Goal: Task Accomplishment & Management: Manage account settings

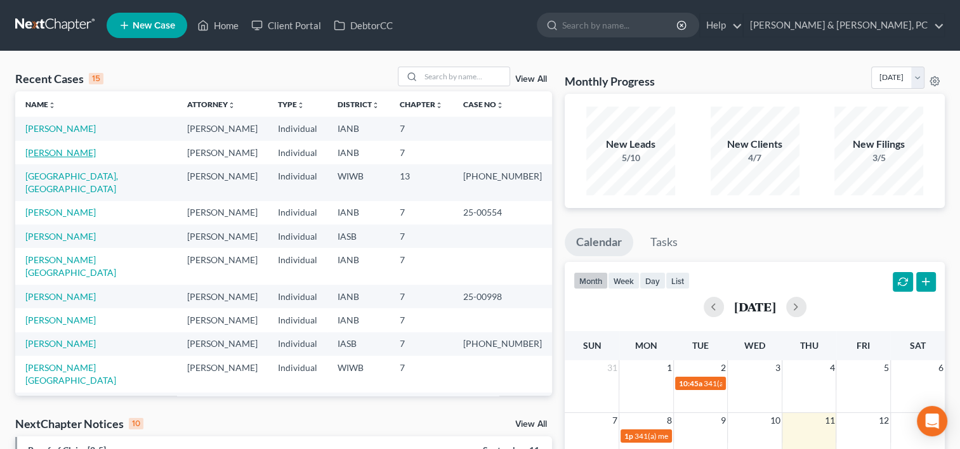
click at [43, 152] on link "Clay, Laura" at bounding box center [60, 152] width 70 height 11
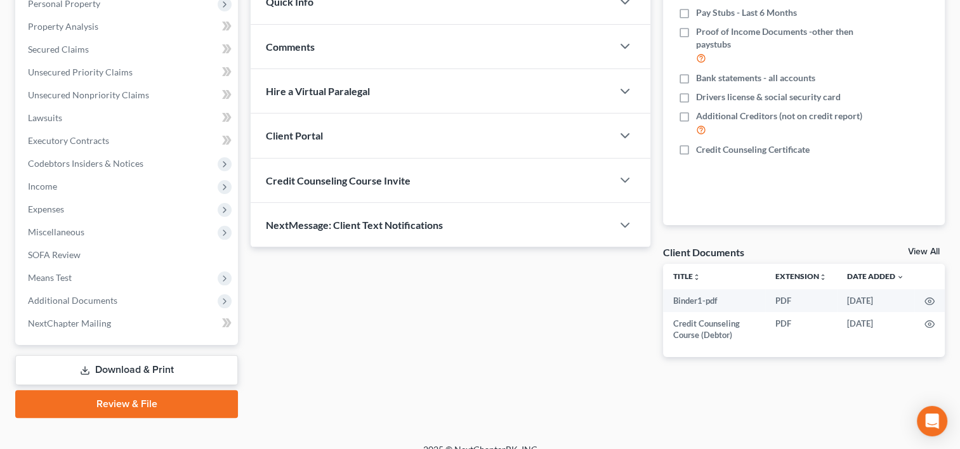
scroll to position [247, 0]
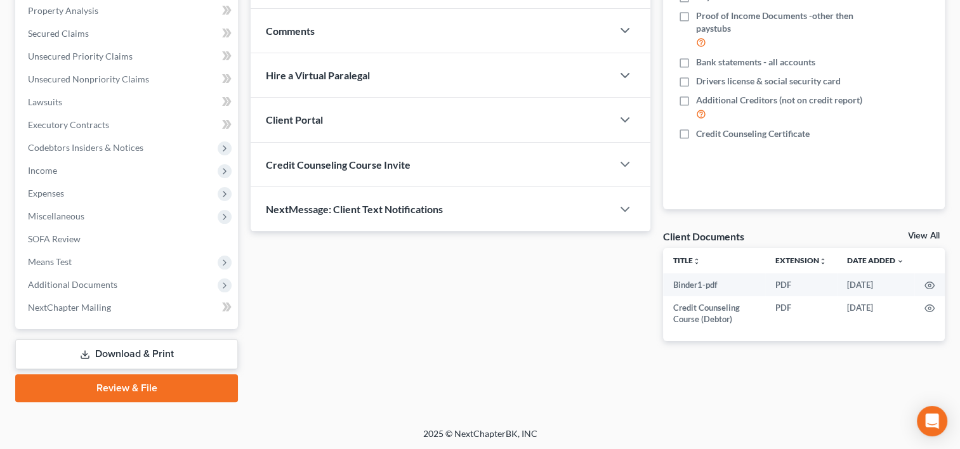
click at [143, 390] on link "Review & File" at bounding box center [126, 388] width 223 height 28
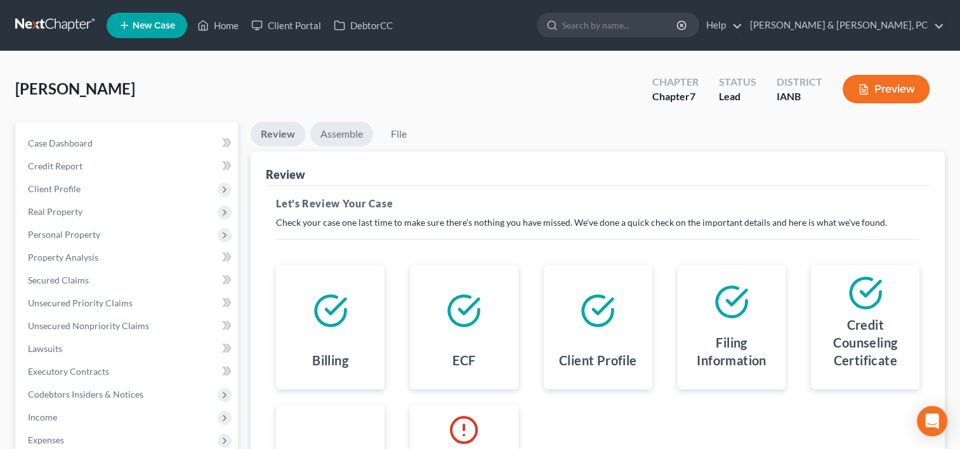
click at [338, 133] on link "Assemble" at bounding box center [341, 134] width 63 height 25
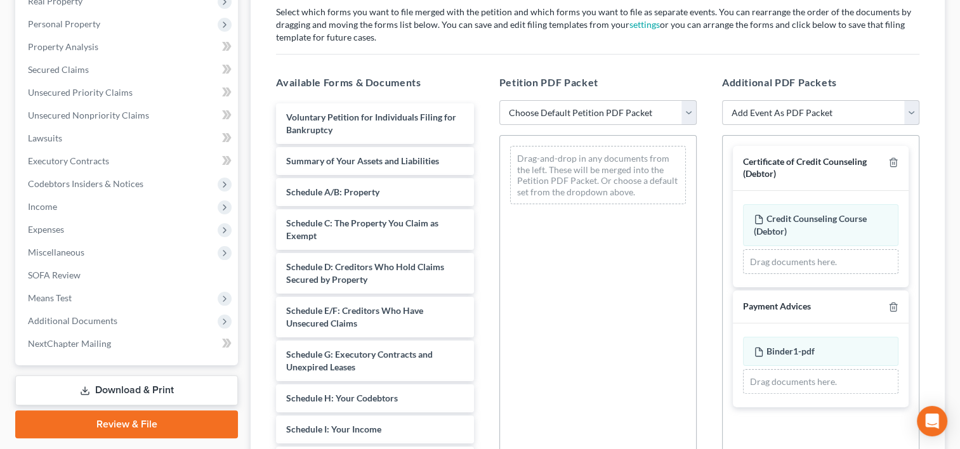
scroll to position [212, 0]
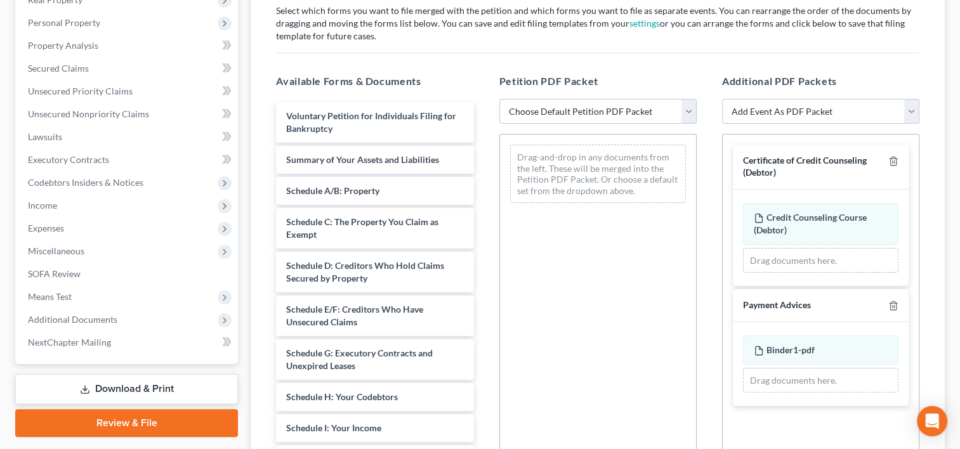
click at [581, 110] on select "Choose Default Petition PDF Packet Complete Bankruptcy Petition (all forms and …" at bounding box center [597, 111] width 197 height 25
select select "0"
click at [499, 99] on select "Choose Default Petition PDF Packet Complete Bankruptcy Petition (all forms and …" at bounding box center [597, 111] width 197 height 25
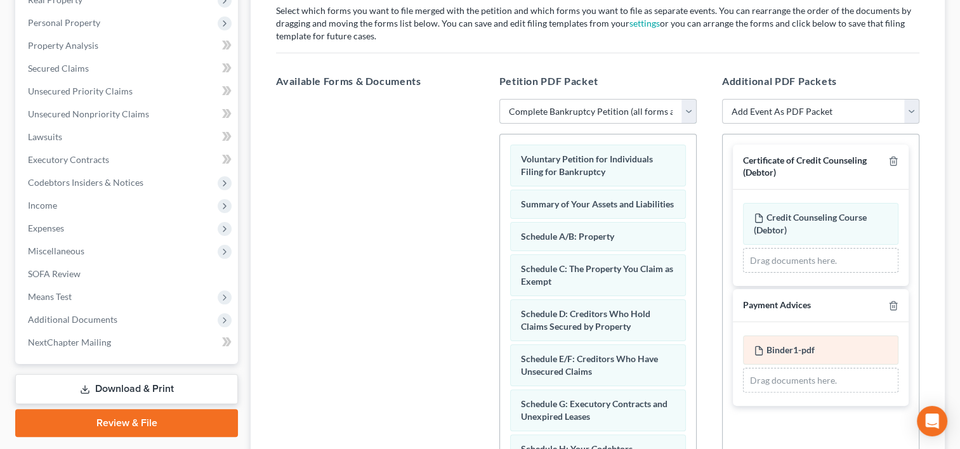
scroll to position [358, 0]
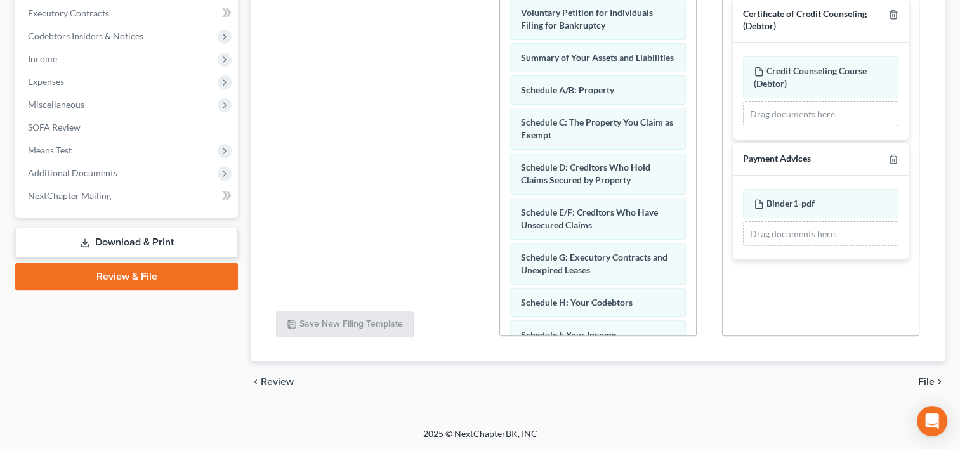
click at [924, 382] on span "File" at bounding box center [926, 382] width 16 height 10
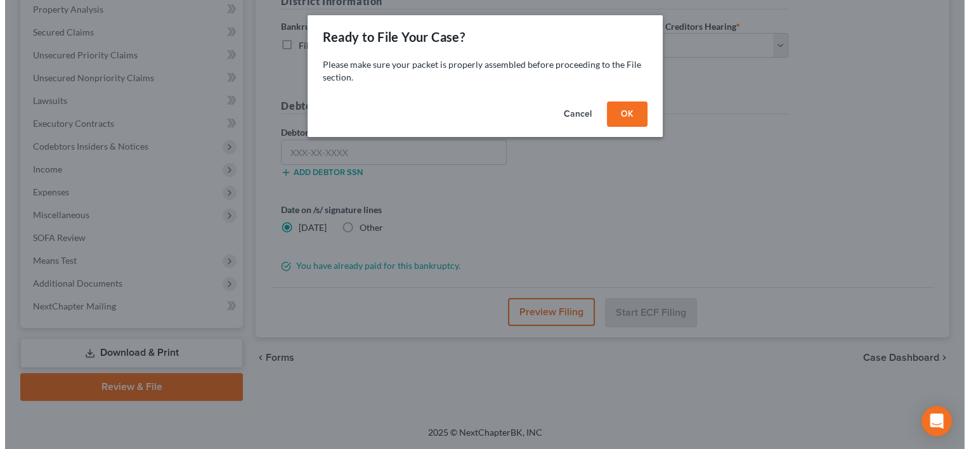
scroll to position [247, 0]
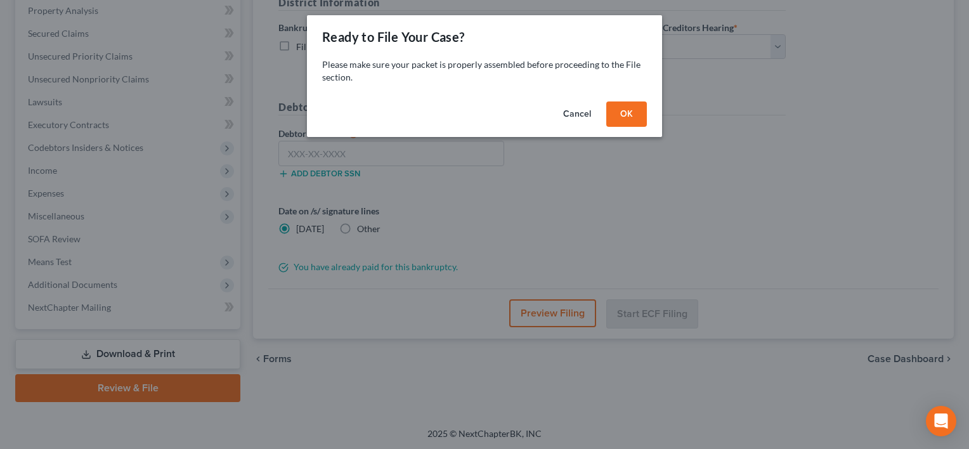
click at [614, 104] on button "OK" at bounding box center [627, 114] width 41 height 25
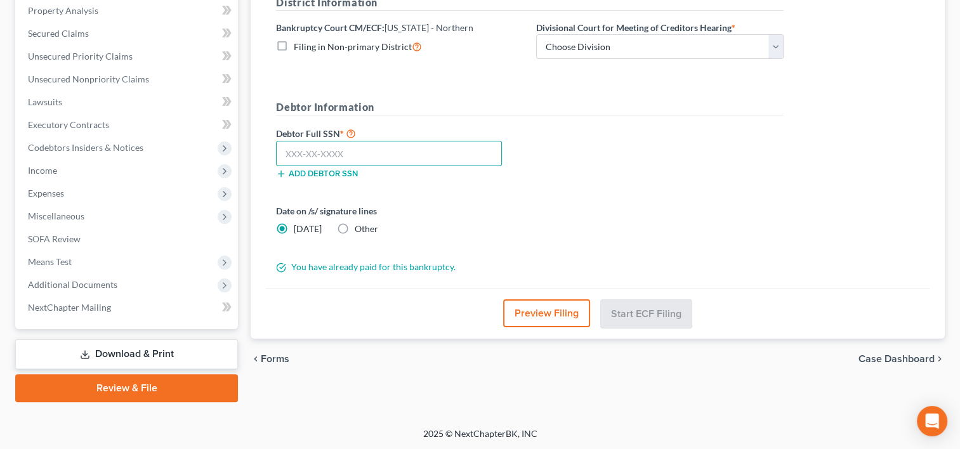
click at [361, 152] on input "text" at bounding box center [389, 153] width 226 height 25
paste input "479-68-8621"
type input "479-68-8621"
click at [584, 44] on select "Choose Division Cedar Rapids Dubuque Fort Dodge Mason City Sioux City Waterloo" at bounding box center [659, 46] width 247 height 25
select select "1"
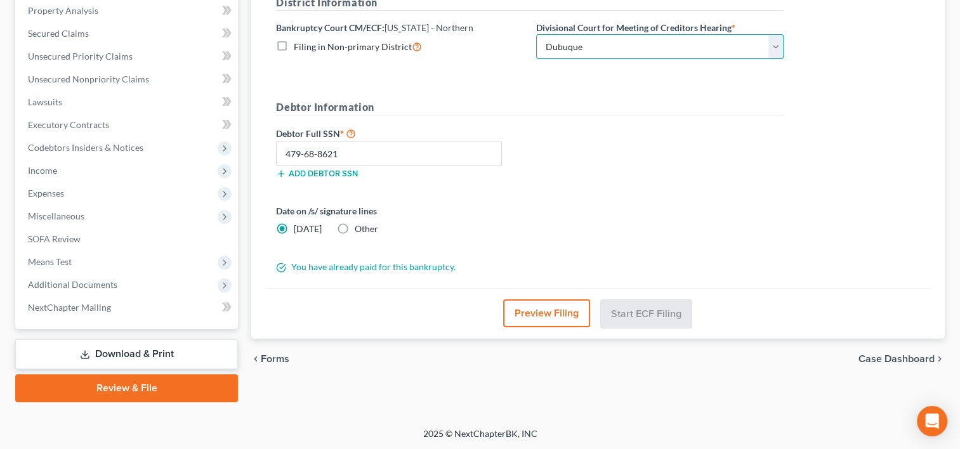
click at [536, 34] on select "Choose Division Cedar Rapids Dubuque Fort Dodge Mason City Sioux City Waterloo" at bounding box center [659, 46] width 247 height 25
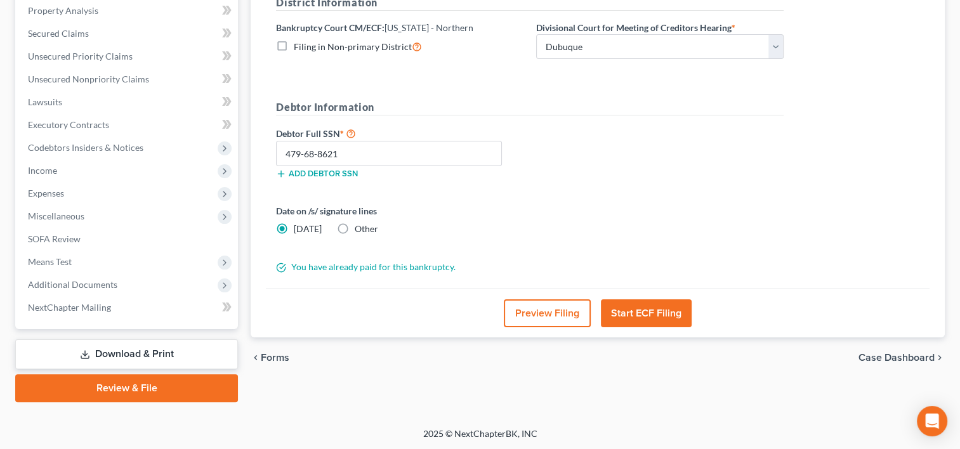
click at [638, 310] on button "Start ECF Filing" at bounding box center [646, 313] width 91 height 28
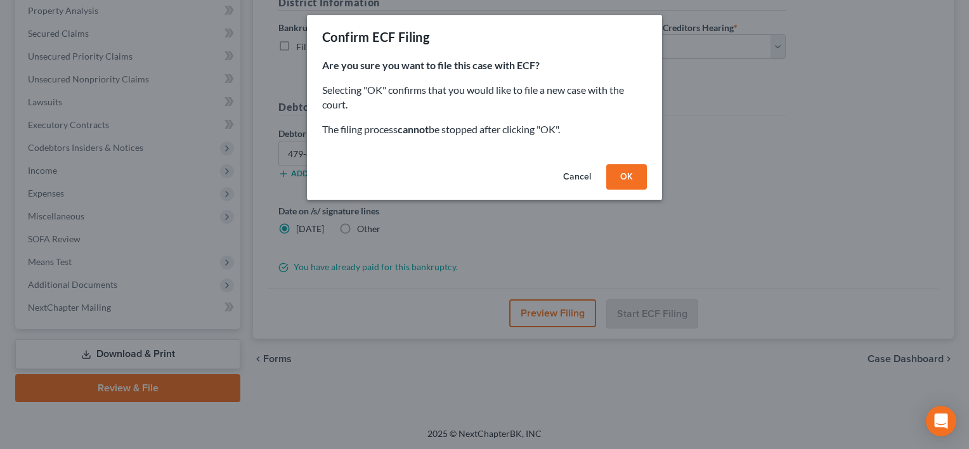
click at [617, 173] on button "OK" at bounding box center [627, 176] width 41 height 25
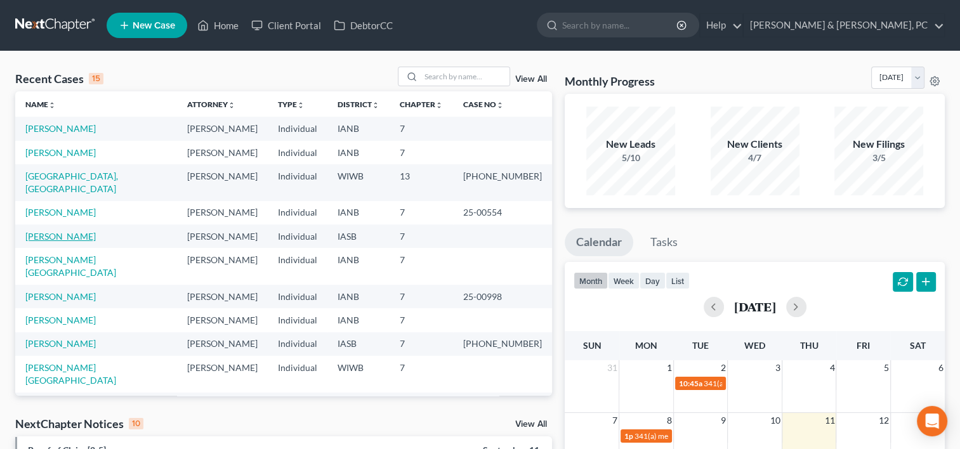
click at [56, 231] on link "[PERSON_NAME]" at bounding box center [60, 236] width 70 height 11
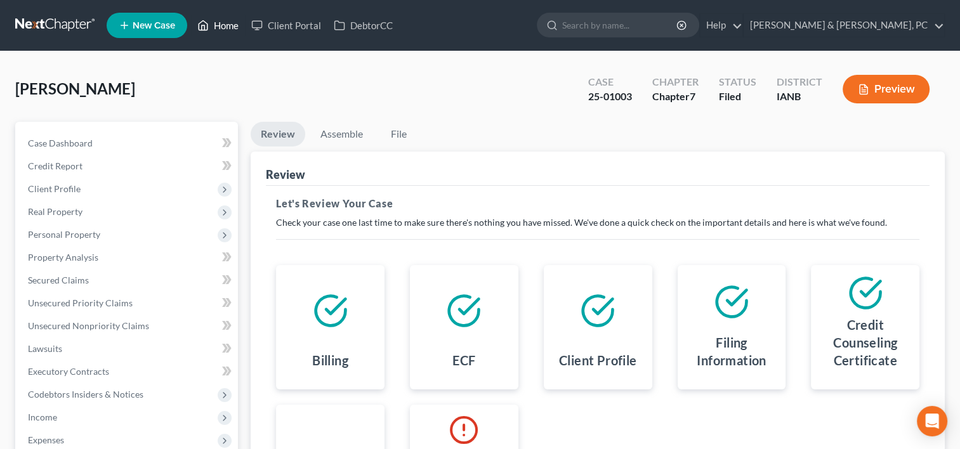
click at [218, 25] on link "Home" at bounding box center [218, 25] width 54 height 23
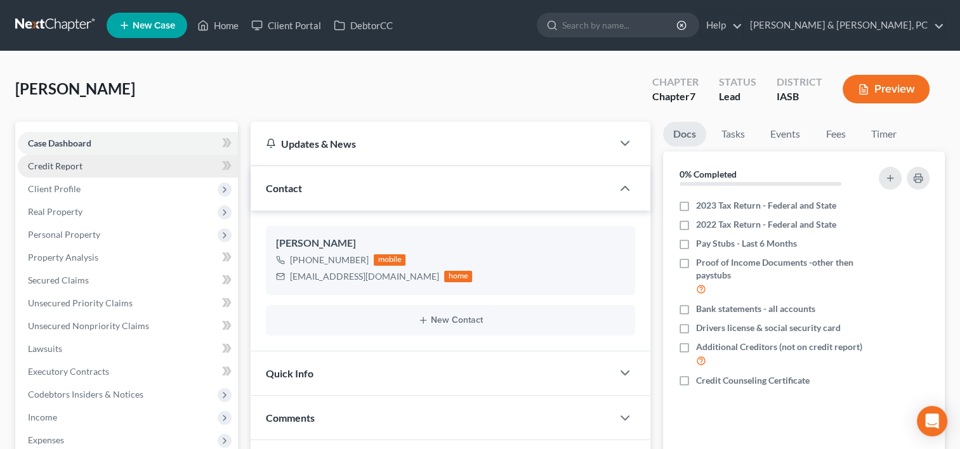
click at [135, 164] on link "Credit Report" at bounding box center [128, 166] width 220 height 23
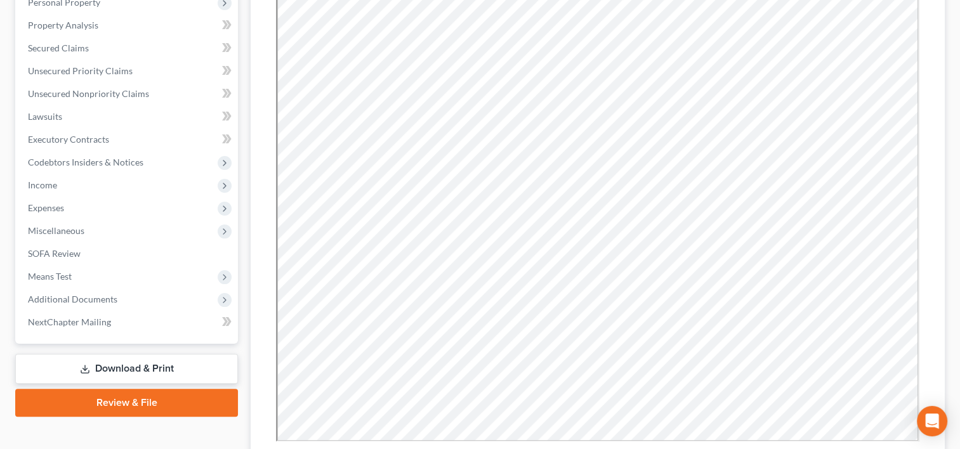
scroll to position [238, 0]
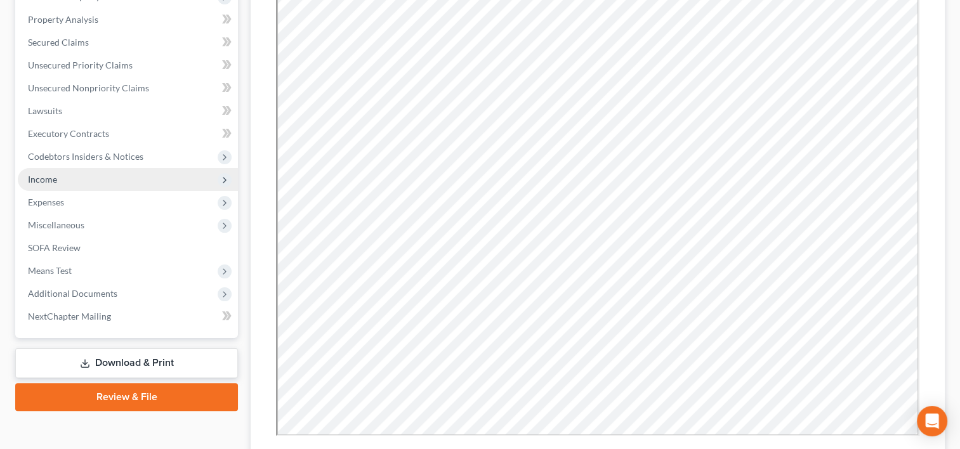
click at [55, 180] on span "Income" at bounding box center [42, 179] width 29 height 11
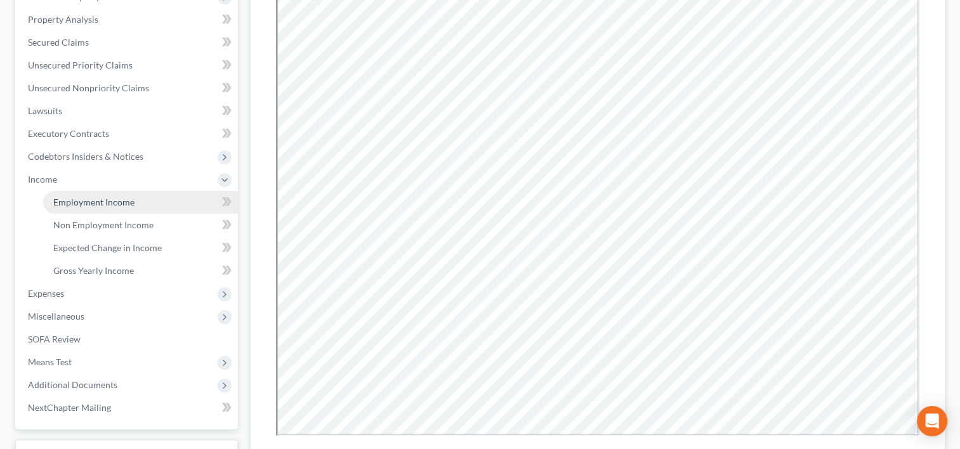
click at [65, 206] on span "Employment Income" at bounding box center [93, 202] width 81 height 11
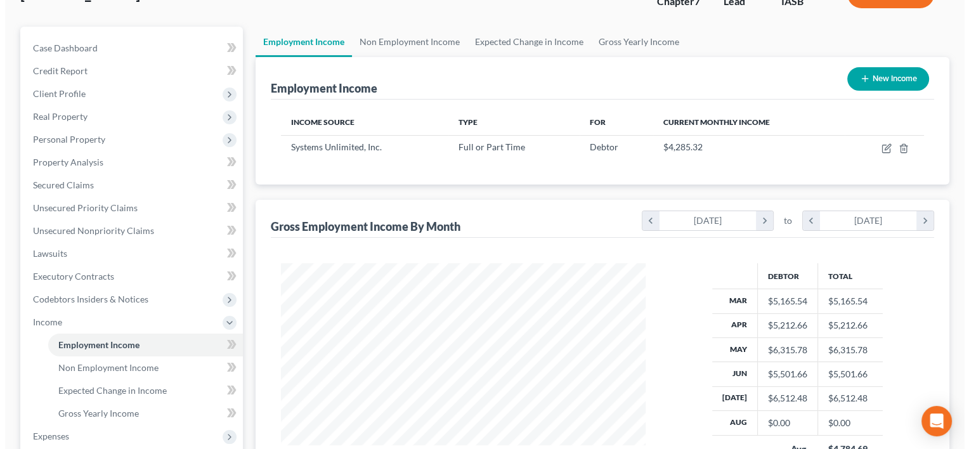
scroll to position [96, 0]
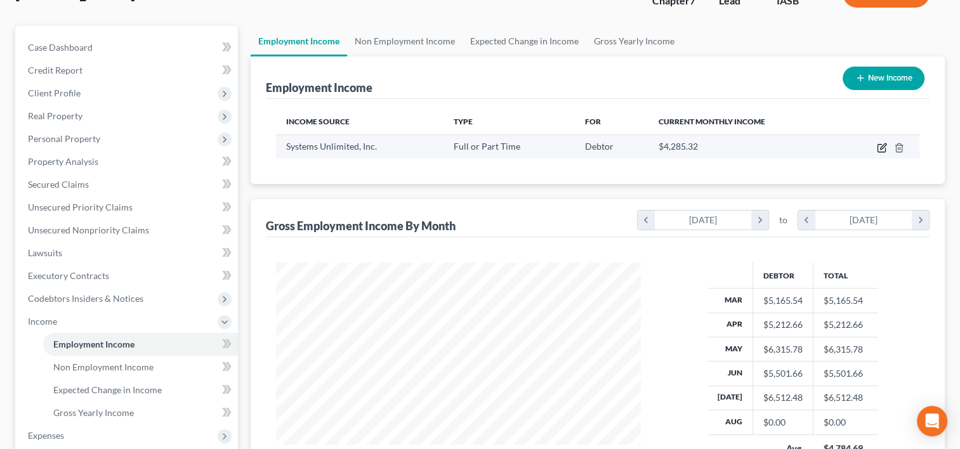
click at [883, 148] on icon "button" at bounding box center [882, 148] width 10 height 10
select select "0"
select select "16"
select select "2"
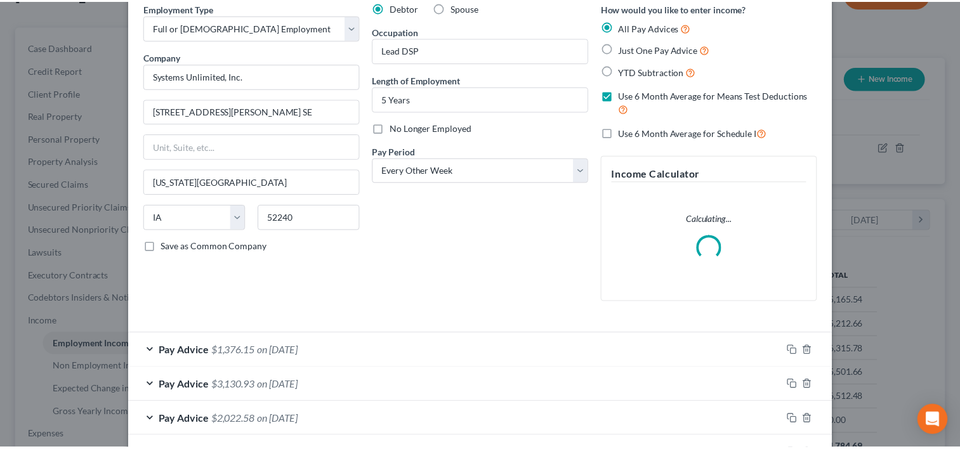
scroll to position [0, 0]
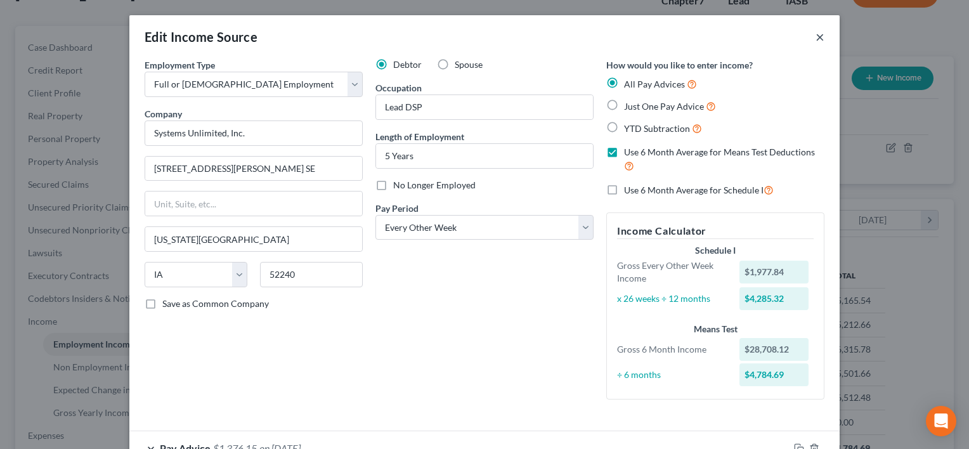
click at [817, 38] on button "×" at bounding box center [820, 36] width 9 height 15
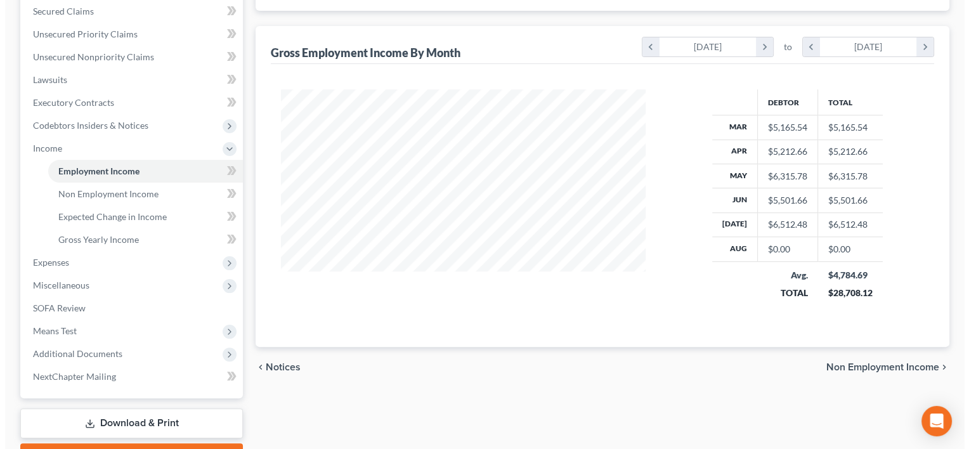
scroll to position [62, 0]
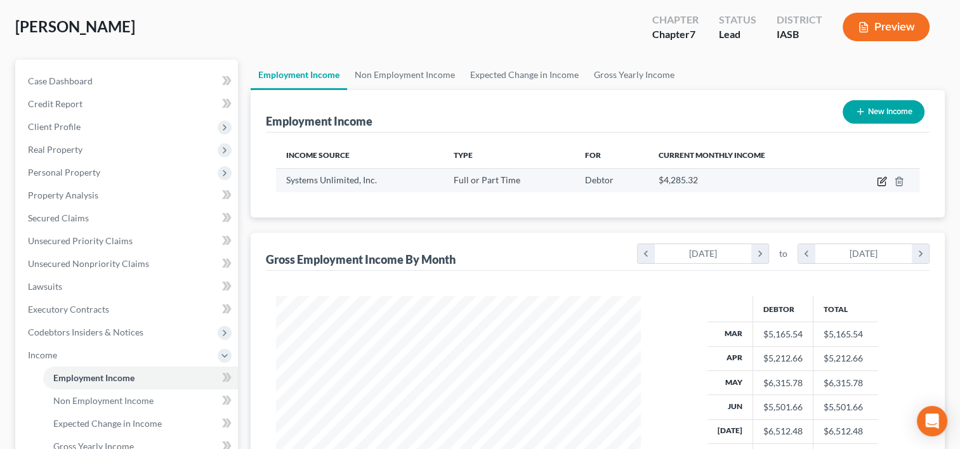
click at [878, 180] on icon "button" at bounding box center [881, 182] width 8 height 8
select select "0"
select select "16"
select select "2"
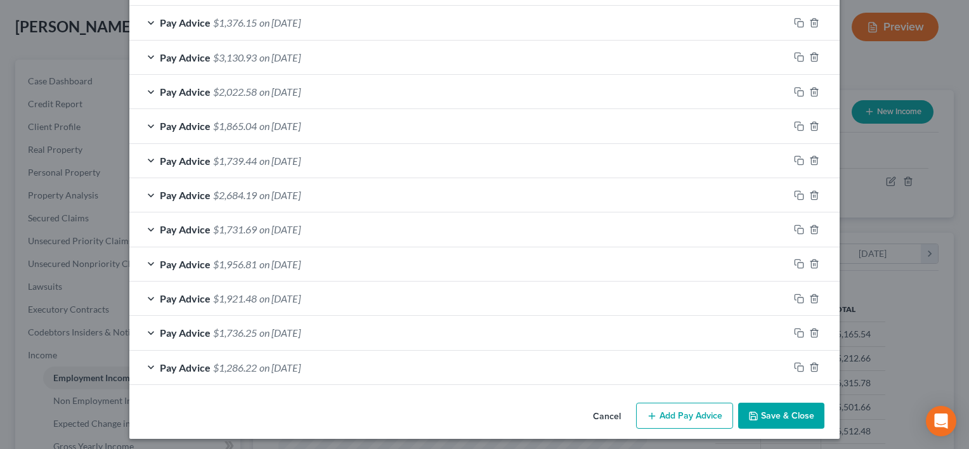
scroll to position [427, 0]
click at [815, 365] on line "button" at bounding box center [815, 366] width 0 height 3
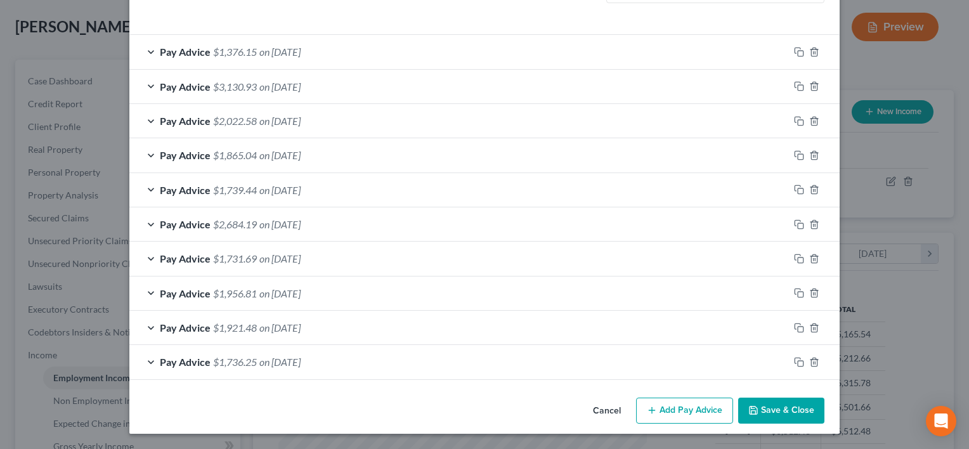
scroll to position [395, 0]
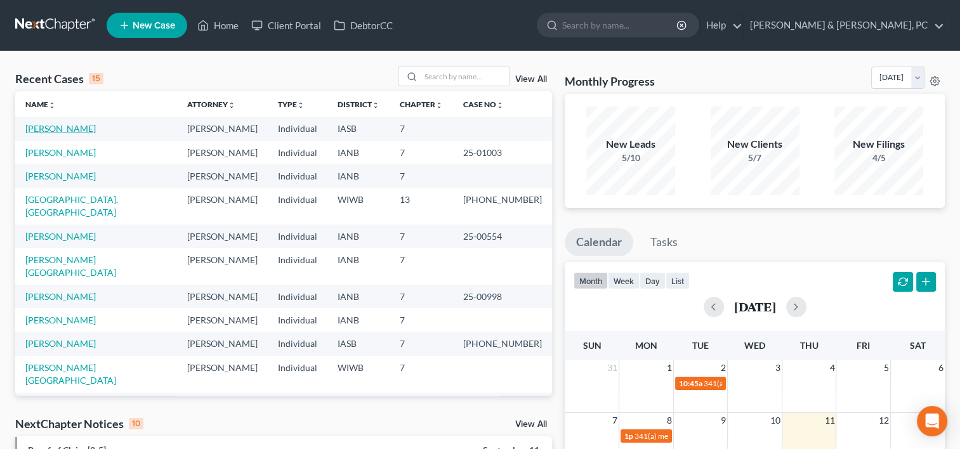
click at [36, 132] on link "[PERSON_NAME]" at bounding box center [60, 128] width 70 height 11
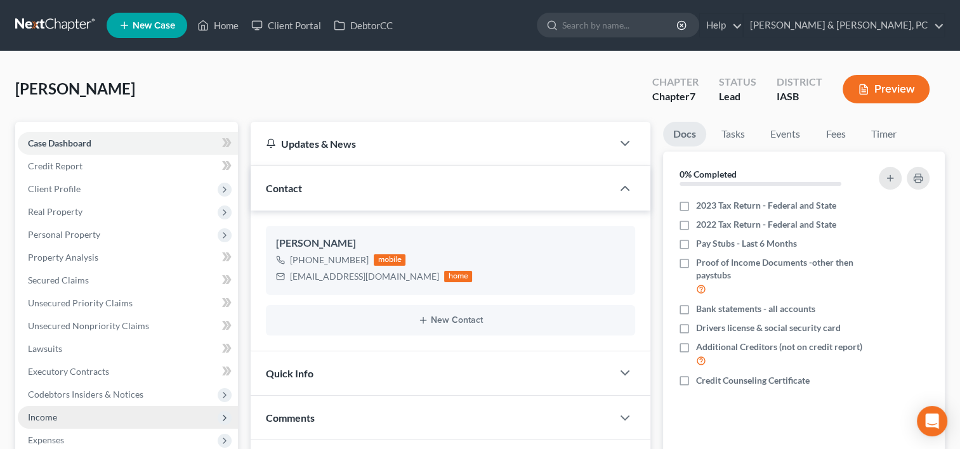
click at [51, 415] on span "Income" at bounding box center [42, 417] width 29 height 11
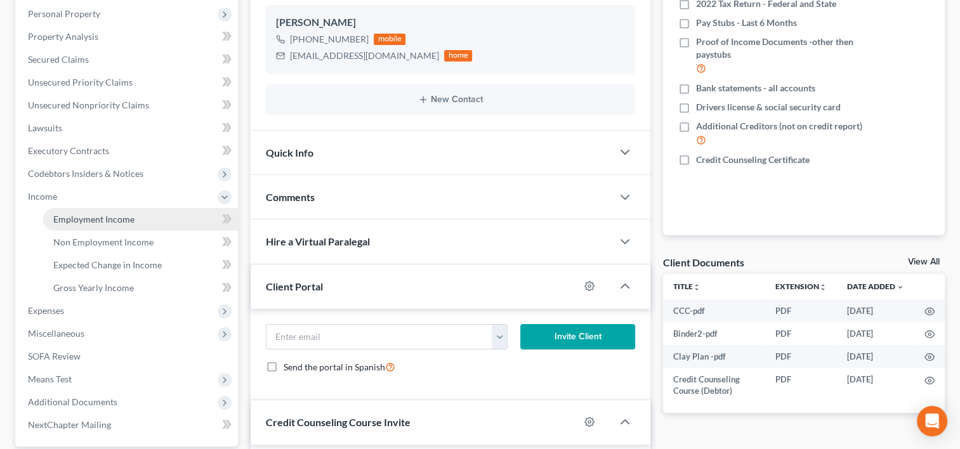
click at [129, 209] on link "Employment Income" at bounding box center [140, 219] width 195 height 23
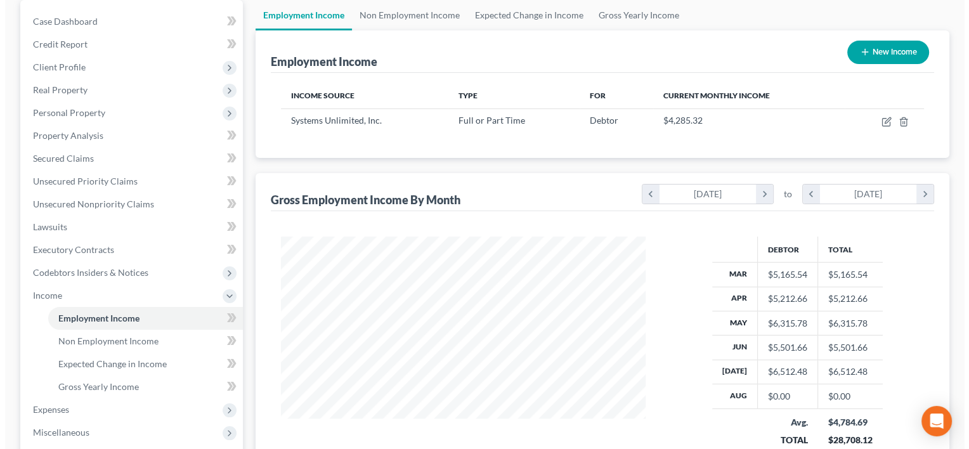
scroll to position [123, 0]
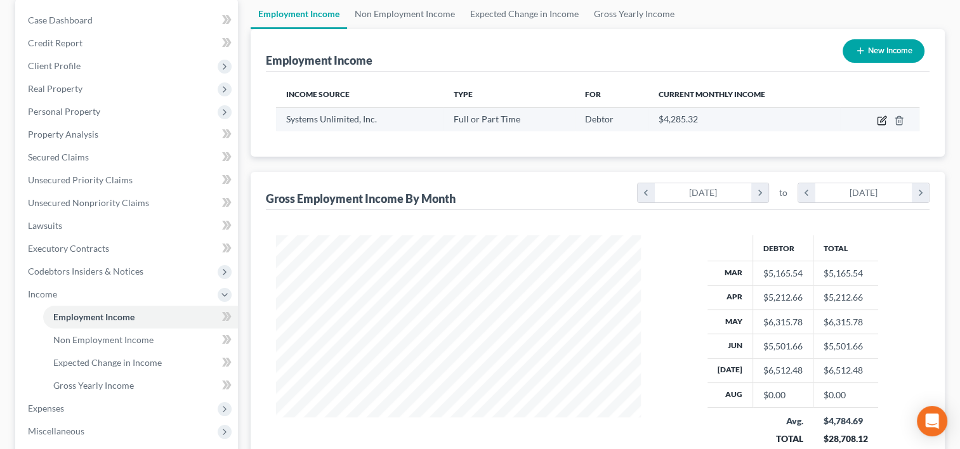
click at [879, 115] on icon "button" at bounding box center [882, 120] width 10 height 10
select select "0"
select select "16"
select select "2"
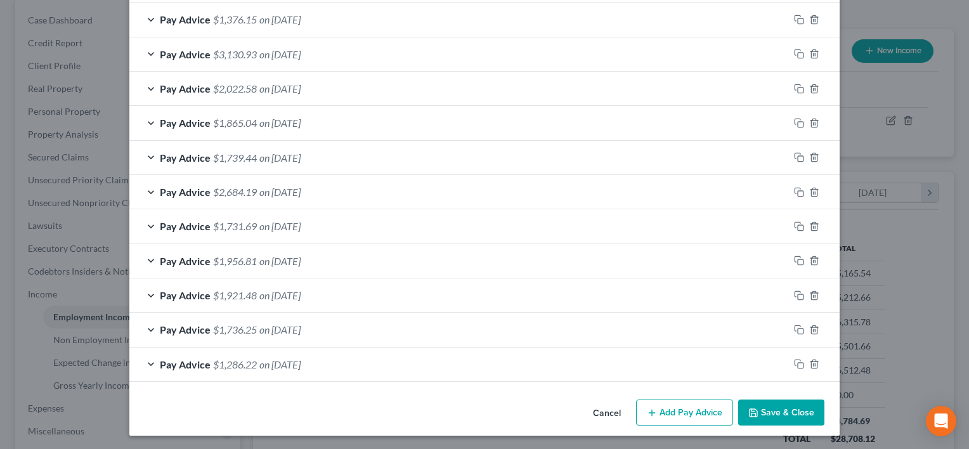
scroll to position [299, 0]
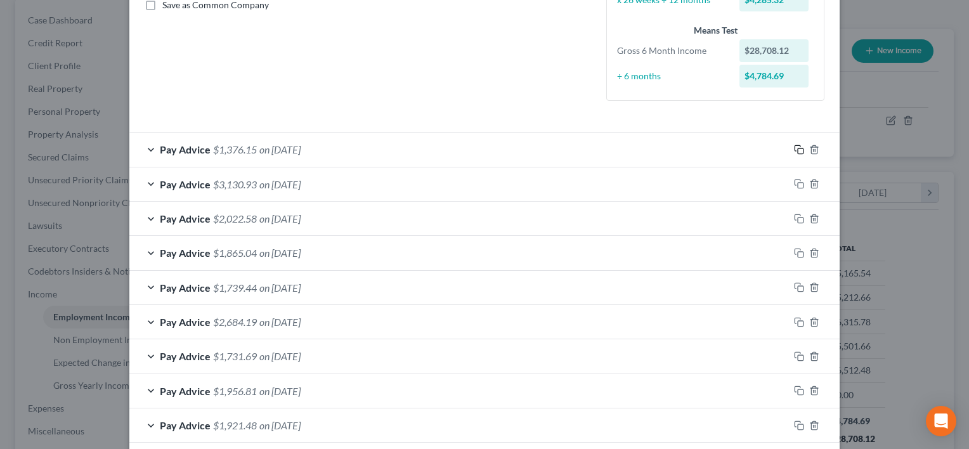
click at [798, 150] on rect "button" at bounding box center [801, 151] width 6 height 6
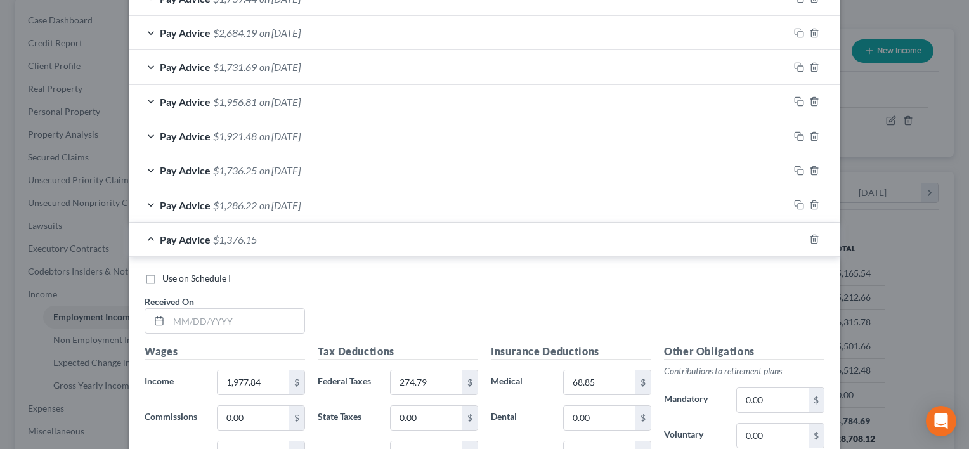
scroll to position [650, 0]
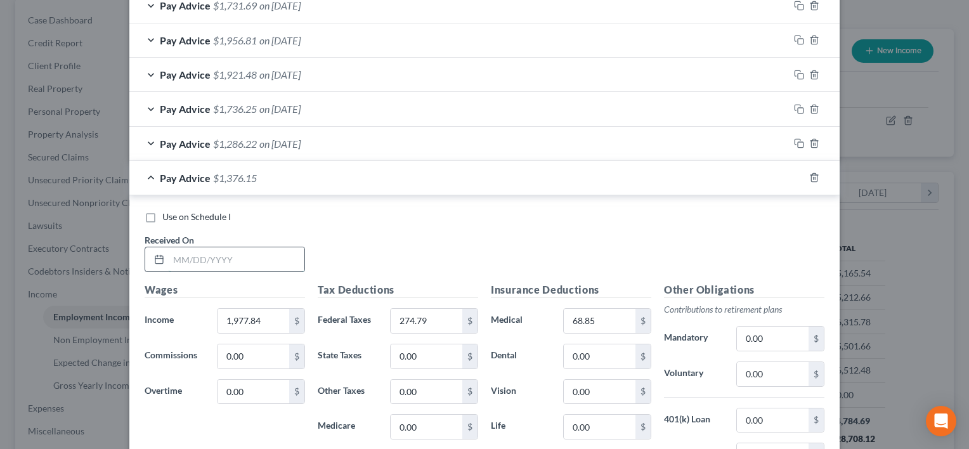
click at [223, 251] on input "text" at bounding box center [237, 259] width 136 height 24
type input "08/29/2025"
click at [277, 315] on input "1,977.84" at bounding box center [254, 321] width 72 height 24
click at [228, 296] on div "Wages Income * 1,977.84 $ Commissions 0.00 $ Overtime 0.00 $" at bounding box center [224, 383] width 173 height 203
click at [253, 315] on input "1,977.84" at bounding box center [254, 321] width 72 height 24
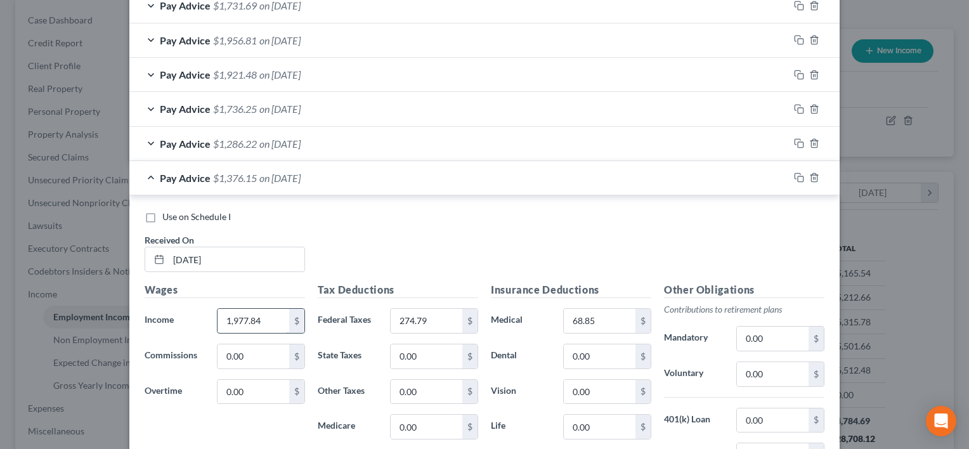
paste input "2,595.26"
type input "2,595.26"
click at [255, 357] on input "0.00" at bounding box center [254, 357] width 72 height 24
click at [259, 382] on input "0.00" at bounding box center [254, 392] width 72 height 24
type input "964.80"
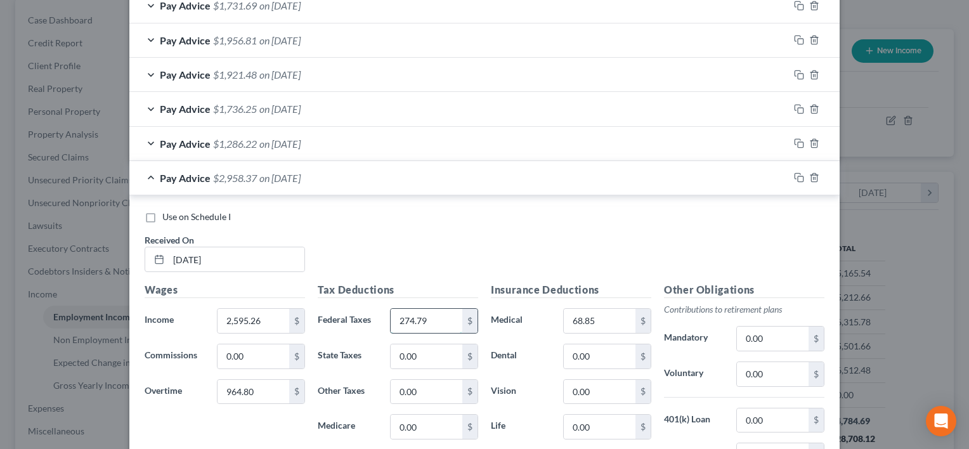
click at [446, 322] on input "274.79" at bounding box center [427, 321] width 72 height 24
type input "368.61"
type input "115.13"
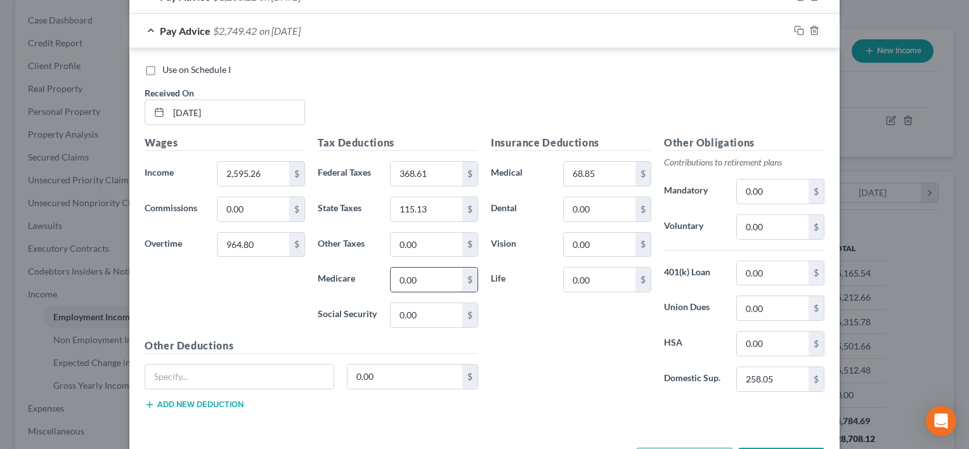
click at [410, 286] on input "0.00" at bounding box center [427, 280] width 72 height 24
click at [430, 275] on input "text" at bounding box center [427, 280] width 72 height 24
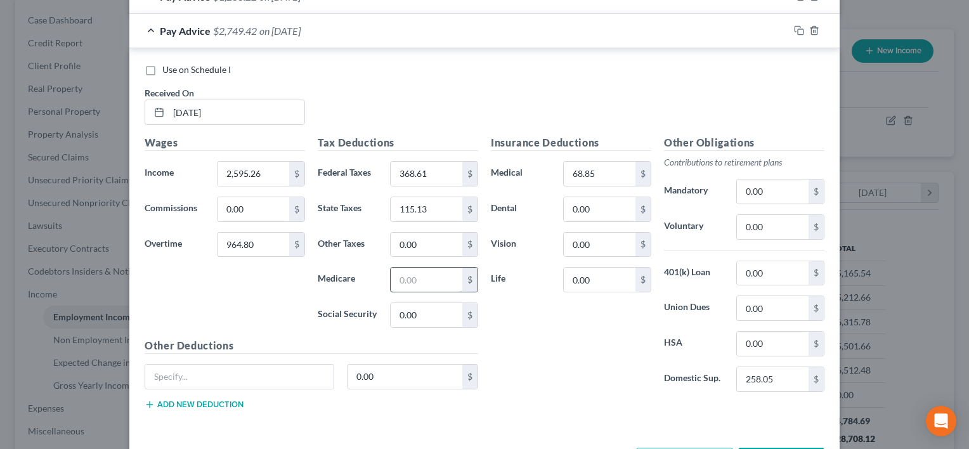
click at [430, 275] on input "text" at bounding box center [427, 280] width 72 height 24
click at [645, 342] on div "Insurance Deductions Medical 68.85 $ Dental 0.00 $ Vision 0.00 $ Life 0.00 $" at bounding box center [571, 268] width 173 height 267
click at [409, 282] on input "text" at bounding box center [427, 280] width 72 height 24
type input "50.62"
click at [416, 314] on input "0.00" at bounding box center [427, 315] width 72 height 24
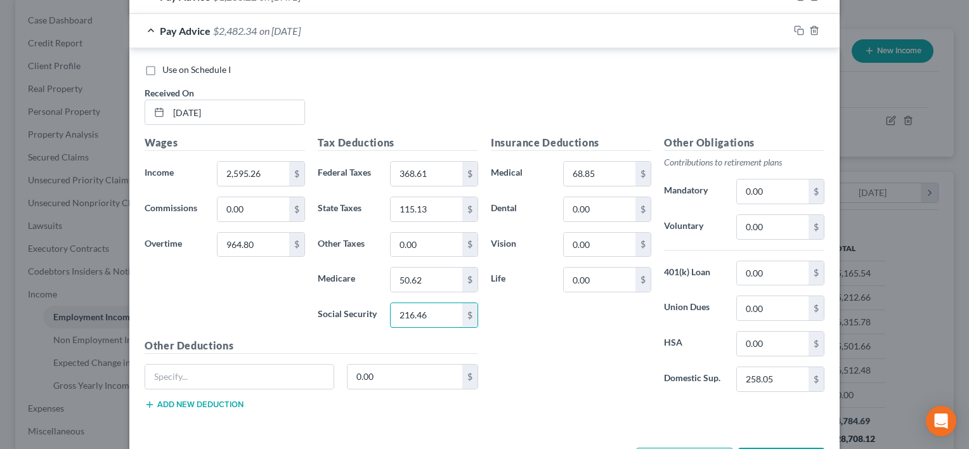
type input "216.46"
click at [557, 374] on div "Insurance Deductions Medical 68.85 $ Dental 0.00 $ Vision 0.00 $ Life 0.00 $" at bounding box center [571, 268] width 173 height 267
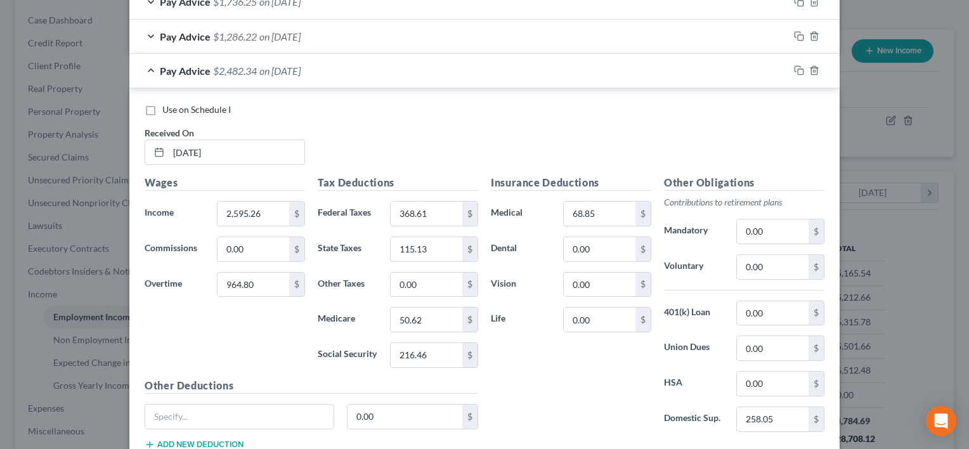
scroll to position [756, 0]
click at [794, 69] on icon "button" at bounding box center [799, 71] width 10 height 10
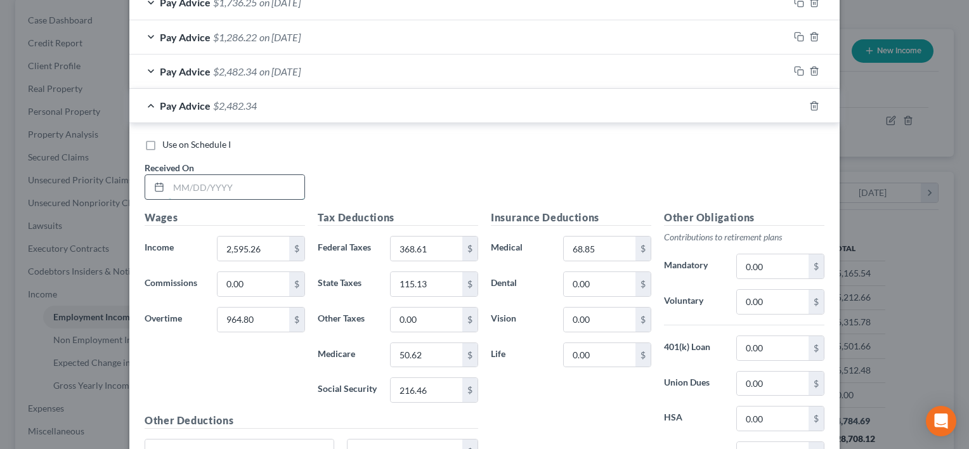
click at [188, 183] on input "text" at bounding box center [237, 187] width 136 height 24
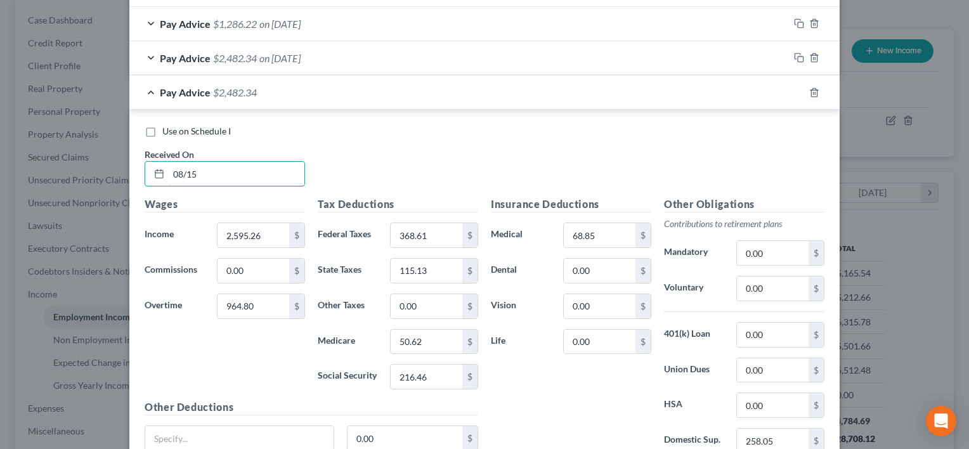
scroll to position [792, 0]
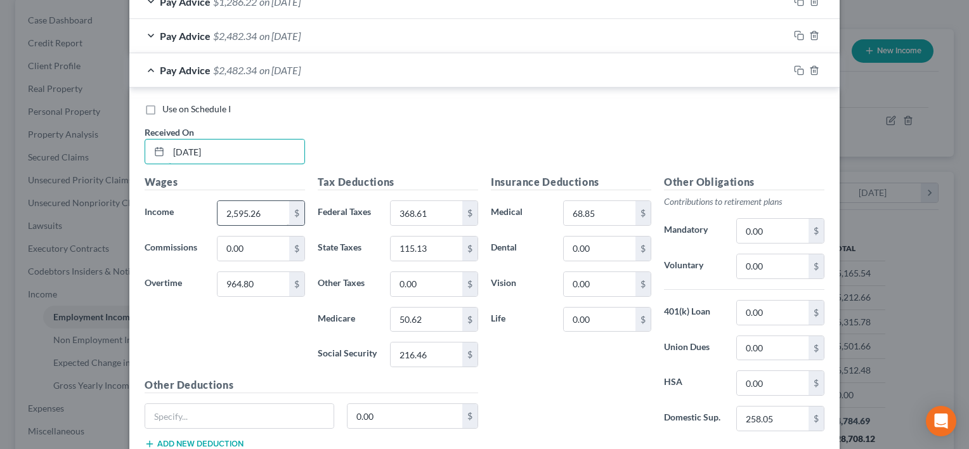
type input "08/15/2025"
click at [275, 203] on input "2,595.26" at bounding box center [254, 213] width 72 height 24
click at [221, 216] on input "2,595.26" at bounding box center [254, 213] width 72 height 24
paste input "1,779.68"
type input "1,779.68"
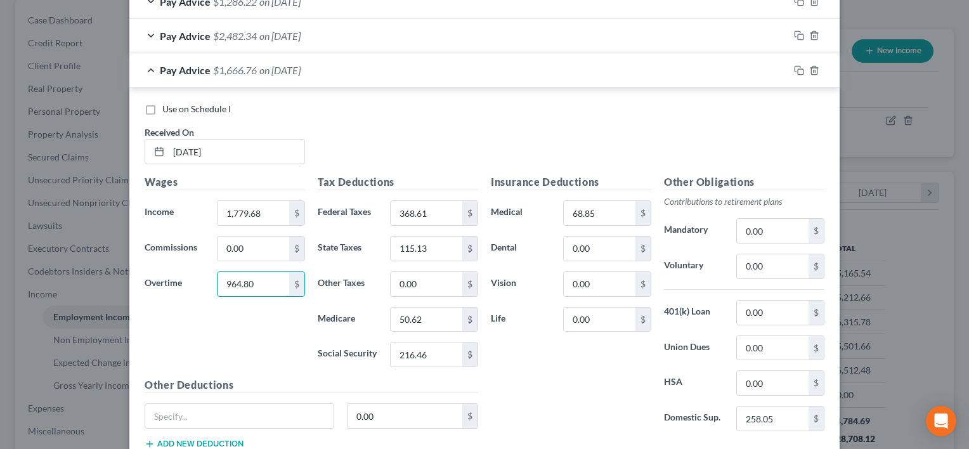
paste input "2,847.23"
type input "2,847.23"
click at [429, 213] on input "368.61" at bounding box center [427, 213] width 72 height 24
type input "603.44"
type input "155.68"
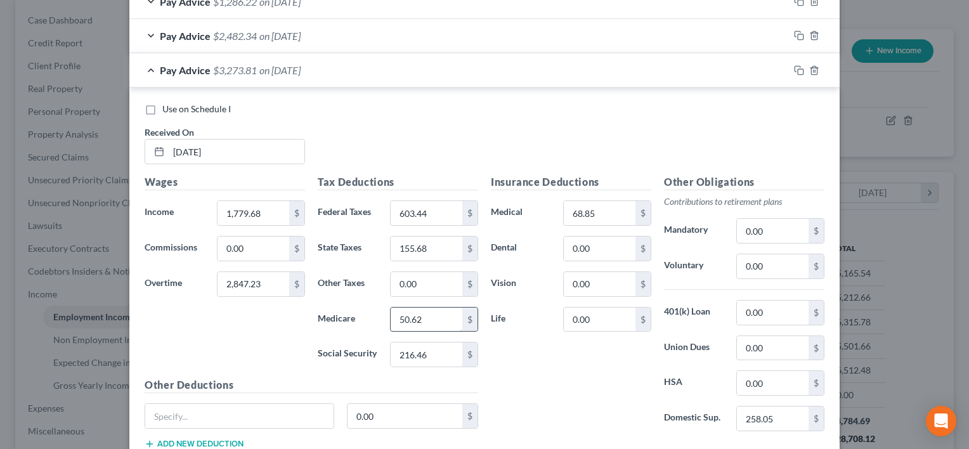
click at [429, 315] on input "50.62" at bounding box center [427, 320] width 72 height 24
type input "66.09"
click at [424, 355] on input "216.46" at bounding box center [427, 355] width 72 height 24
type input "282.60"
click at [520, 363] on div "Insurance Deductions Medical 68.85 $ Dental 0.00 $ Vision 0.00 $ Life 0.00 $" at bounding box center [571, 307] width 173 height 267
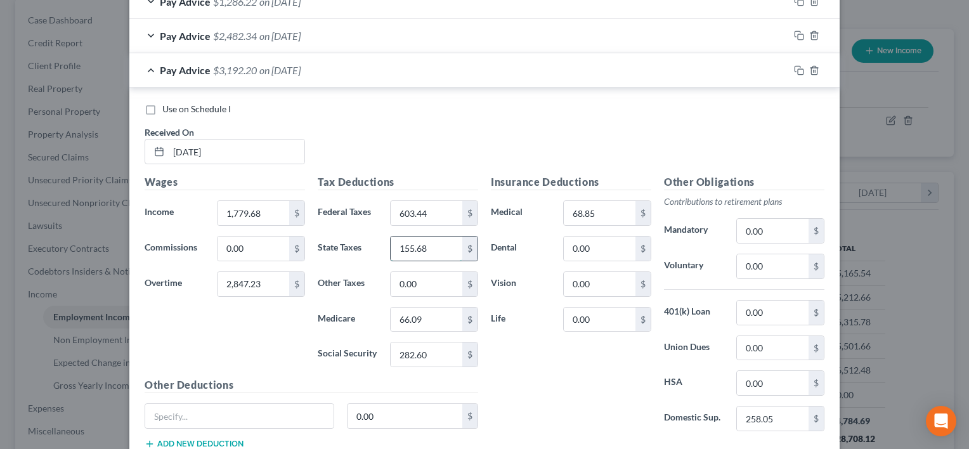
click at [437, 253] on input "155.68" at bounding box center [427, 249] width 72 height 24
type input "155.67"
click at [549, 414] on div "Insurance Deductions Medical 68.85 $ Dental 0.00 $ Vision 0.00 $ Life 0.00 $" at bounding box center [571, 307] width 173 height 267
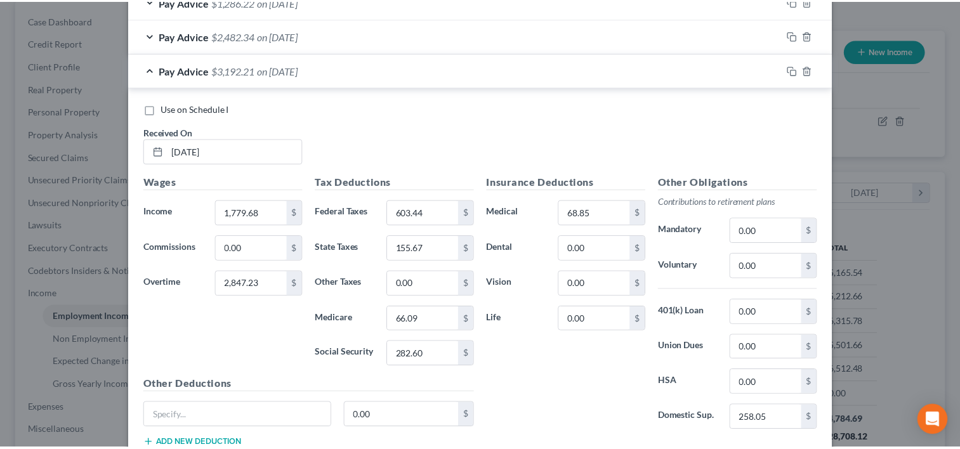
scroll to position [877, 0]
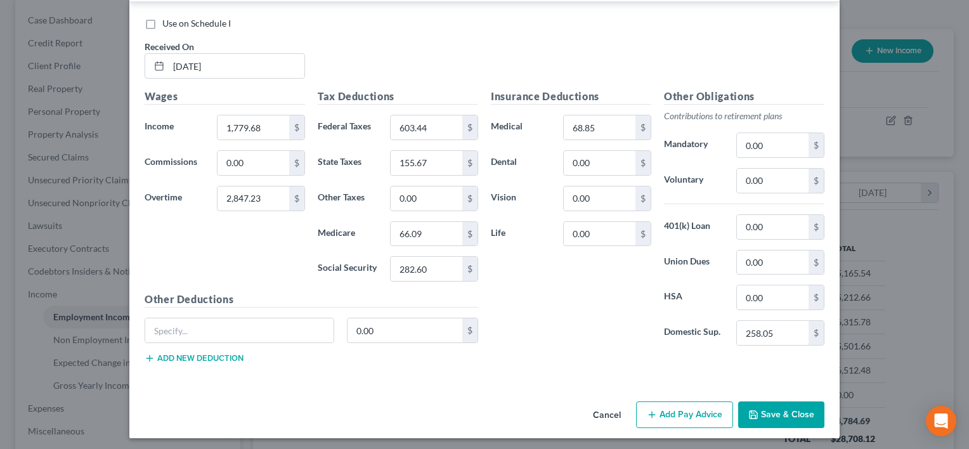
click at [801, 404] on button "Save & Close" at bounding box center [782, 415] width 86 height 27
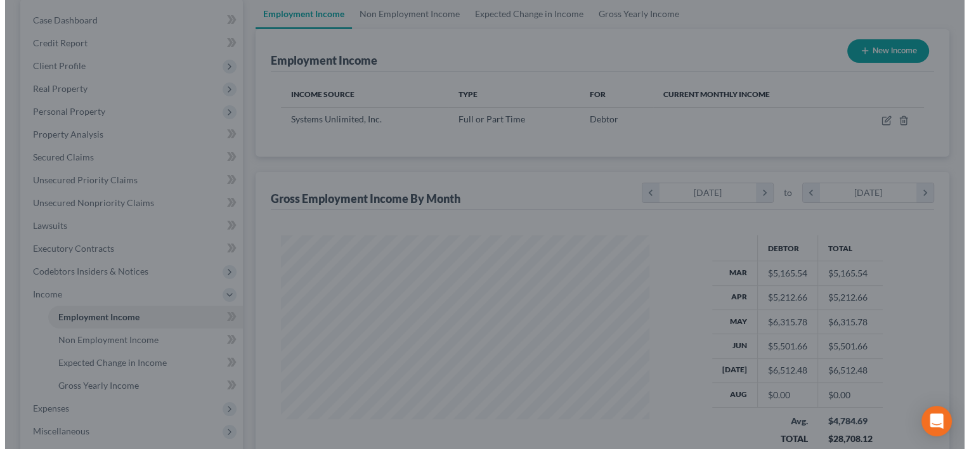
scroll to position [634229, 634066]
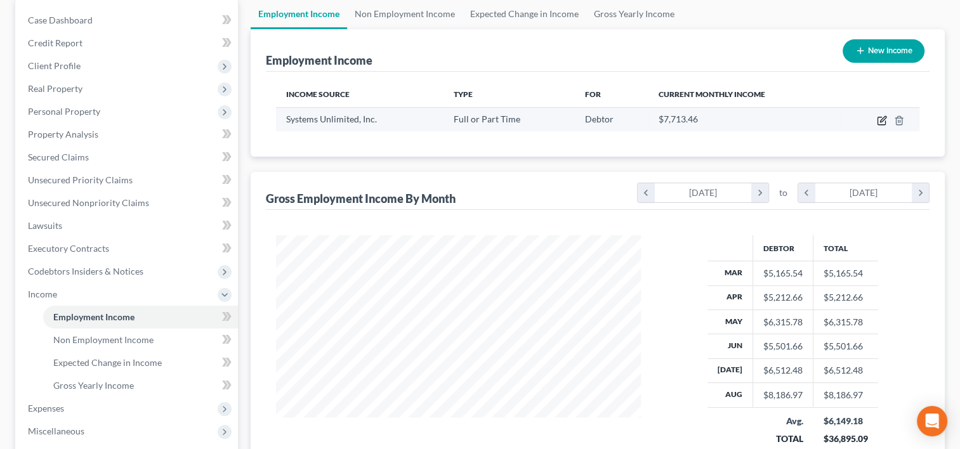
click at [881, 121] on icon "button" at bounding box center [883, 119] width 6 height 6
select select "0"
select select "16"
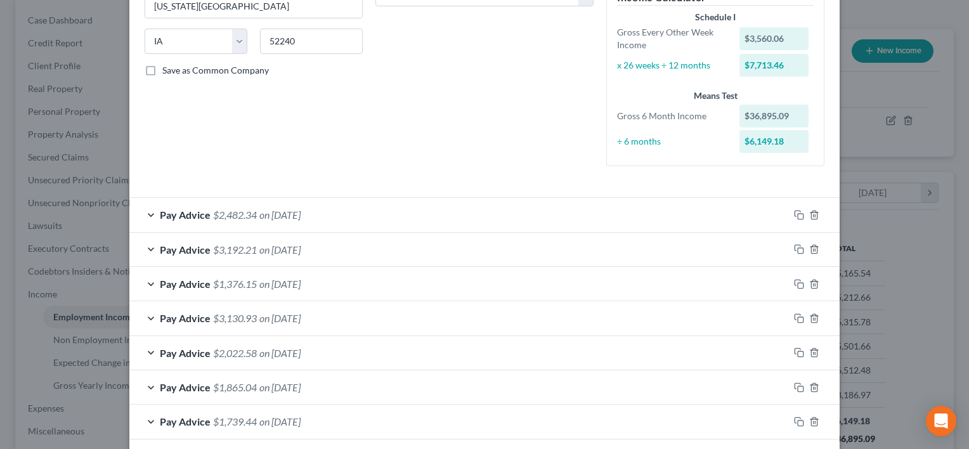
scroll to position [210, 0]
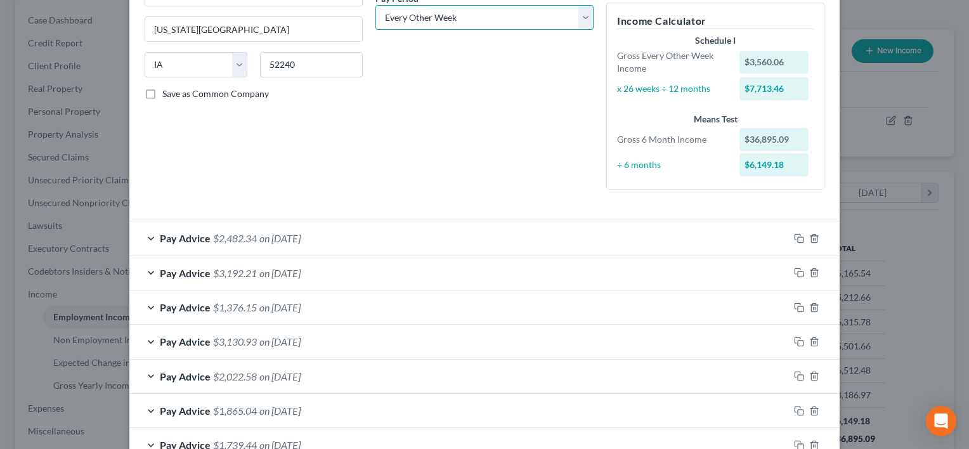
click at [457, 22] on select "Select Monthly Twice Monthly Every Other Week Weekly" at bounding box center [485, 17] width 218 height 25
select select "1"
click at [376, 5] on select "Select Monthly Twice Monthly Every Other Week Weekly" at bounding box center [485, 17] width 218 height 25
click at [487, 131] on div "Debtor Spouse Occupation Lead DSP Length of Employment 5 Years No Longer Employ…" at bounding box center [484, 23] width 231 height 351
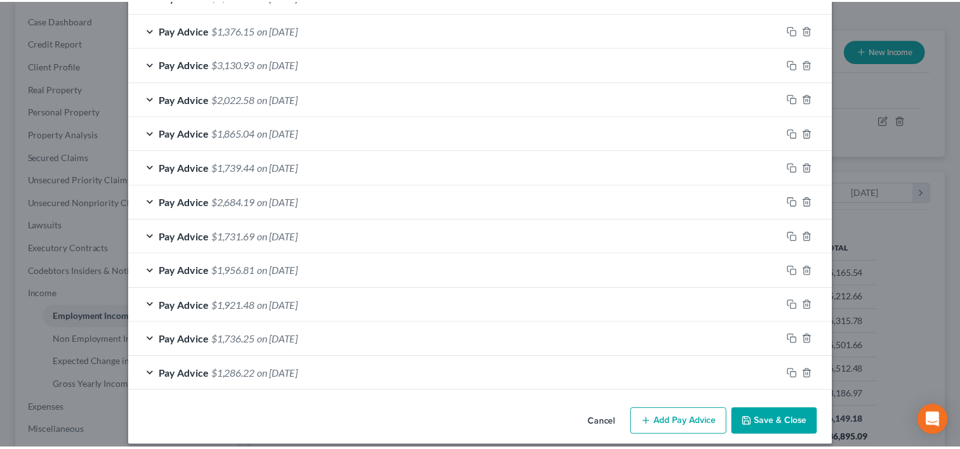
scroll to position [495, 0]
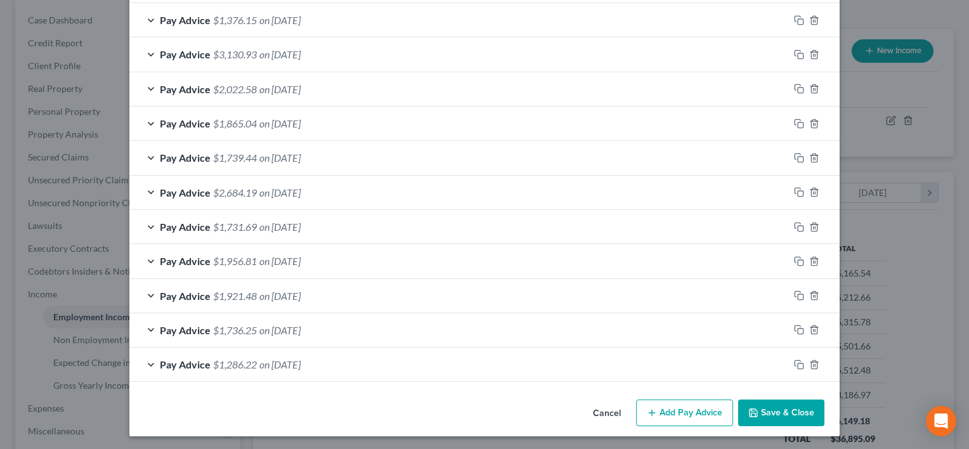
click at [775, 411] on button "Save & Close" at bounding box center [782, 413] width 86 height 27
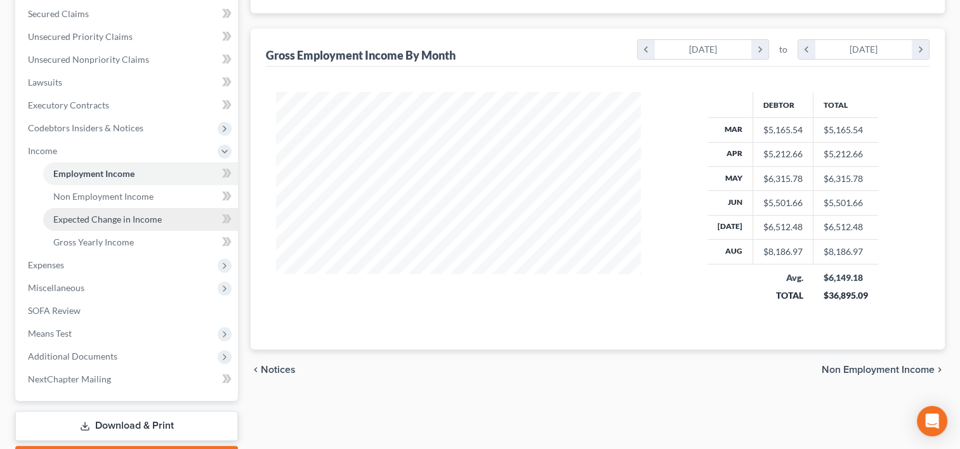
scroll to position [286, 0]
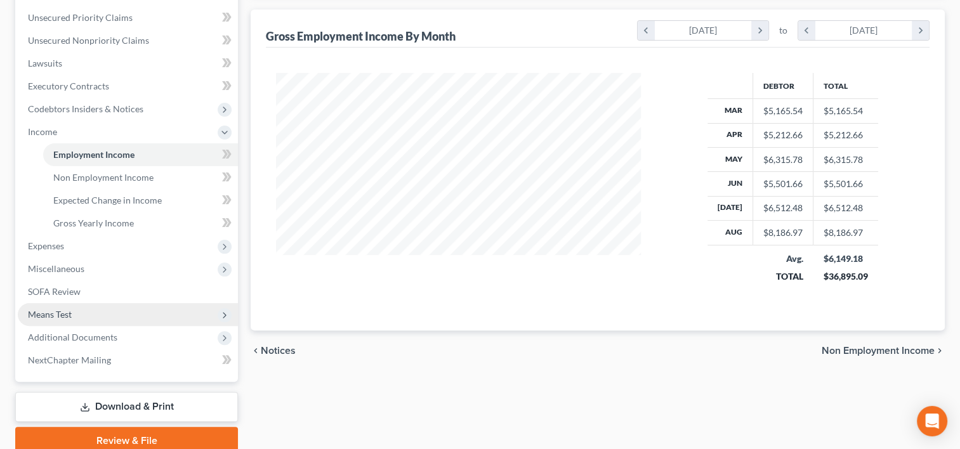
click at [89, 324] on span "Means Test" at bounding box center [128, 314] width 220 height 23
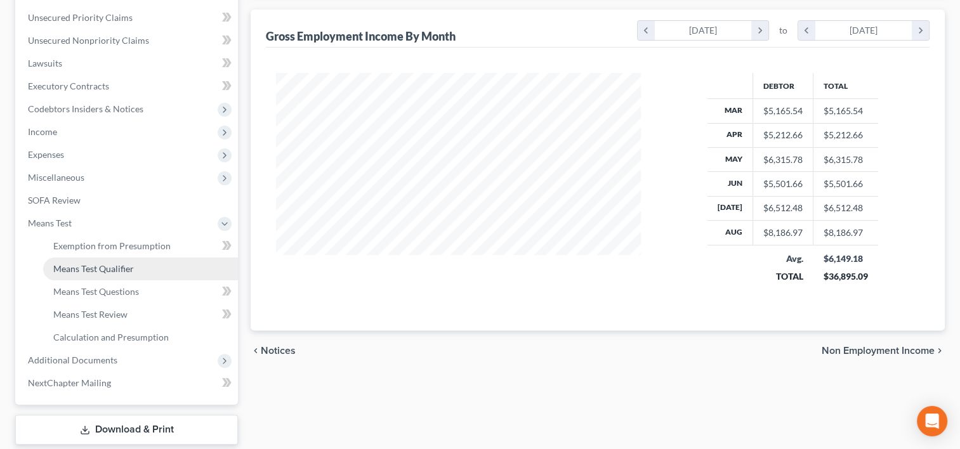
click at [114, 263] on span "Means Test Qualifier" at bounding box center [93, 268] width 81 height 11
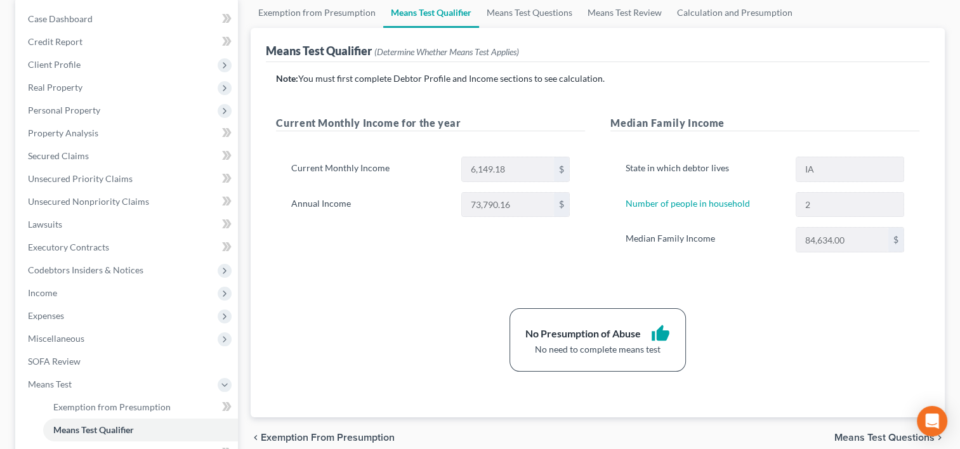
scroll to position [124, 0]
click at [46, 291] on span "Income" at bounding box center [42, 292] width 29 height 11
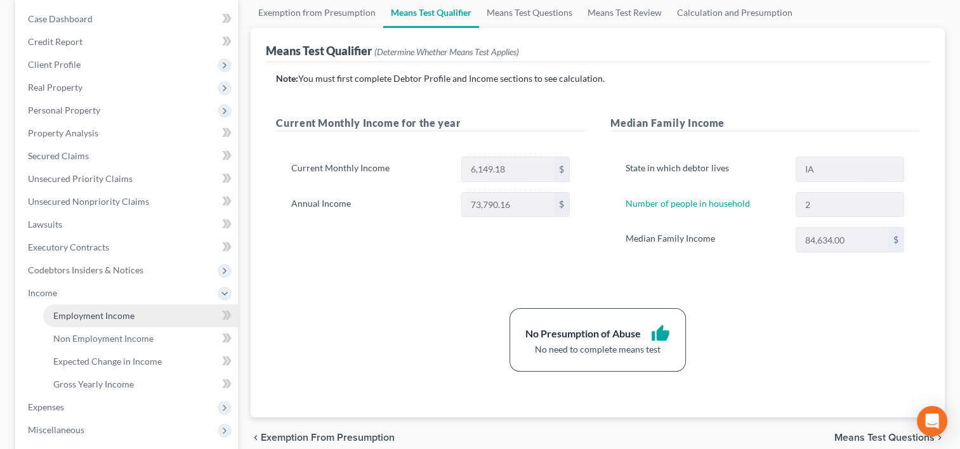
click at [79, 310] on span "Employment Income" at bounding box center [93, 315] width 81 height 11
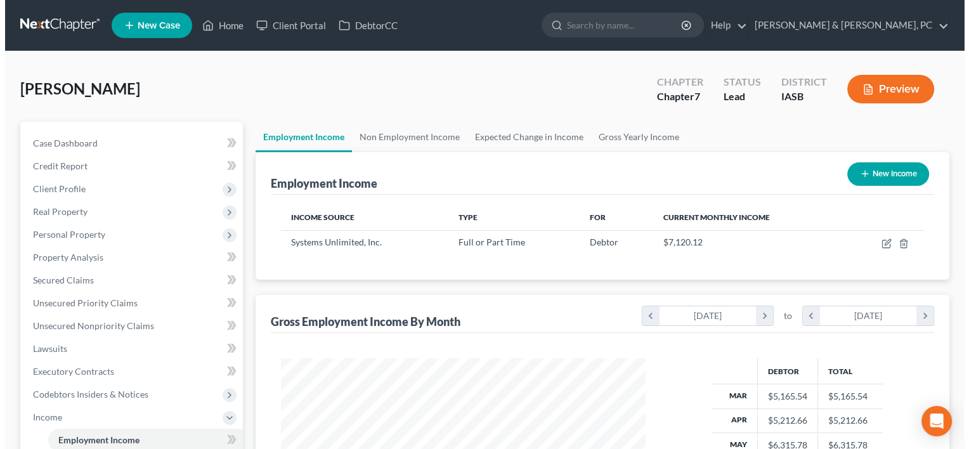
scroll to position [226, 390]
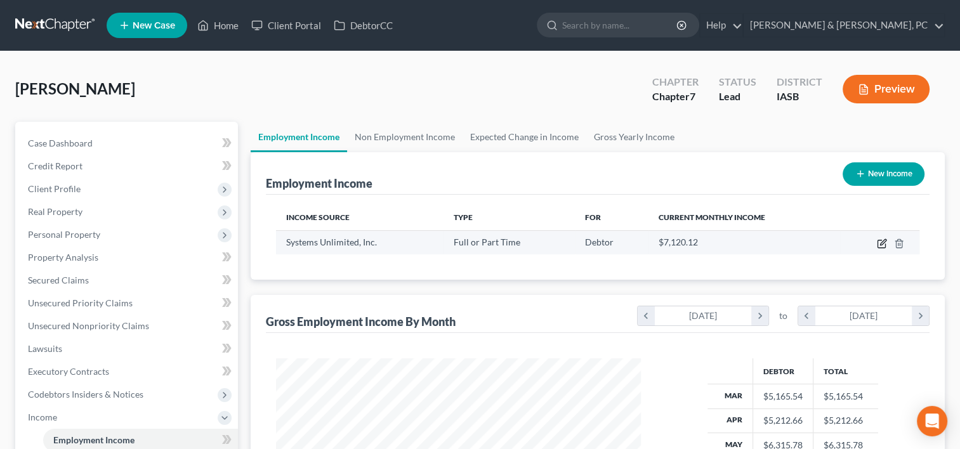
click at [881, 243] on icon "button" at bounding box center [882, 244] width 10 height 10
select select "0"
select select "16"
select select "1"
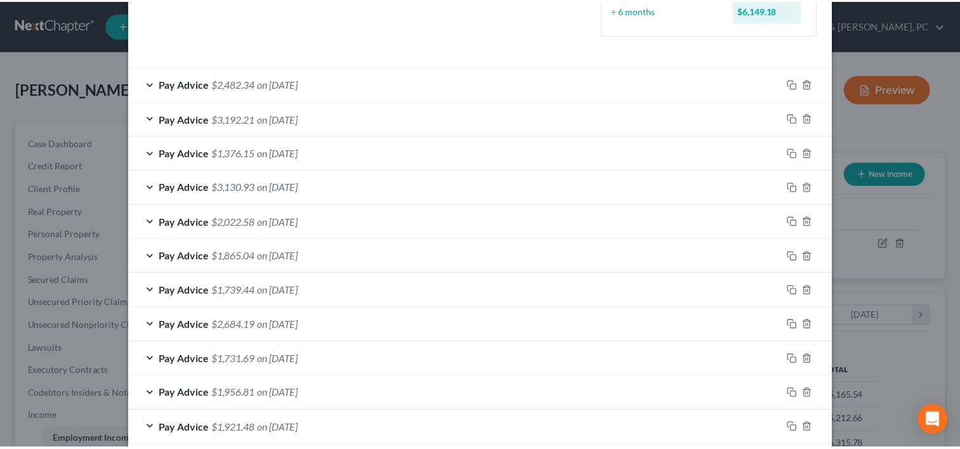
scroll to position [495, 0]
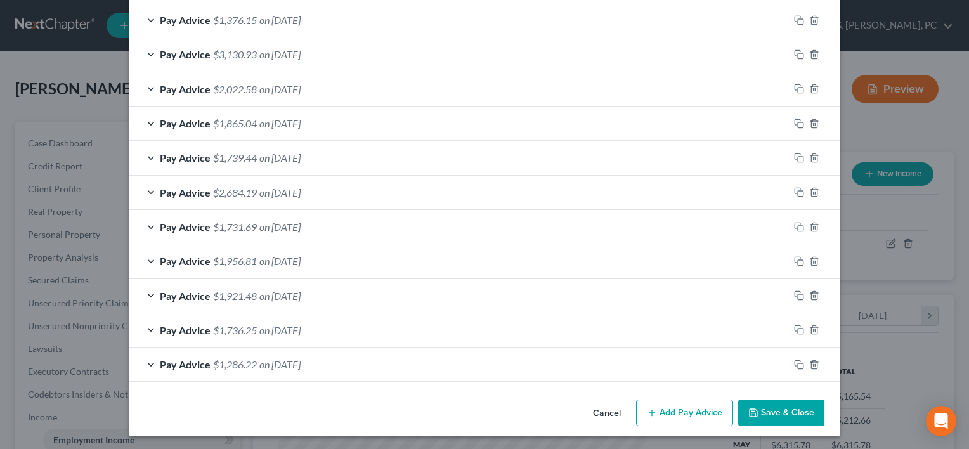
click at [777, 413] on button "Save & Close" at bounding box center [782, 413] width 86 height 27
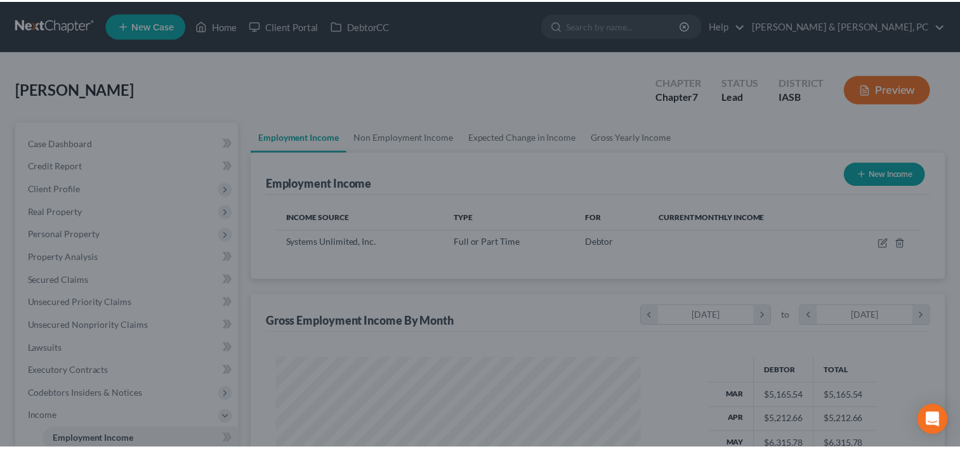
scroll to position [634229, 634066]
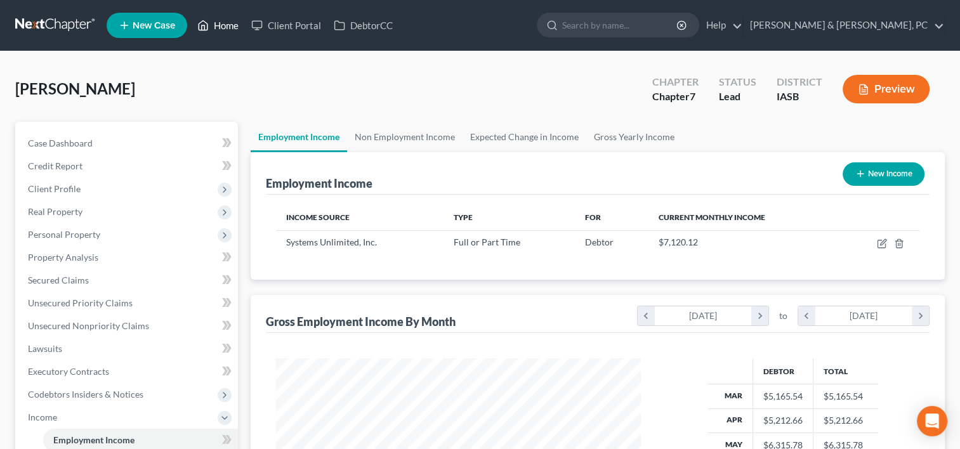
click at [222, 22] on link "Home" at bounding box center [218, 25] width 54 height 23
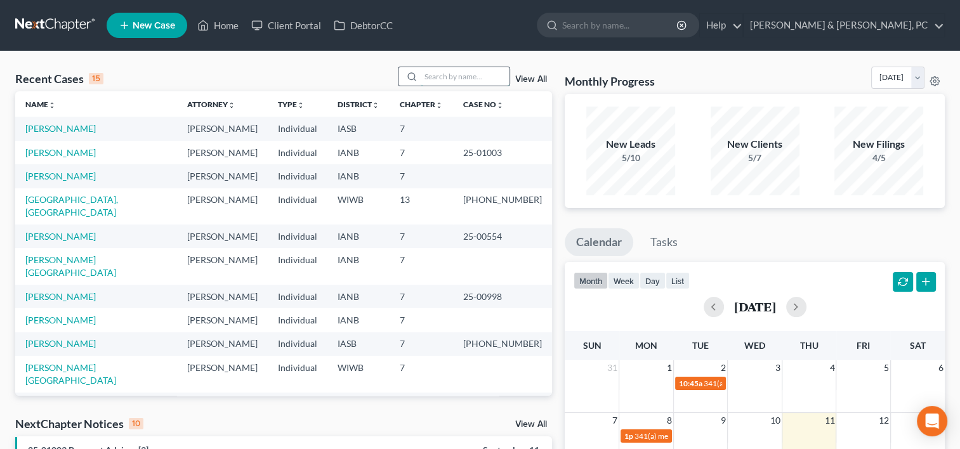
click at [461, 78] on input "search" at bounding box center [465, 76] width 89 height 18
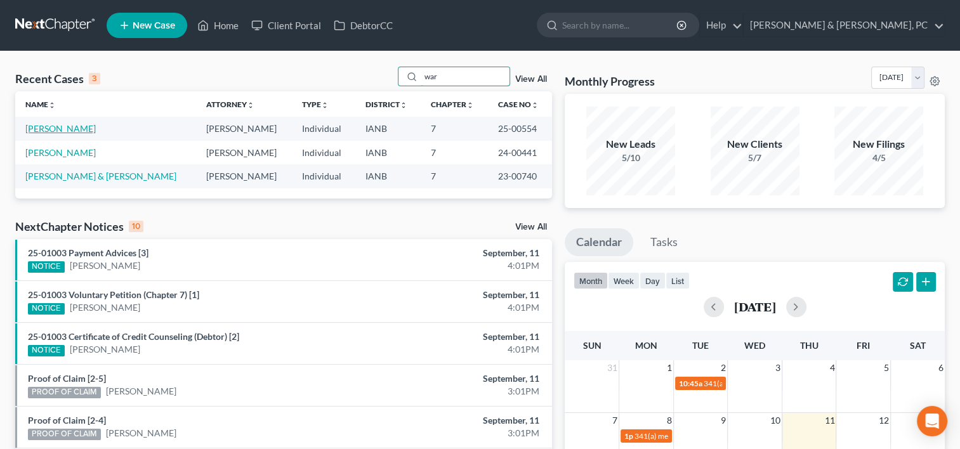
type input "war"
click at [53, 127] on link "[PERSON_NAME]" at bounding box center [60, 128] width 70 height 11
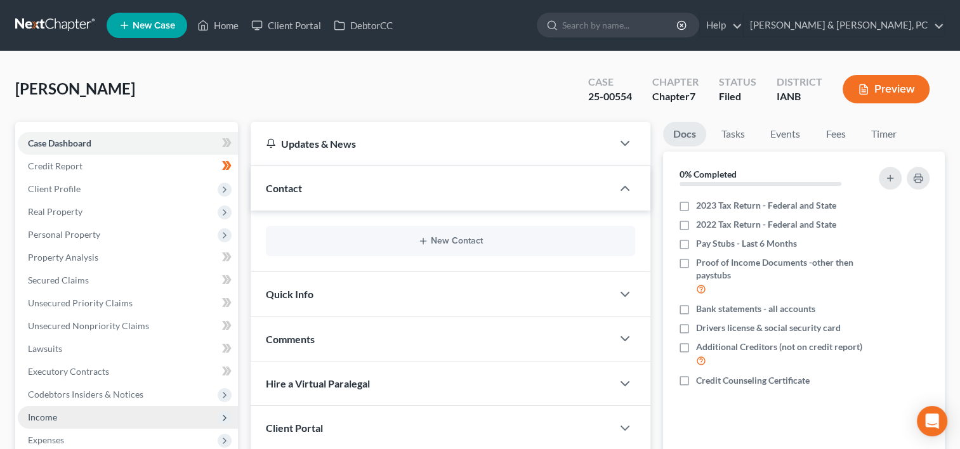
click at [51, 416] on span "Income" at bounding box center [42, 417] width 29 height 11
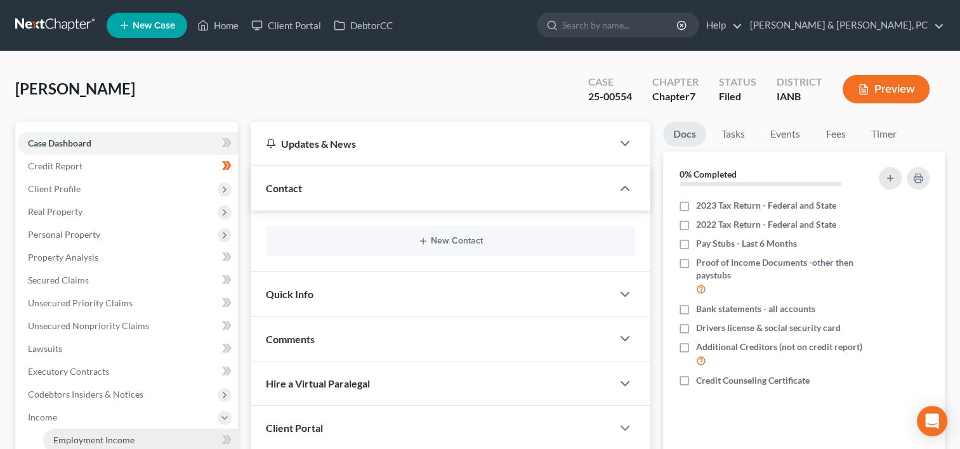
click at [124, 439] on span "Employment Income" at bounding box center [93, 440] width 81 height 11
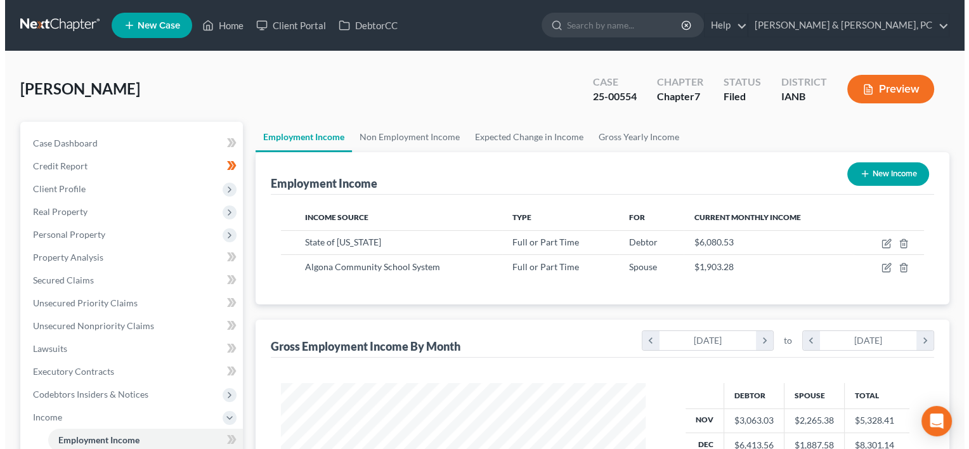
scroll to position [226, 390]
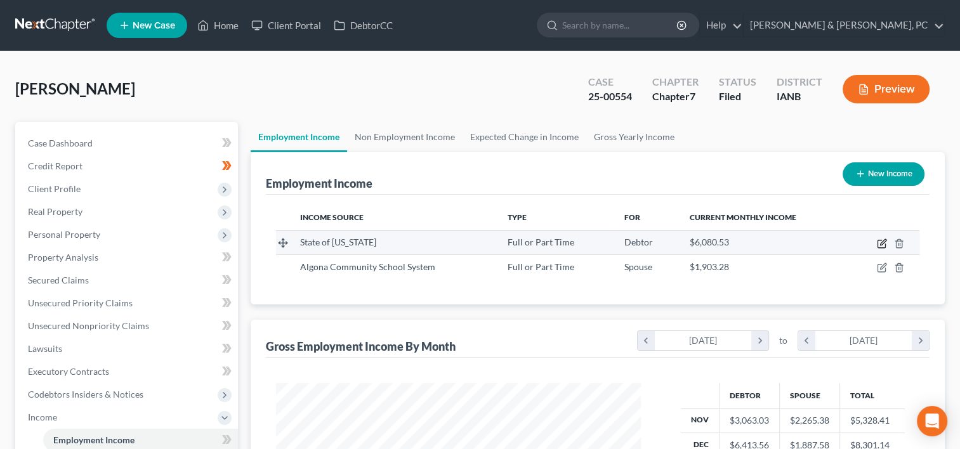
click at [882, 244] on icon "button" at bounding box center [883, 242] width 6 height 6
select select "0"
select select "16"
select select "2"
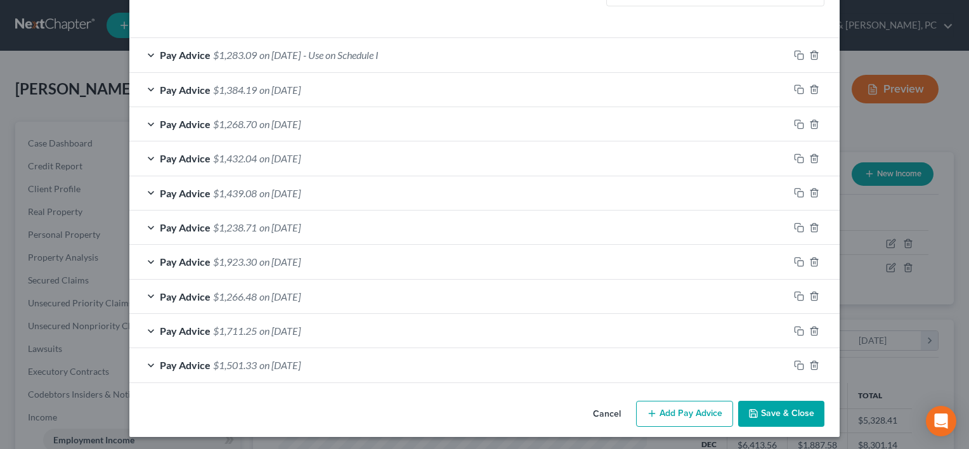
scroll to position [393, 0]
click at [811, 365] on icon "button" at bounding box center [814, 366] width 6 height 8
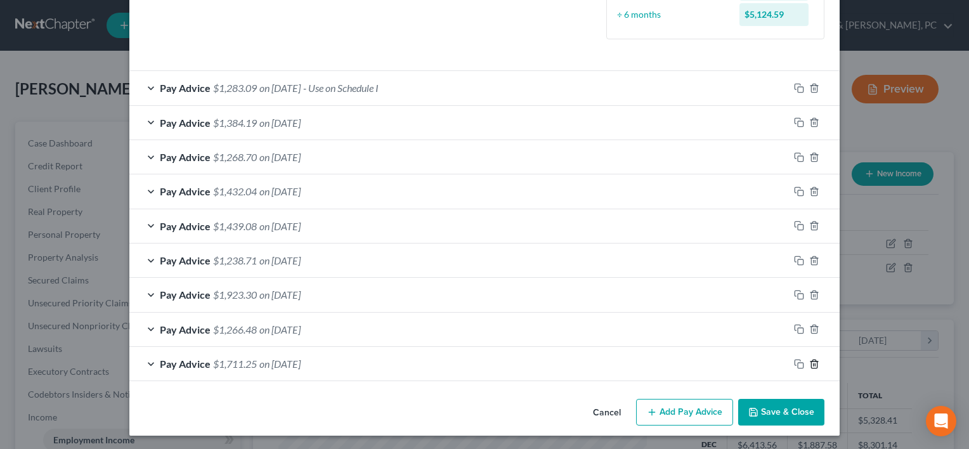
click at [811, 365] on icon "button" at bounding box center [814, 364] width 6 height 8
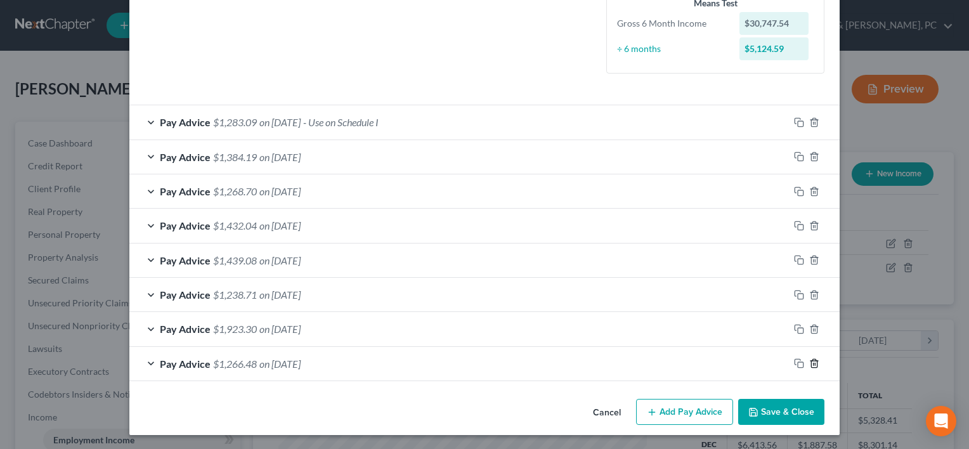
click at [811, 365] on icon "button" at bounding box center [814, 364] width 6 height 8
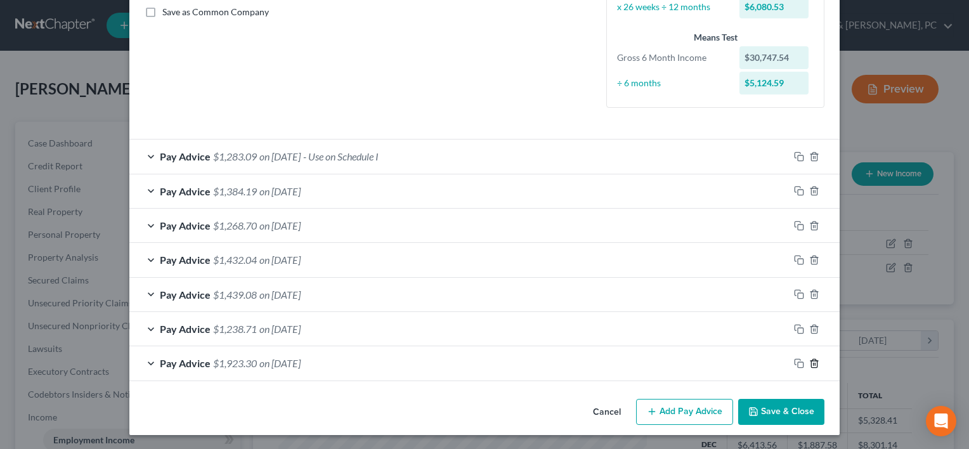
click at [811, 365] on icon "button" at bounding box center [814, 363] width 6 height 8
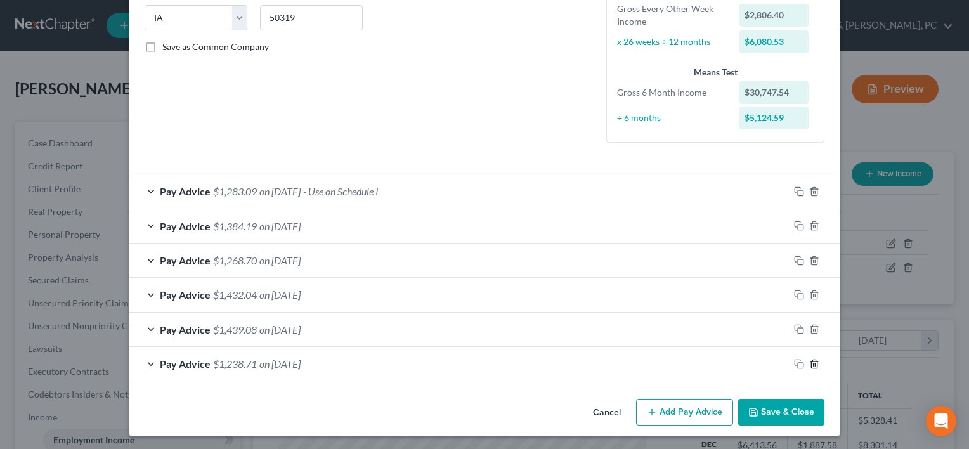
click at [811, 365] on icon "button" at bounding box center [814, 364] width 6 height 8
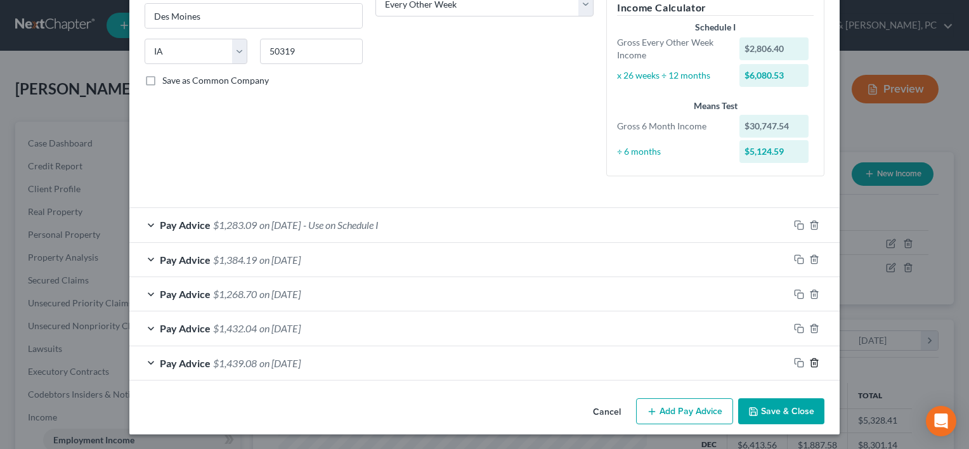
click at [811, 365] on icon "button" at bounding box center [814, 363] width 6 height 8
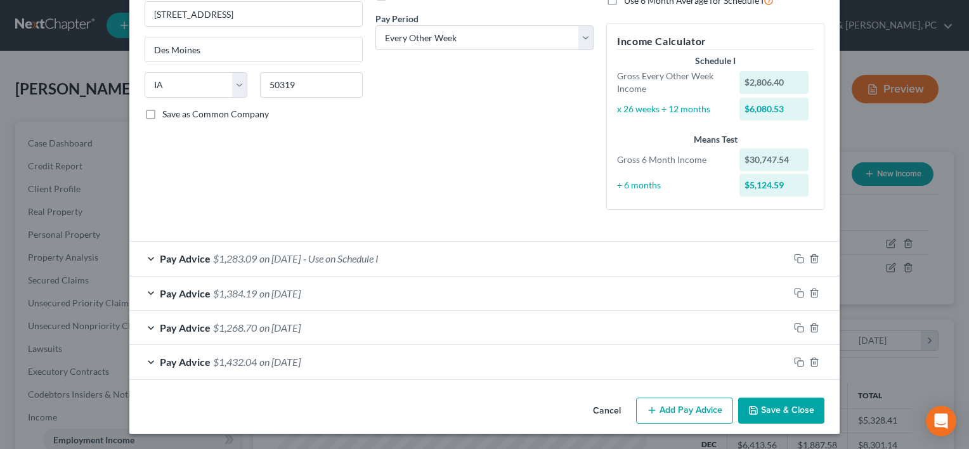
scroll to position [188, 0]
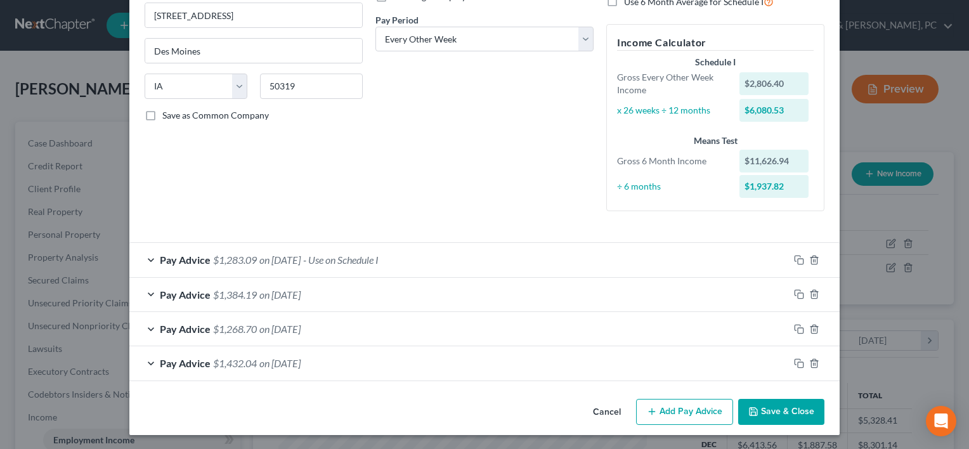
click at [716, 402] on button "Add Pay Advice" at bounding box center [684, 412] width 97 height 27
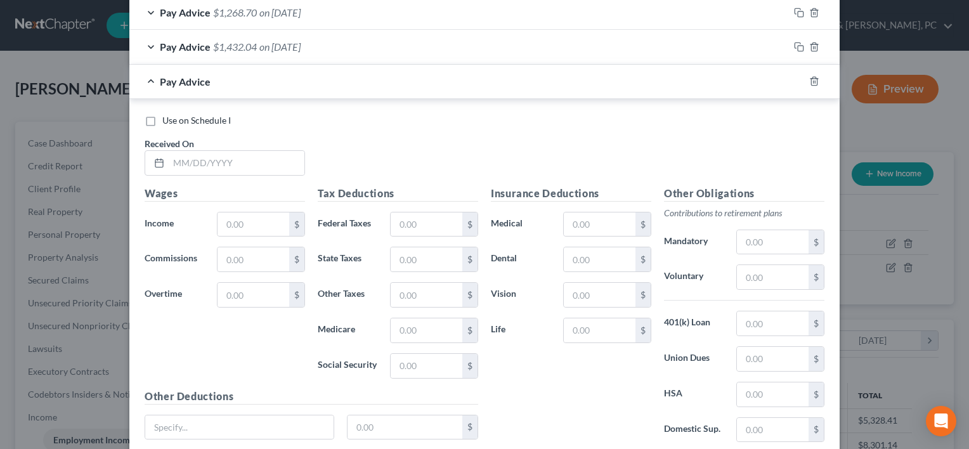
scroll to position [505, 0]
click at [811, 81] on icon "button" at bounding box center [814, 81] width 6 height 8
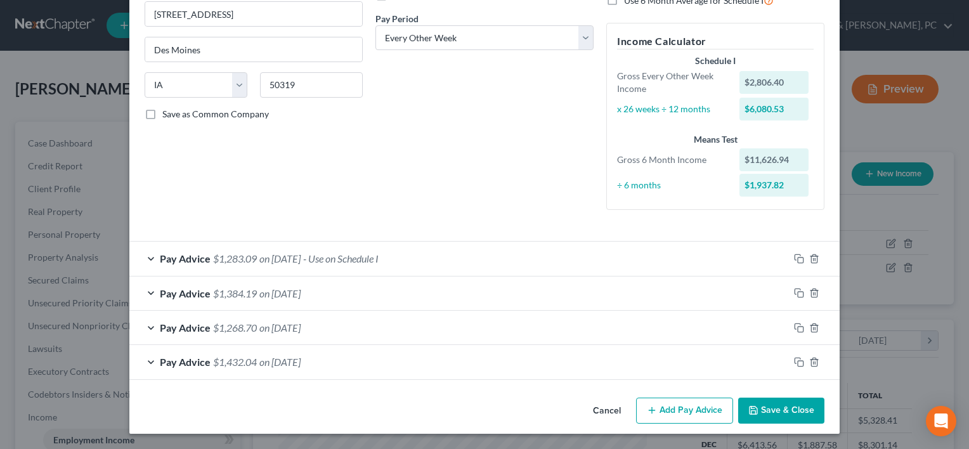
scroll to position [188, 0]
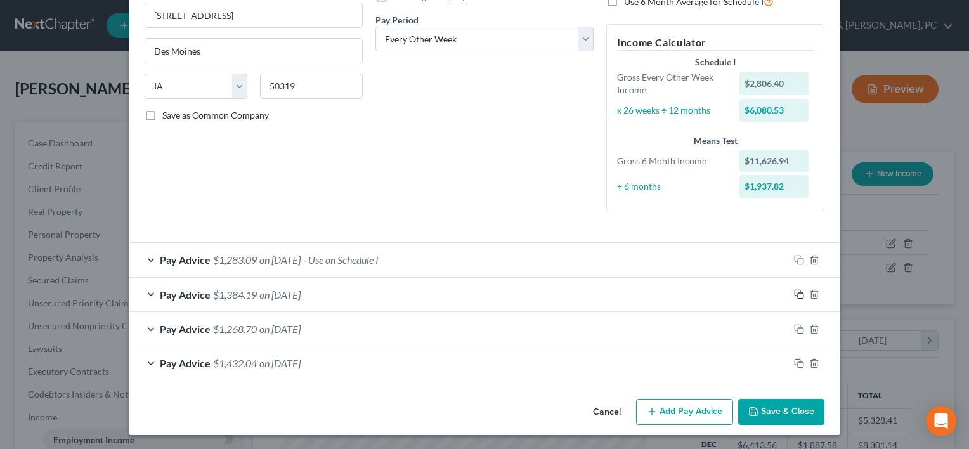
click at [794, 291] on icon "button" at bounding box center [799, 294] width 10 height 10
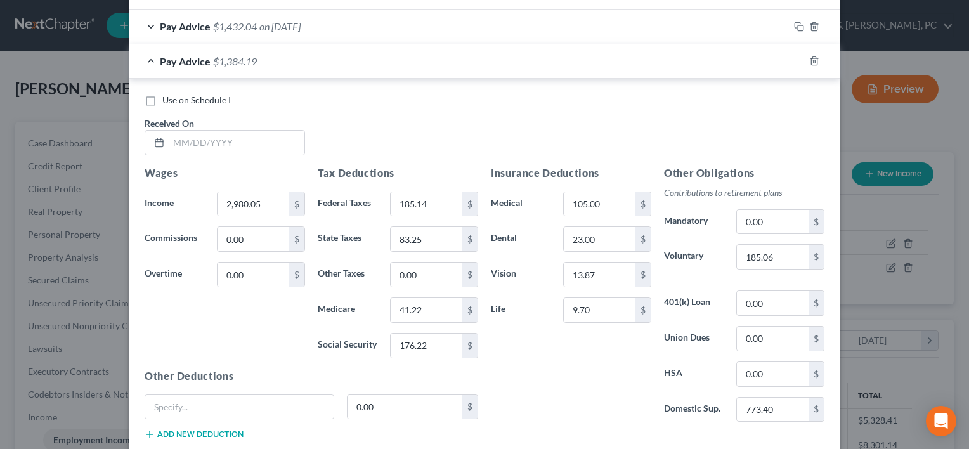
scroll to position [527, 0]
click at [200, 143] on input "text" at bounding box center [237, 141] width 136 height 24
type input "08/22/2025"
click at [275, 198] on input "2,980.05" at bounding box center [254, 203] width 72 height 24
type input "2,862.39"
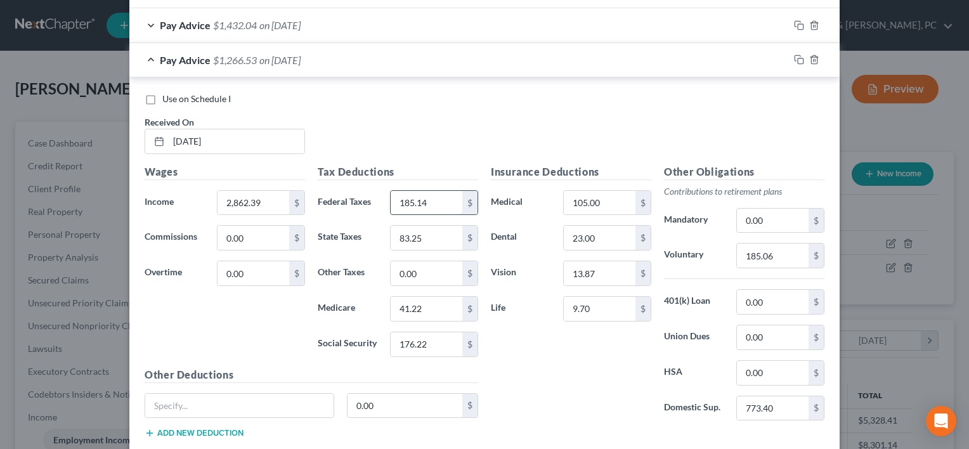
click at [445, 212] on input "185.14" at bounding box center [427, 203] width 72 height 24
type input "83.15"
type input "78.88"
type input "39.50"
type input "6"
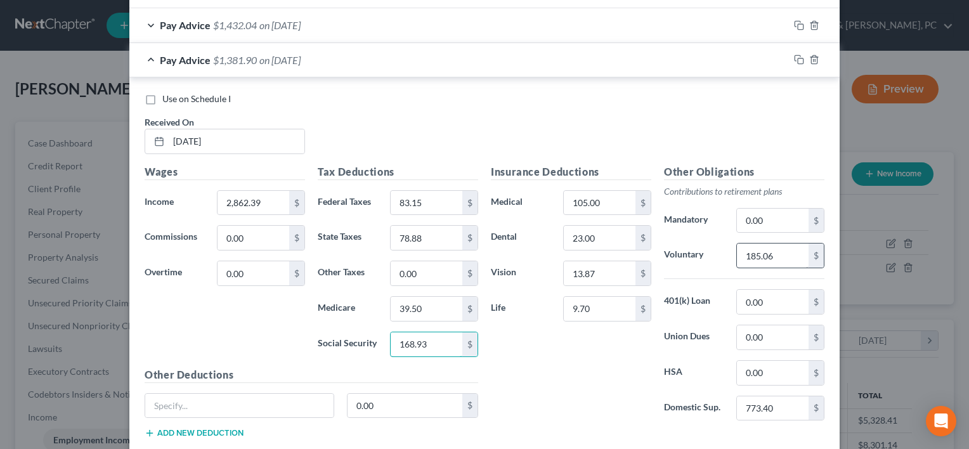
type input "168.93"
click at [773, 254] on input "185.06" at bounding box center [773, 256] width 72 height 24
type input "181.33"
click at [778, 399] on input "773.40" at bounding box center [773, 409] width 72 height 24
drag, startPoint x: 787, startPoint y: 410, endPoint x: 754, endPoint y: 437, distance: 42.0
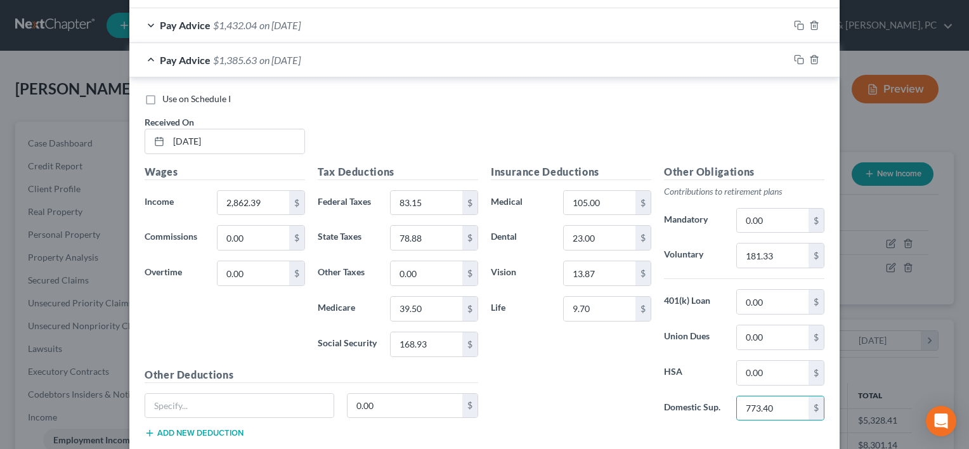
click at [754, 437] on div "Insurance Deductions Medical 105.00 $ Dental 23.00 $ Vision 13.87 $ Life 9.70 $…" at bounding box center [658, 306] width 346 height 285
click at [777, 401] on input "773.40" at bounding box center [773, 409] width 72 height 24
paste input "678.67"
type input "678.67"
click at [576, 383] on div "Insurance Deductions Medical 105.00 $ Dental 23.00 $ Vision 13.87 $ Life 9.70 $" at bounding box center [571, 297] width 173 height 267
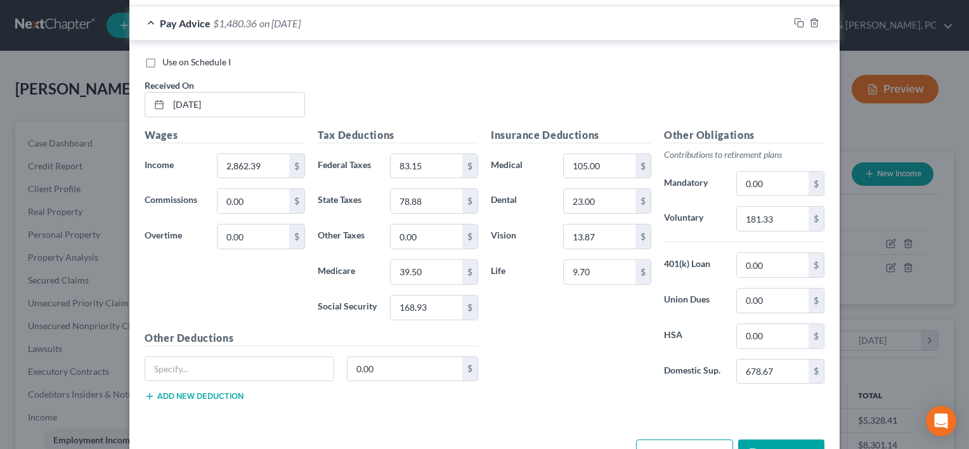
scroll to position [562, 0]
click at [312, 371] on input "text" at bounding box center [239, 370] width 188 height 24
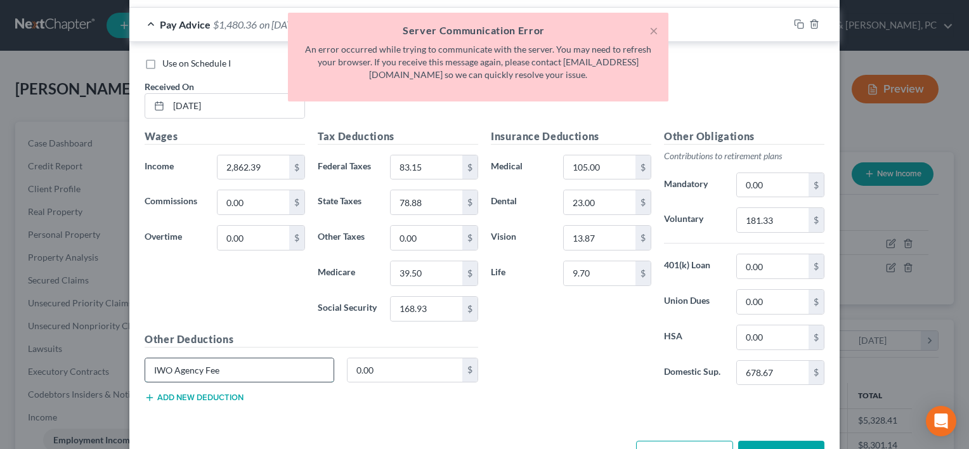
type input "IWO Agency Fee"
type input "4.00"
click at [588, 399] on div "Insurance Deductions Medical 105.00 $ Dental 23.00 $ Vision 13.87 $ Life 9.70 $…" at bounding box center [658, 271] width 346 height 285
click at [652, 31] on button "×" at bounding box center [654, 30] width 9 height 15
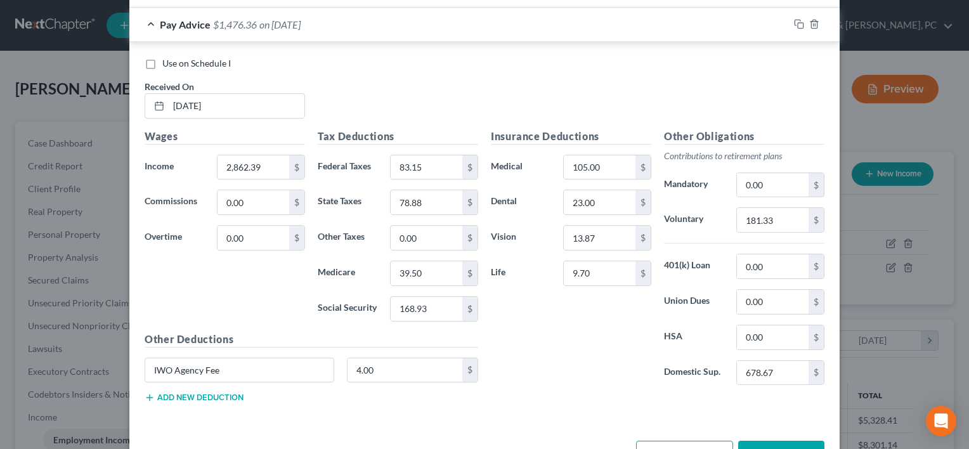
click at [782, 444] on button "Save & Close" at bounding box center [782, 454] width 86 height 27
click at [776, 441] on button "Save & Close" at bounding box center [782, 454] width 86 height 27
click at [575, 383] on div "Insurance Deductions Medical 105.00 $ Dental 23.00 $ Vision 13.87 $ Life 9.70 $" at bounding box center [571, 262] width 173 height 267
click at [756, 444] on button "Save & Close" at bounding box center [782, 454] width 86 height 27
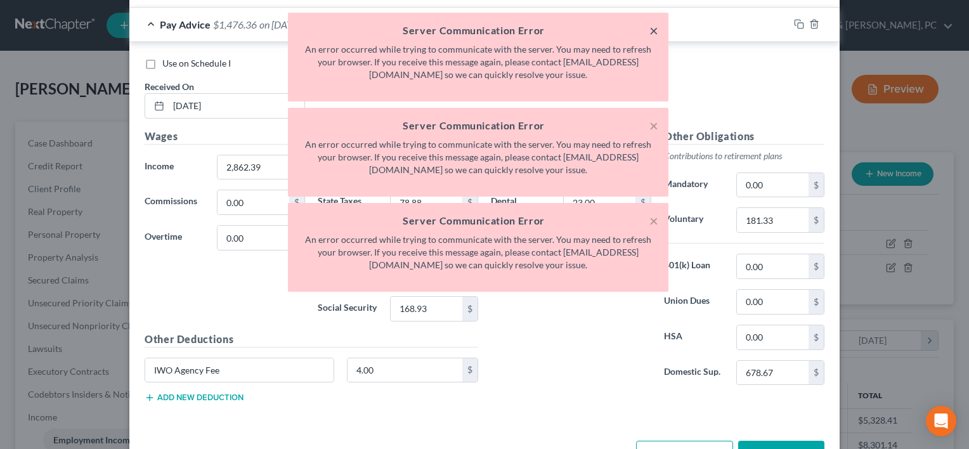
click at [650, 34] on button "×" at bounding box center [654, 30] width 9 height 15
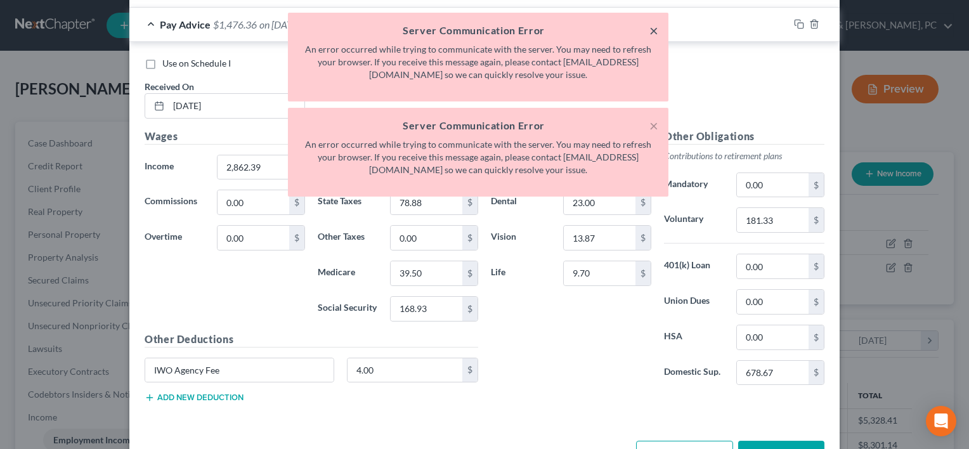
click at [650, 34] on button "×" at bounding box center [654, 30] width 9 height 15
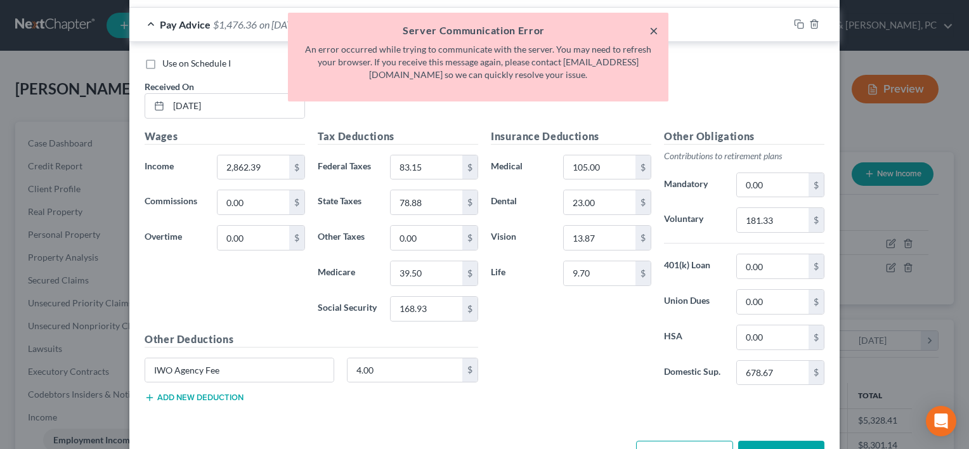
click at [650, 34] on button "×" at bounding box center [654, 30] width 9 height 15
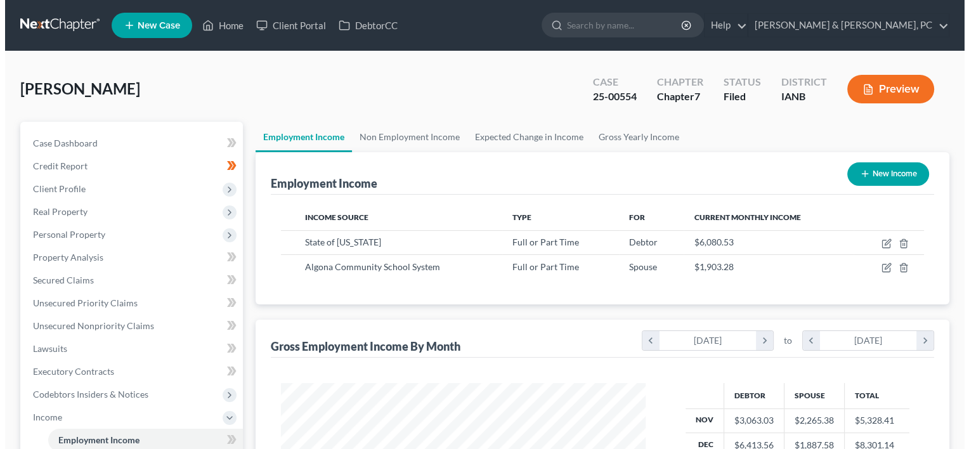
scroll to position [226, 390]
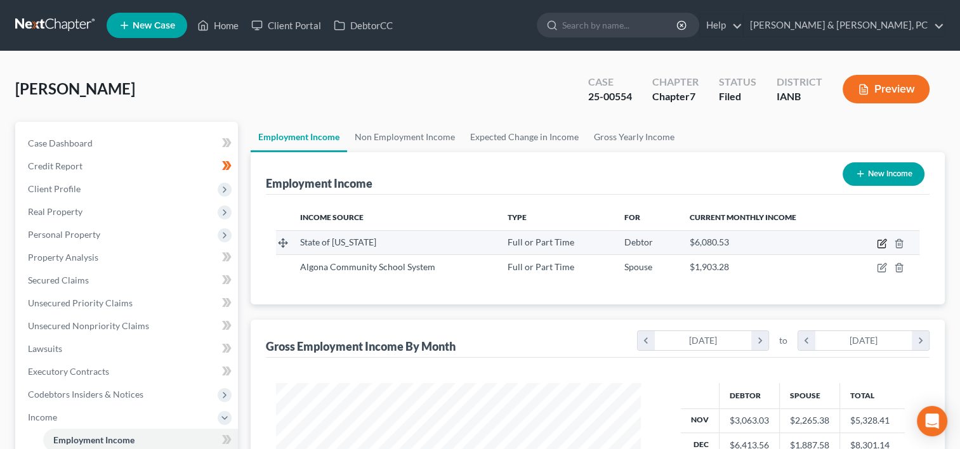
click at [881, 244] on icon "button" at bounding box center [883, 242] width 6 height 6
select select "0"
select select "16"
select select "2"
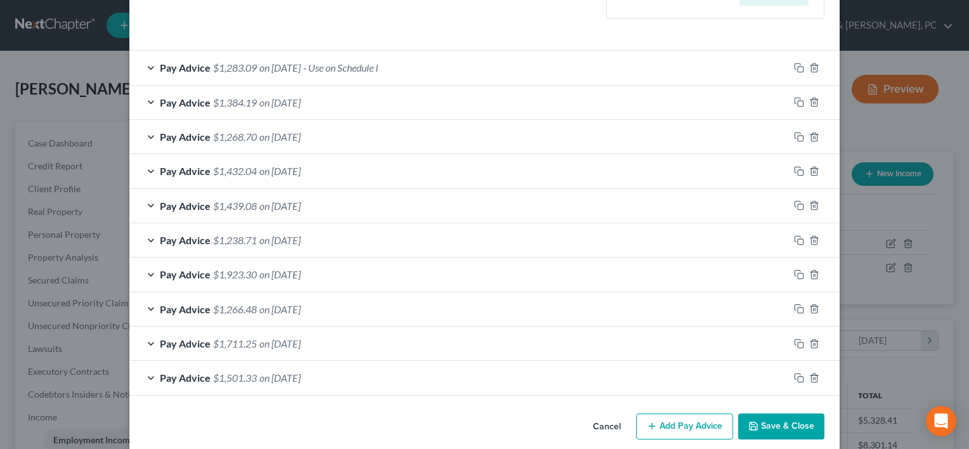
scroll to position [381, 0]
click at [794, 169] on icon "button" at bounding box center [799, 171] width 10 height 10
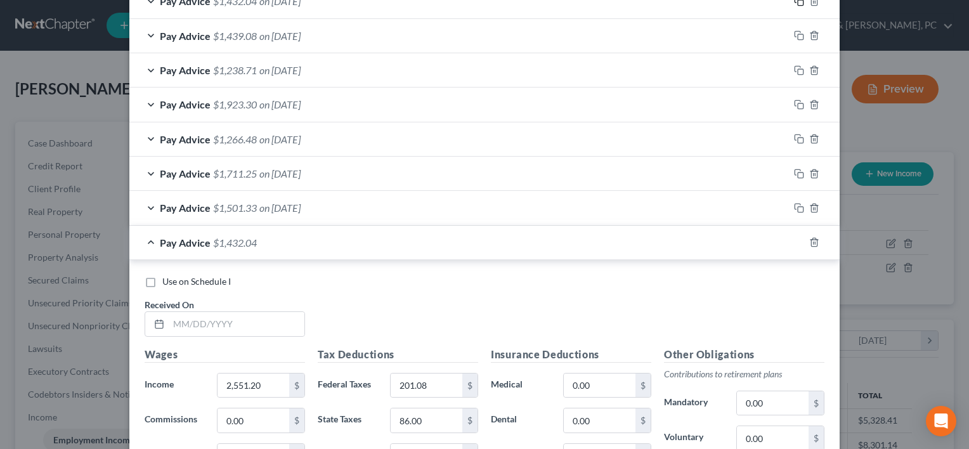
scroll to position [624, 0]
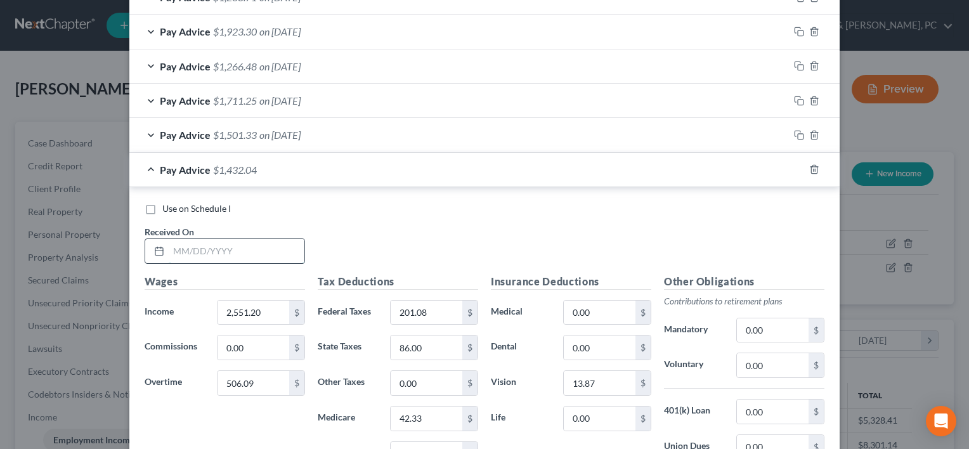
click at [178, 240] on input "text" at bounding box center [237, 251] width 136 height 24
type input "08/22/2025"
type input "2,862.39"
click at [261, 379] on input "506.09" at bounding box center [254, 383] width 72 height 24
type input "83.15"
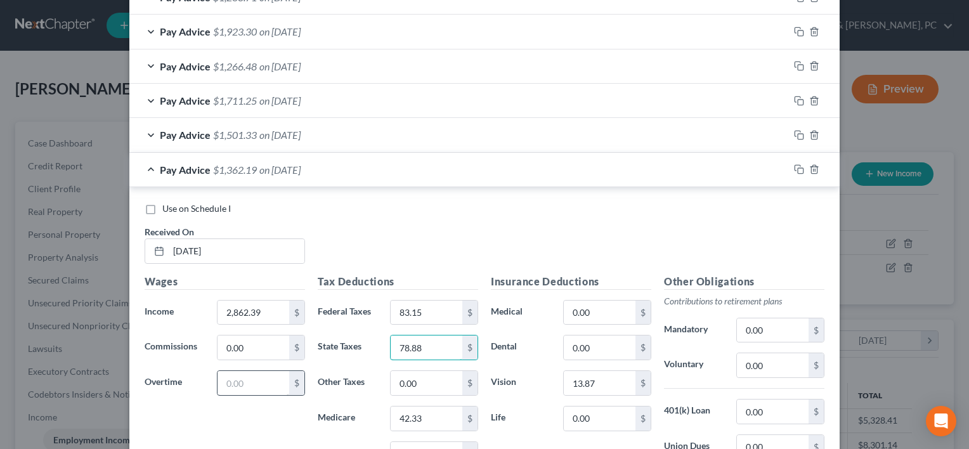
type input "78.88"
type input "39.50"
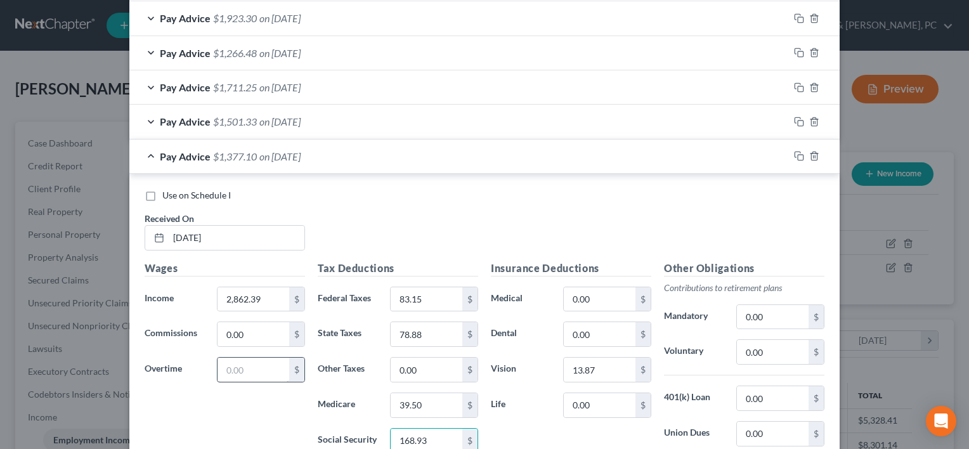
type input "168.93"
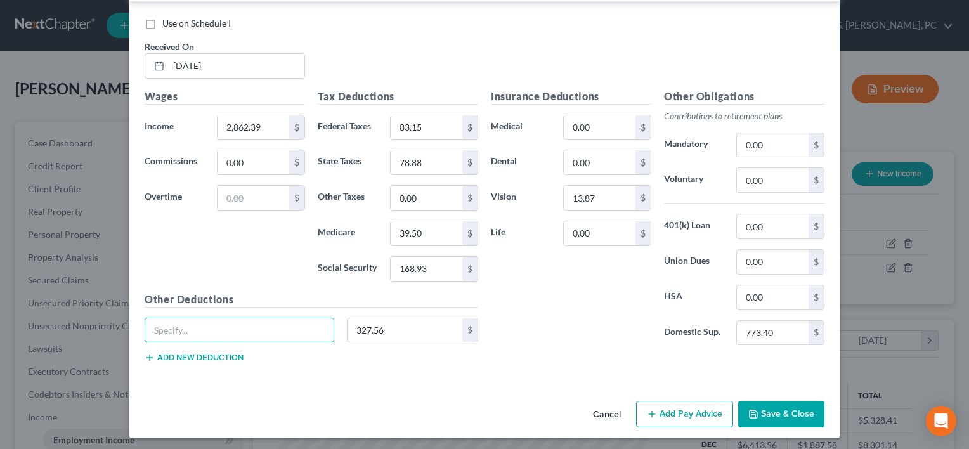
scroll to position [744, 0]
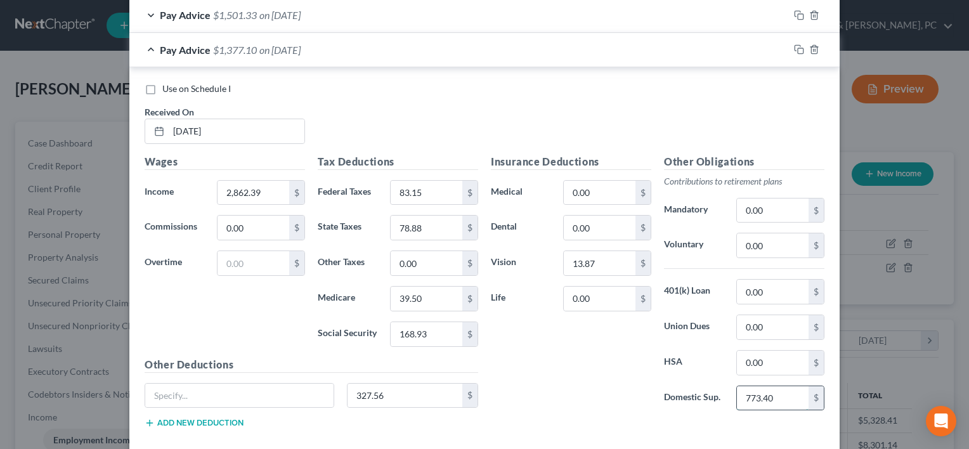
click at [769, 391] on input "773.40" at bounding box center [773, 398] width 72 height 24
click at [787, 395] on input "773.40" at bounding box center [773, 398] width 72 height 24
type input "7"
paste input "678.67"
type input "678.67"
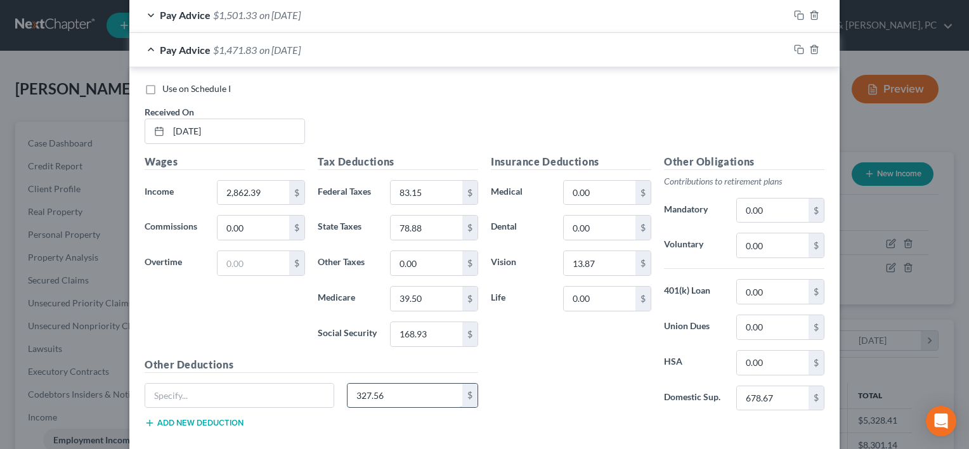
click at [423, 393] on input "327.56" at bounding box center [405, 396] width 115 height 24
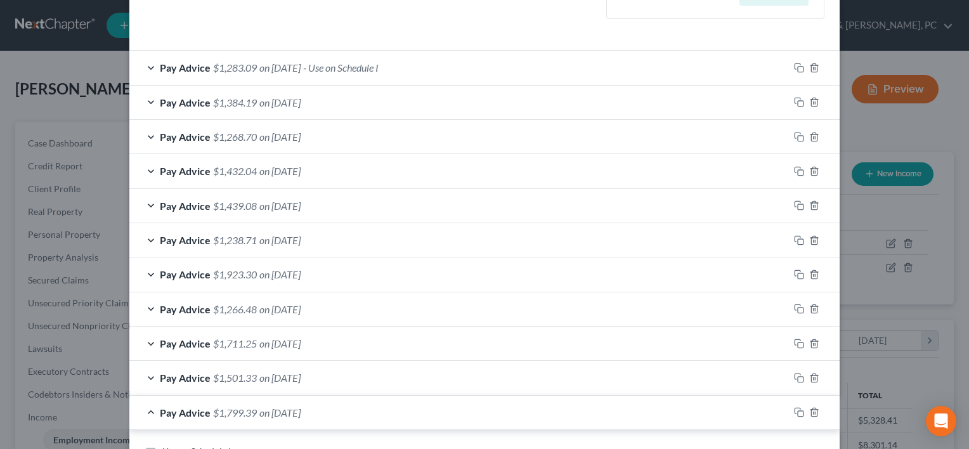
scroll to position [636, 0]
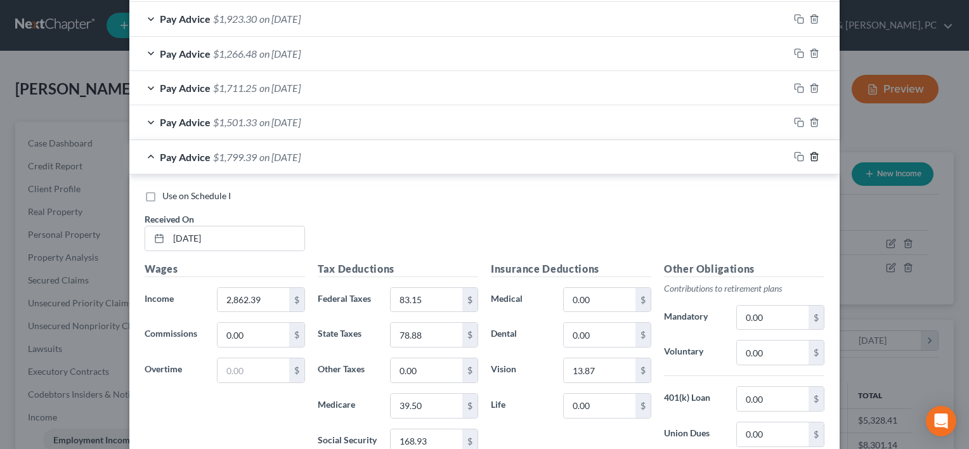
click at [811, 154] on polyline "button" at bounding box center [815, 154] width 8 height 0
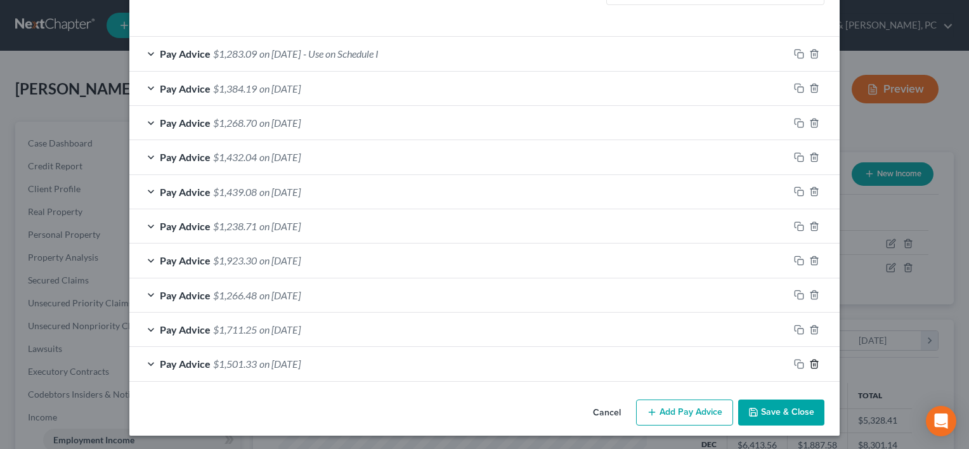
click at [810, 363] on icon "button" at bounding box center [815, 364] width 10 height 10
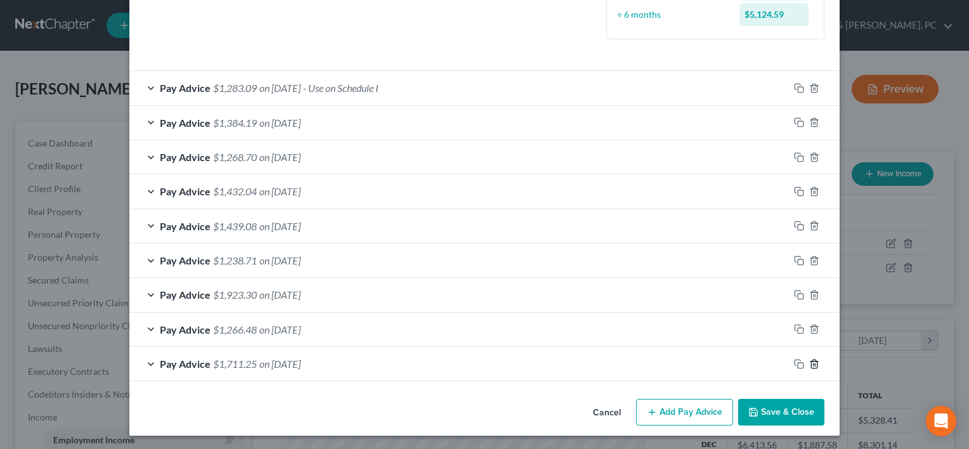
click at [810, 363] on icon "button" at bounding box center [815, 364] width 10 height 10
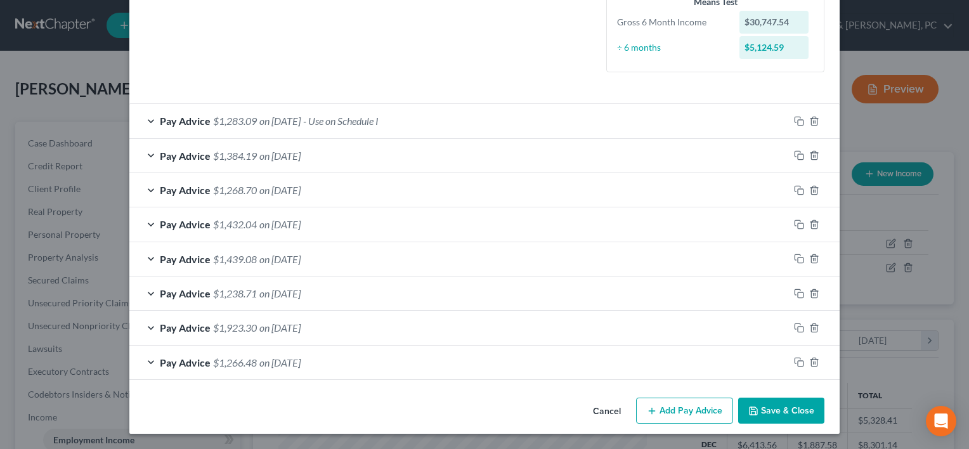
scroll to position [326, 0]
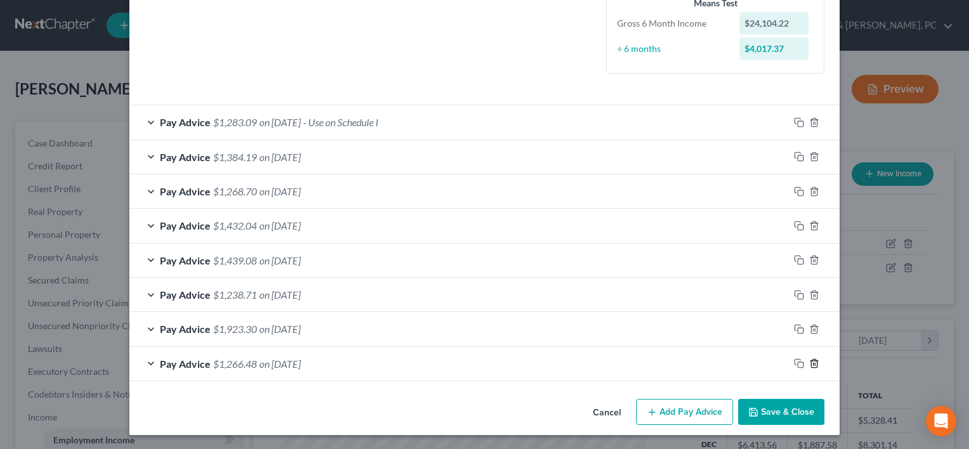
click at [811, 361] on polyline "button" at bounding box center [815, 361] width 8 height 0
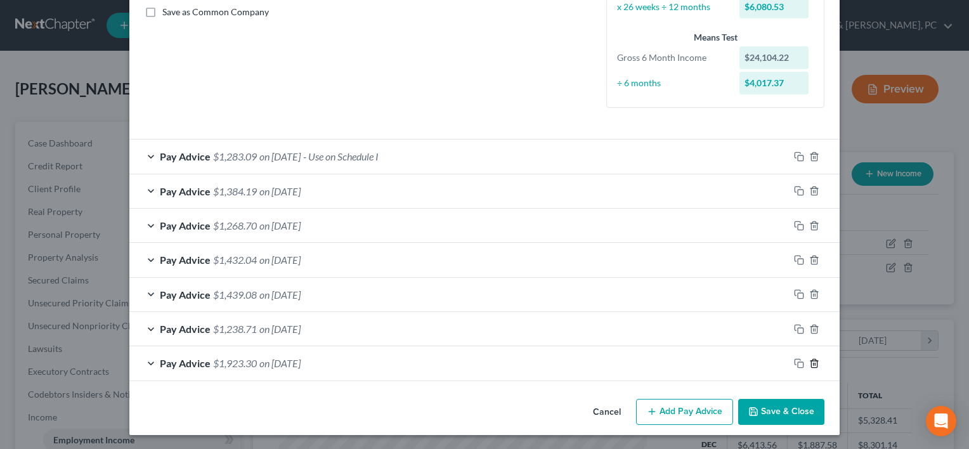
click at [811, 361] on polyline "button" at bounding box center [815, 361] width 8 height 0
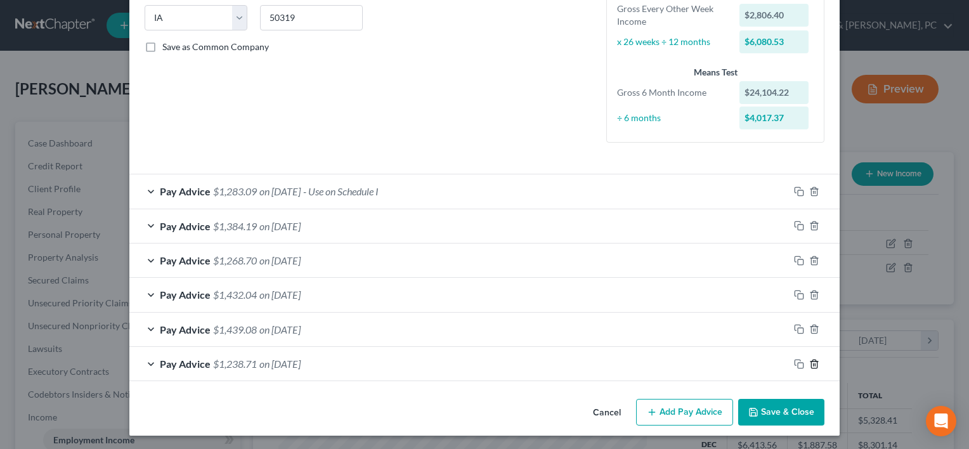
click at [810, 359] on icon "button" at bounding box center [815, 364] width 10 height 10
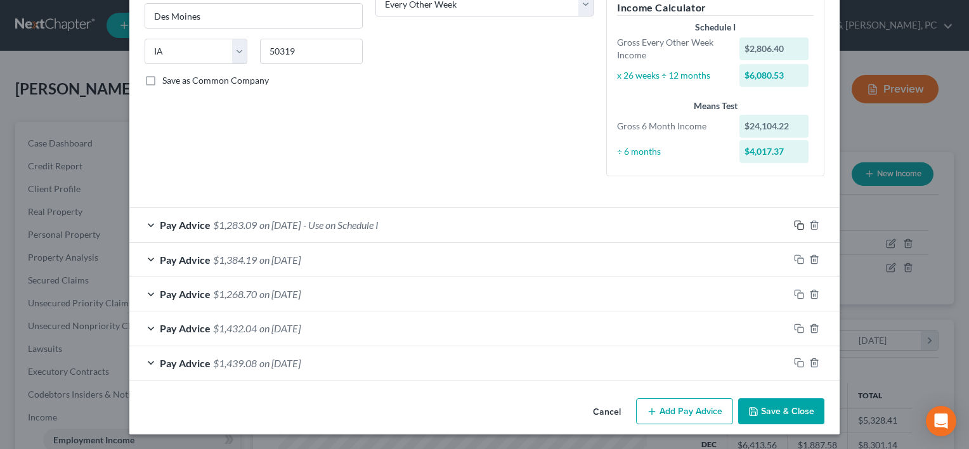
click at [798, 226] on icon "button" at bounding box center [799, 225] width 10 height 10
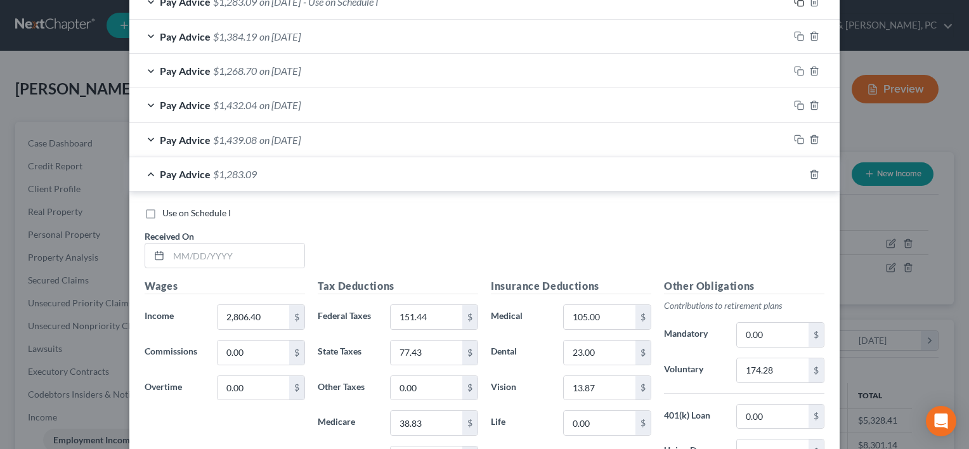
scroll to position [549, 0]
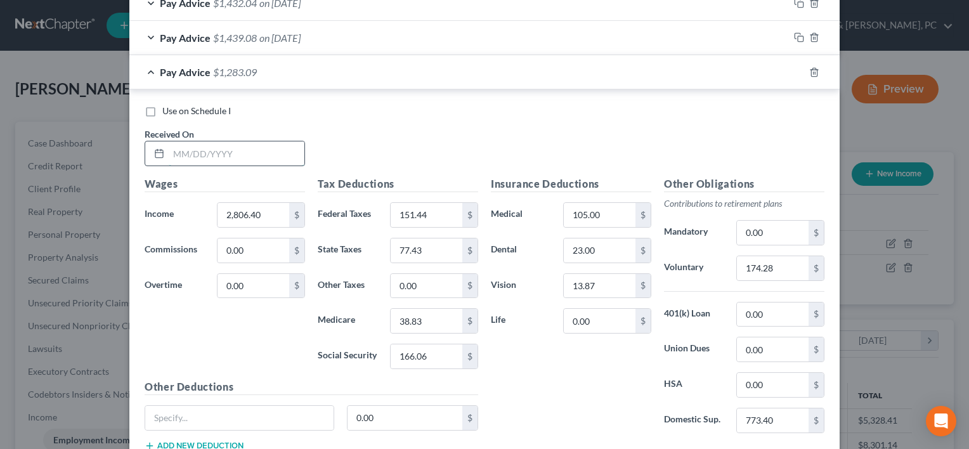
click at [194, 146] on input "text" at bounding box center [237, 153] width 136 height 24
type input "08/22/2025"
click at [785, 275] on input "174.28" at bounding box center [773, 268] width 72 height 24
click at [773, 275] on input "174.28" at bounding box center [773, 268] width 72 height 24
type input "1"
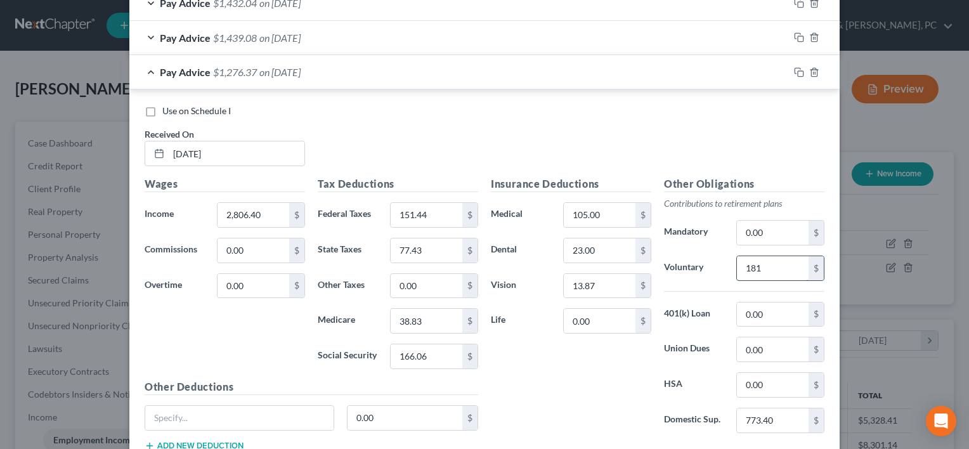
type input "181.33"
type input "IWO Agency Fee"
click at [787, 410] on input "773.40" at bounding box center [773, 421] width 72 height 24
type input "678.67"
click at [574, 390] on div "Insurance Deductions Medical 105.00 $ Dental 23.00 $ Vision 13.87 $ Life 0.00 $" at bounding box center [571, 309] width 173 height 267
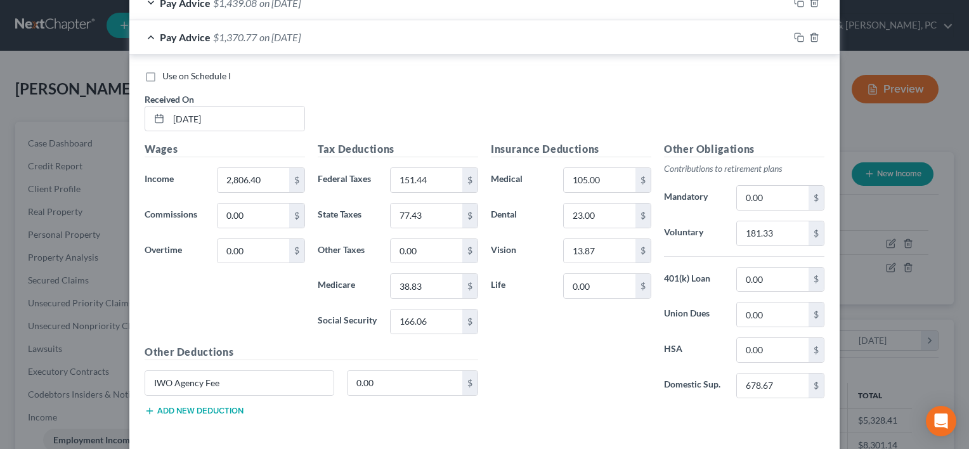
scroll to position [584, 0]
click at [260, 188] on input "2,806.40" at bounding box center [254, 179] width 72 height 24
type input "2,862.39"
click at [424, 176] on input "151.44" at bounding box center [427, 179] width 72 height 24
type input "83.15"
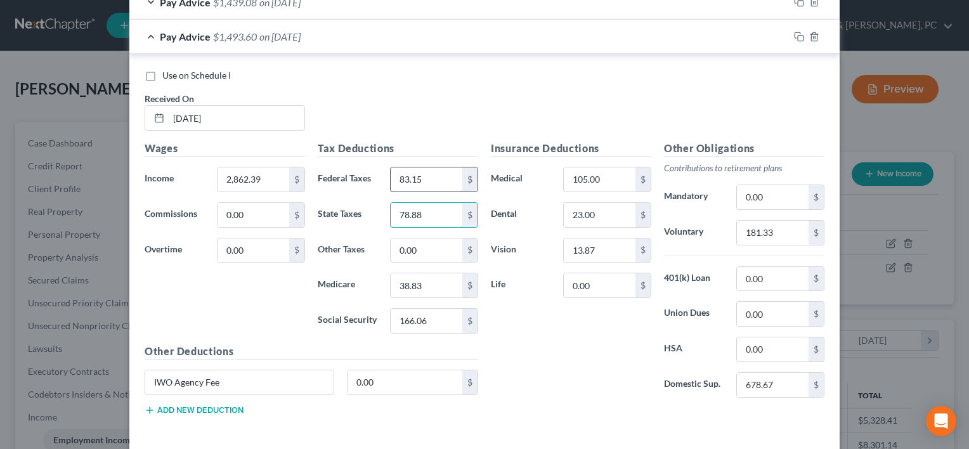
type input "78.88"
type input "39.50"
type input "168.93"
click at [548, 365] on div "Insurance Deductions Medical 105.00 $ Dental 23.00 $ Vision 13.87 $ Life 0.00 $" at bounding box center [571, 274] width 173 height 267
click at [417, 371] on input "0.00" at bounding box center [405, 383] width 115 height 24
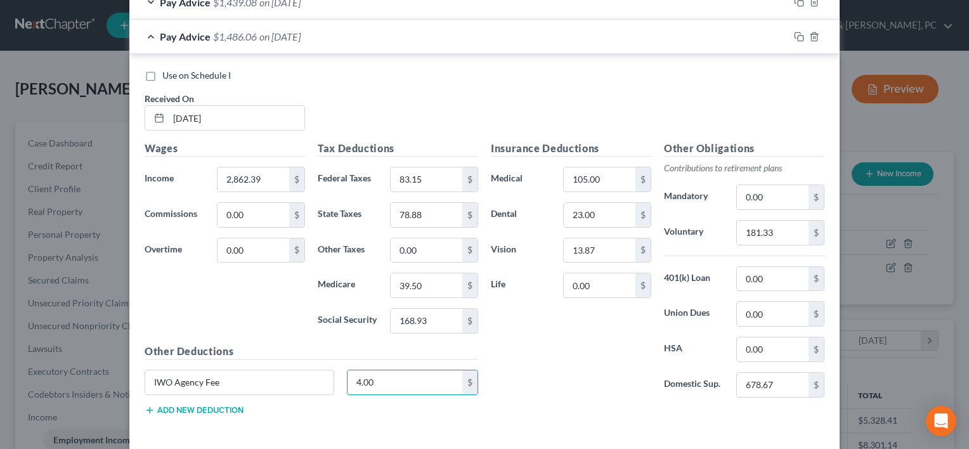
type input "4.00"
click at [514, 386] on div "Insurance Deductions Medical 105.00 $ Dental 23.00 $ Vision 13.87 $ Life 0.00 $" at bounding box center [571, 274] width 173 height 267
click at [594, 287] on input "0.00" at bounding box center [600, 285] width 72 height 24
type input "9.70"
click at [572, 335] on div "Insurance Deductions Medical 105.00 $ Dental 23.00 $ Vision 13.87 $ Life 9.70 $" at bounding box center [571, 274] width 173 height 267
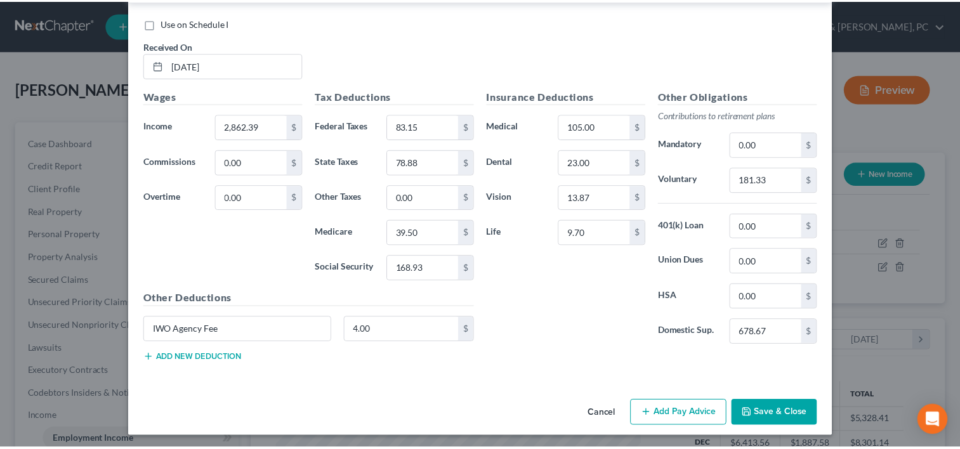
scroll to position [637, 0]
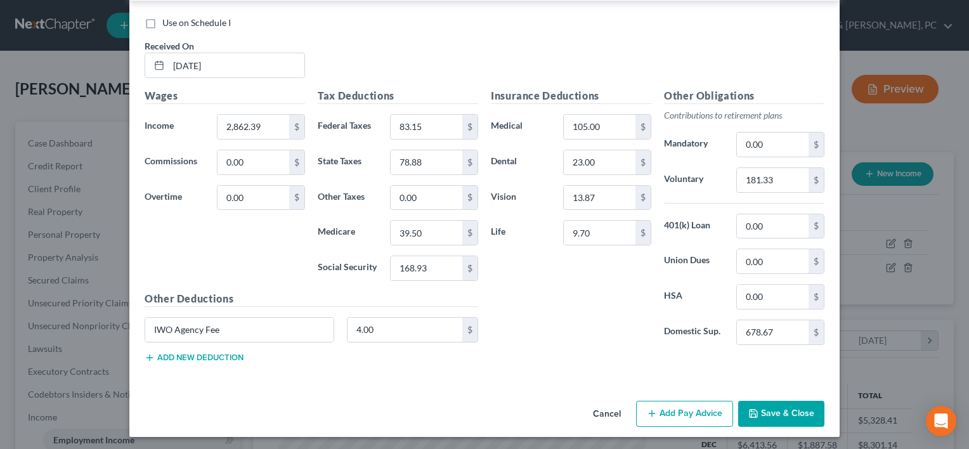
click at [808, 411] on button "Save & Close" at bounding box center [782, 414] width 86 height 27
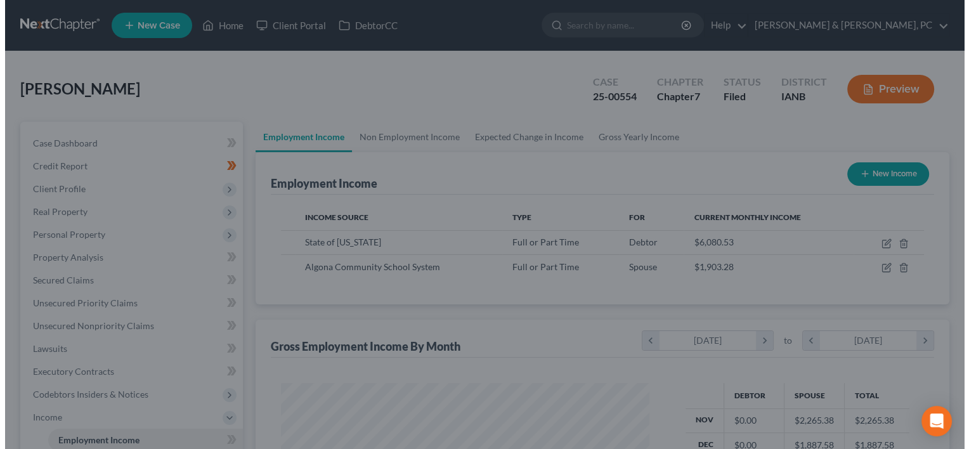
scroll to position [634229, 634066]
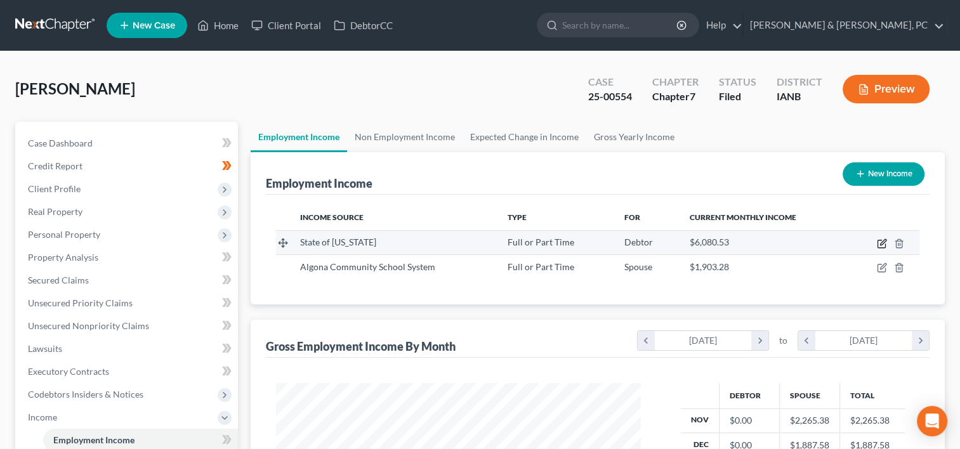
click at [881, 244] on icon "button" at bounding box center [882, 244] width 10 height 10
select select "0"
select select "16"
select select "2"
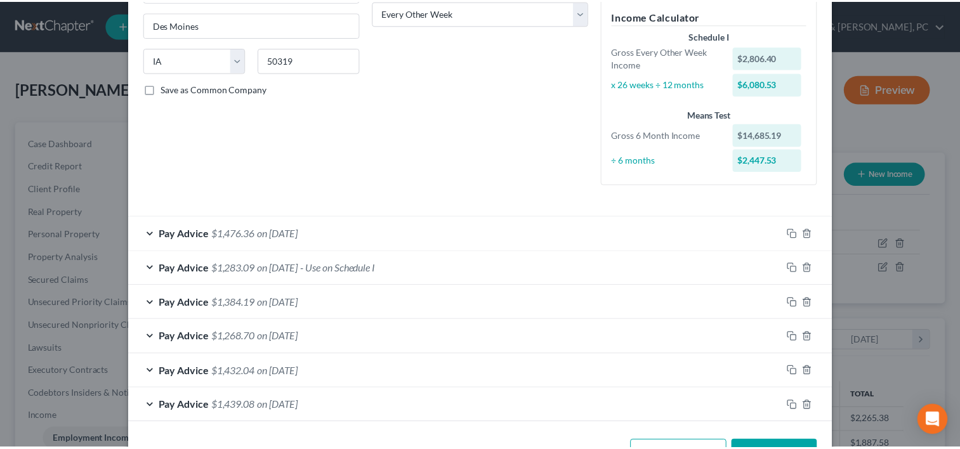
scroll to position [257, 0]
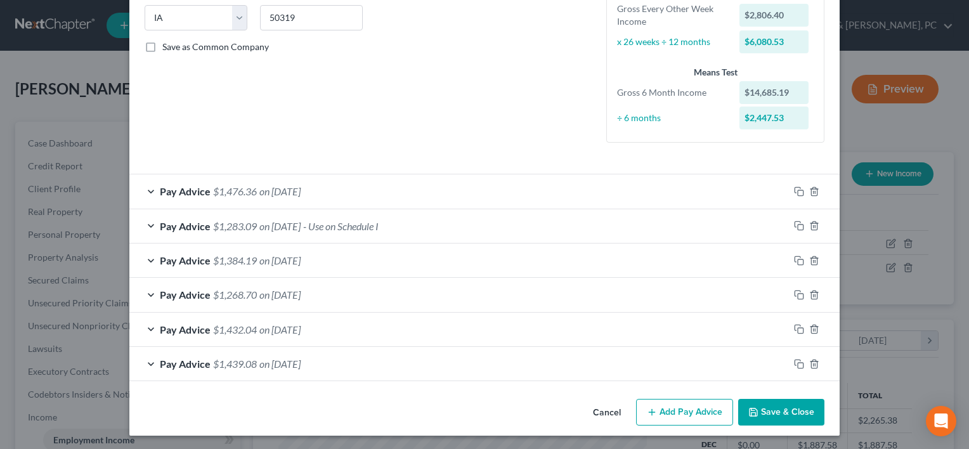
click at [603, 406] on button "Cancel" at bounding box center [607, 412] width 48 height 25
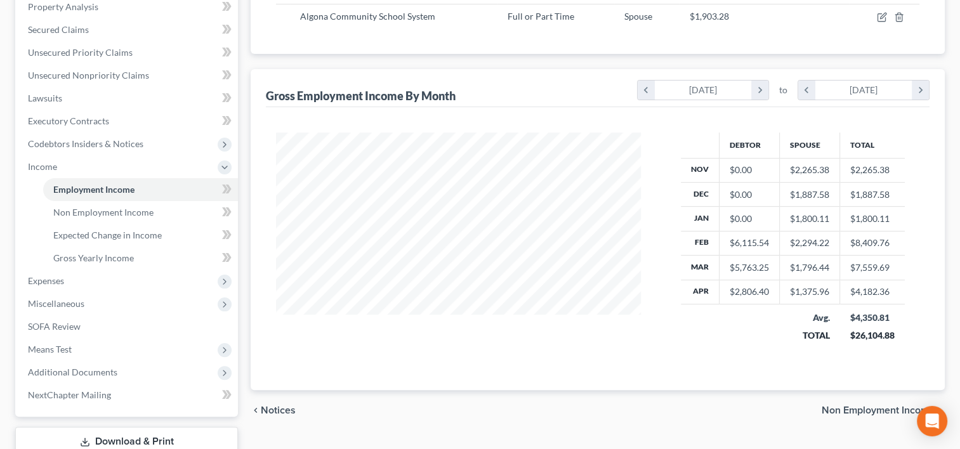
scroll to position [251, 0]
click at [752, 89] on icon "chevron_right" at bounding box center [759, 89] width 17 height 19
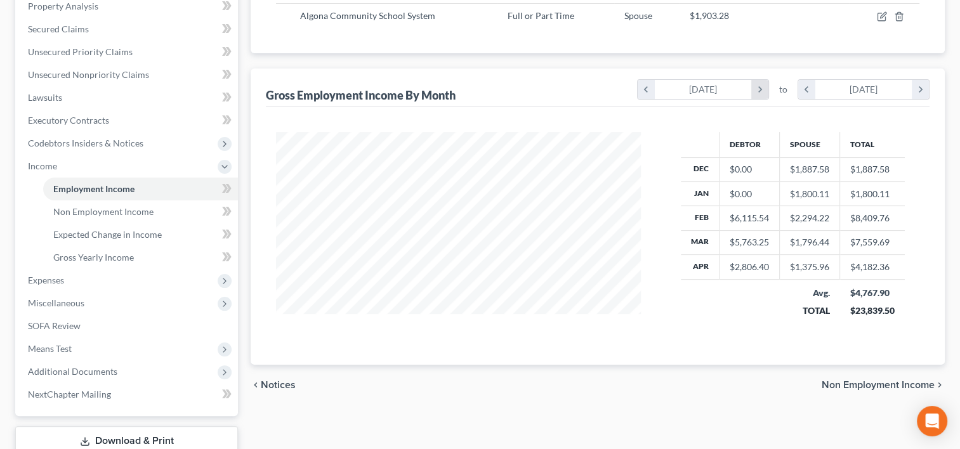
click at [752, 89] on icon "chevron_right" at bounding box center [759, 89] width 17 height 19
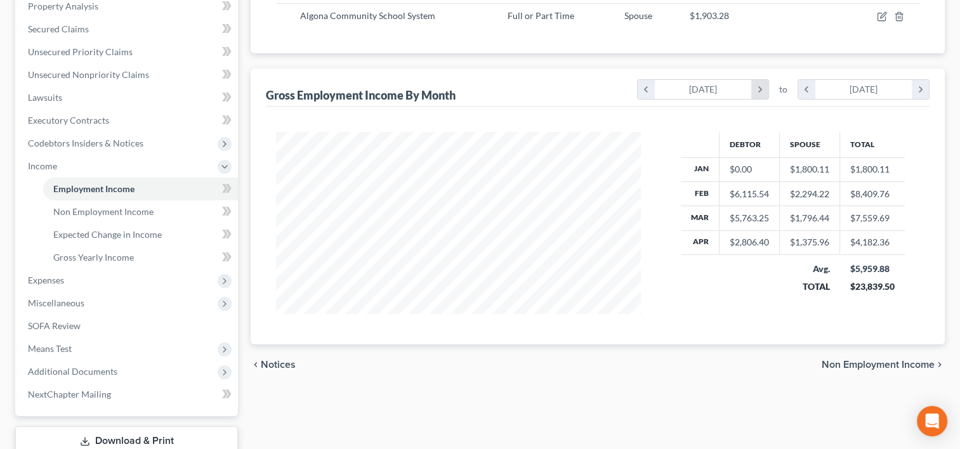
scroll to position [634273, 634066]
click at [752, 89] on icon "chevron_right" at bounding box center [759, 89] width 17 height 19
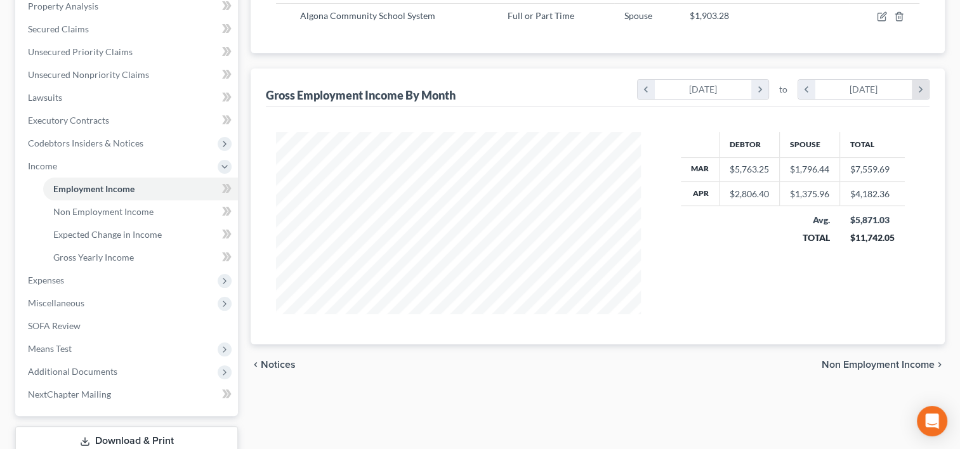
click at [927, 89] on icon "chevron_right" at bounding box center [920, 89] width 17 height 19
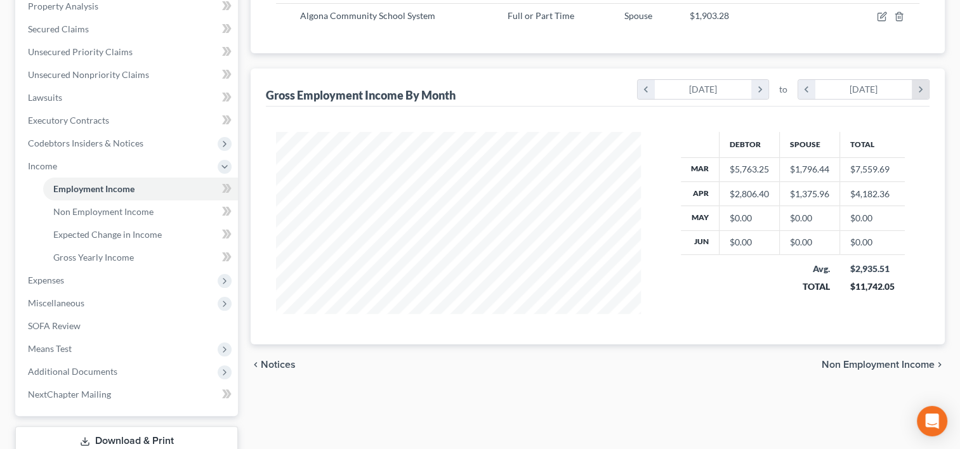
click at [927, 89] on icon "chevron_right" at bounding box center [920, 89] width 17 height 19
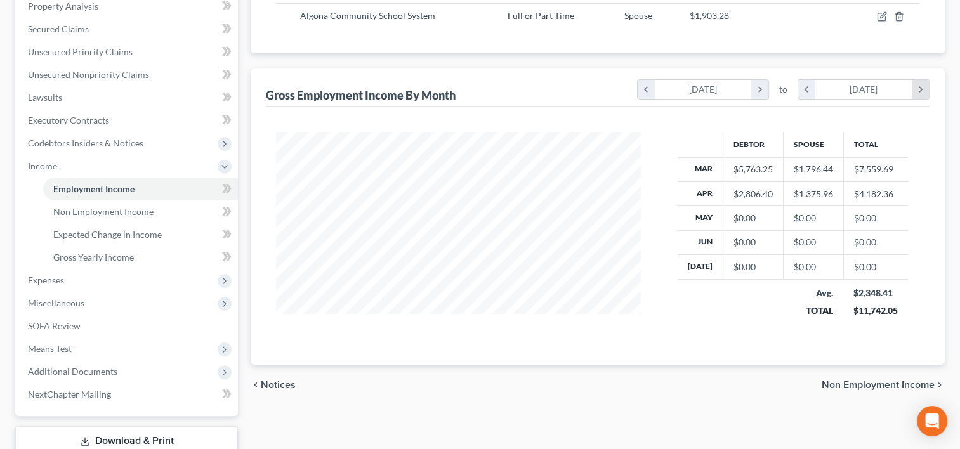
click at [927, 89] on icon "chevron_right" at bounding box center [920, 89] width 17 height 19
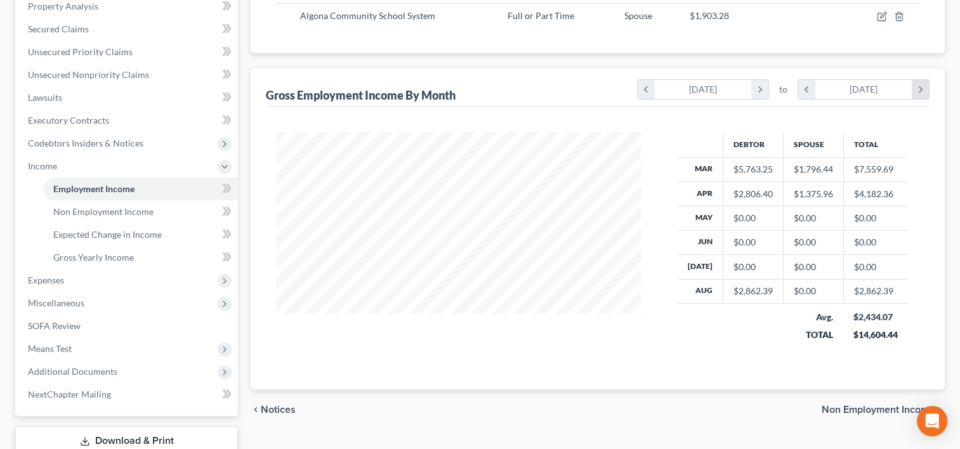
scroll to position [226, 390]
click at [927, 89] on icon "chevron_right" at bounding box center [920, 89] width 17 height 19
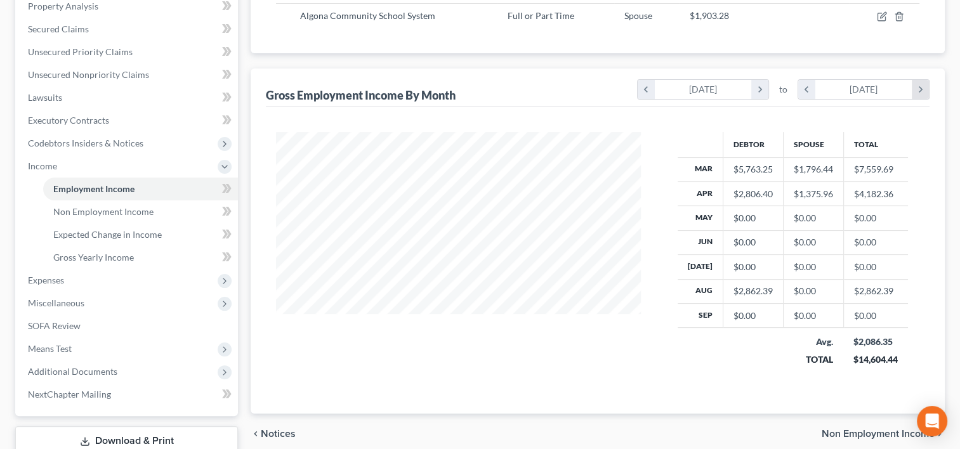
scroll to position [251, 390]
click at [802, 89] on icon "chevron_left" at bounding box center [806, 89] width 17 height 19
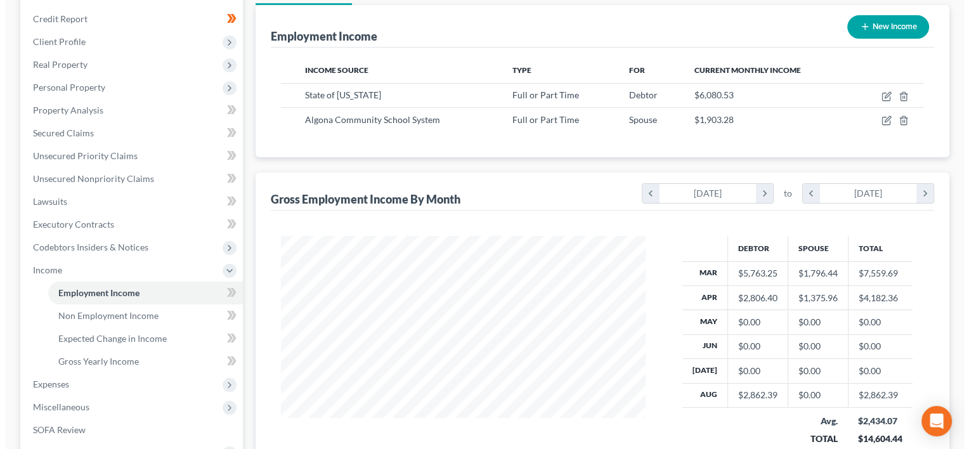
scroll to position [142, 0]
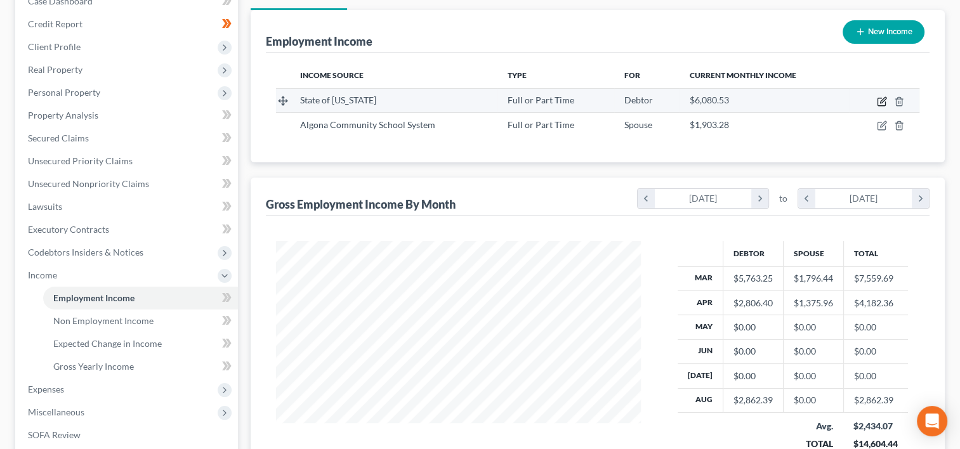
click at [881, 100] on icon "button" at bounding box center [882, 101] width 10 height 10
select select "0"
select select "16"
select select "2"
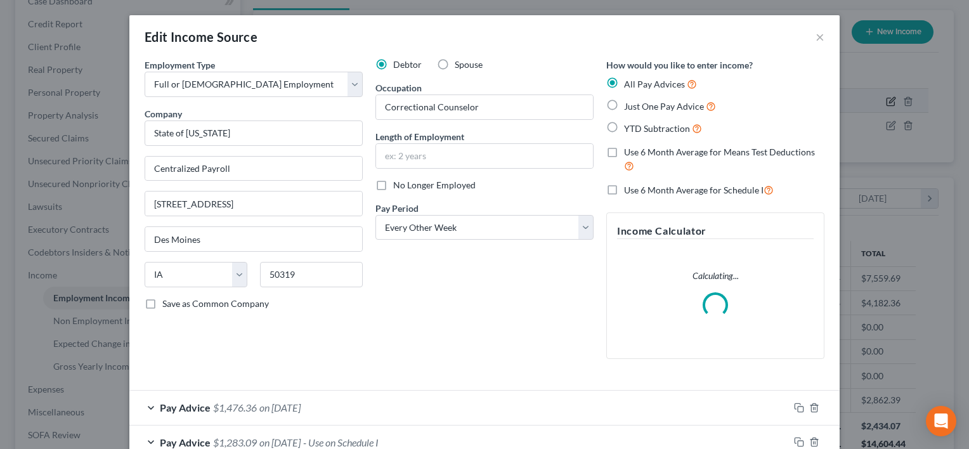
scroll to position [226, 393]
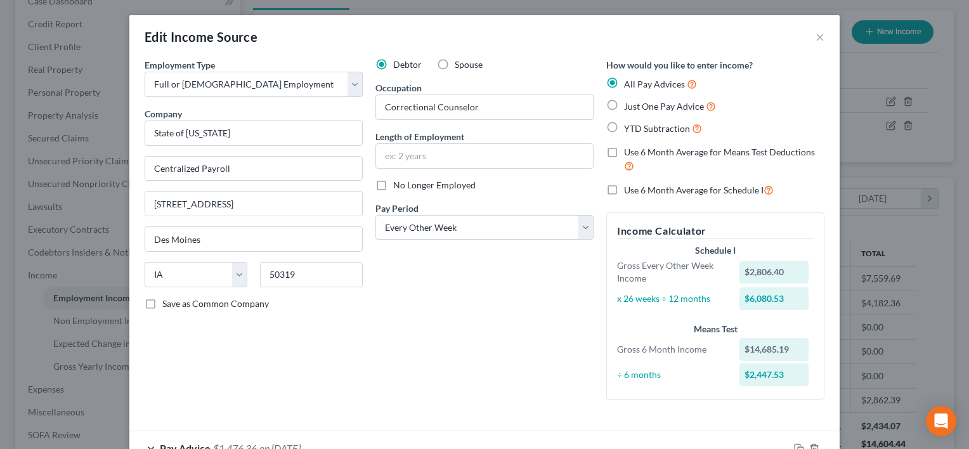
click at [150, 362] on div "Employment Type * Select Full or Part Time Employment Self Employment Company *…" at bounding box center [253, 233] width 231 height 351
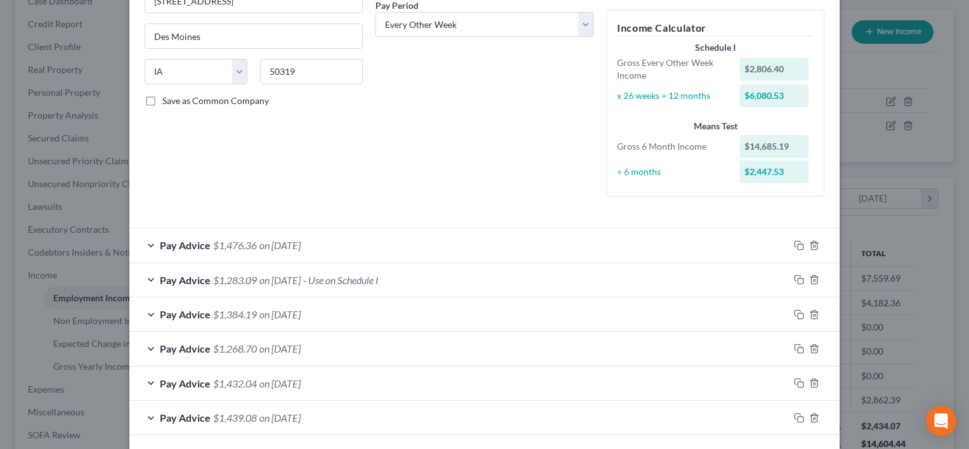
scroll to position [0, 0]
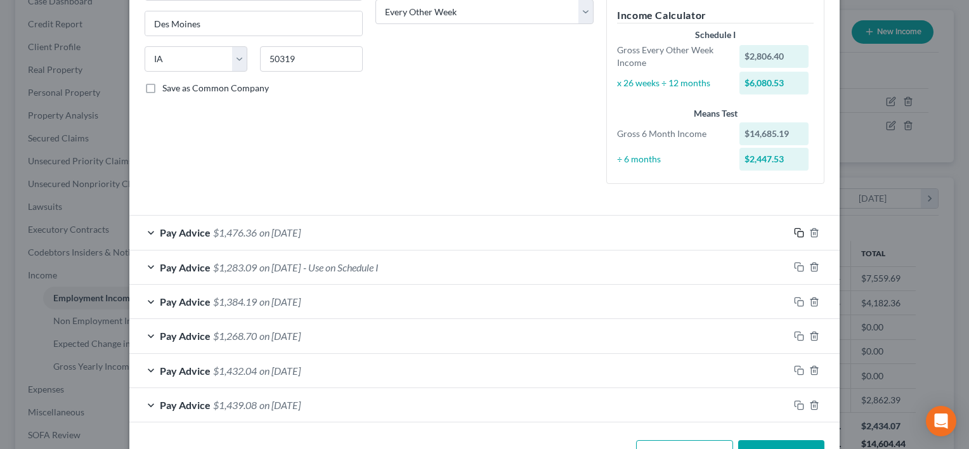
click at [794, 235] on icon "button" at bounding box center [799, 233] width 10 height 10
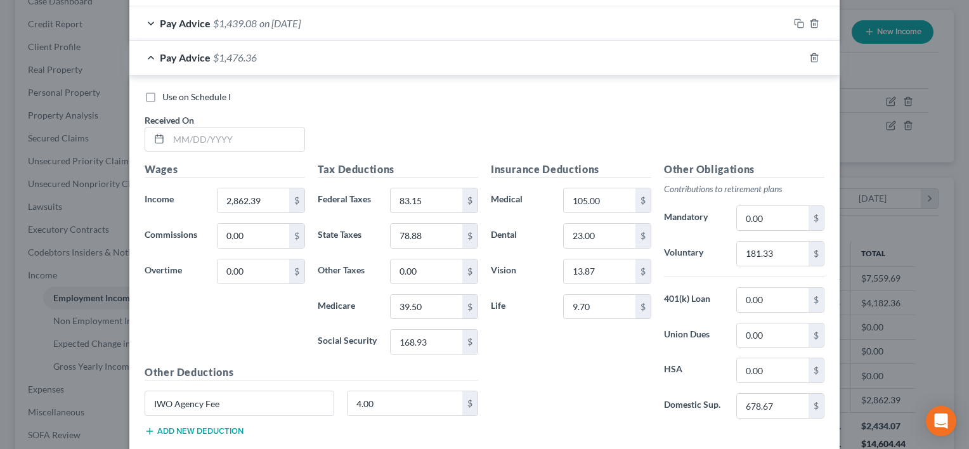
scroll to position [598, 0]
click at [269, 140] on input "text" at bounding box center [237, 139] width 136 height 24
type input "08/08/2025"
click at [272, 188] on input "2,862.39" at bounding box center [254, 200] width 72 height 24
type input "2,862.40"
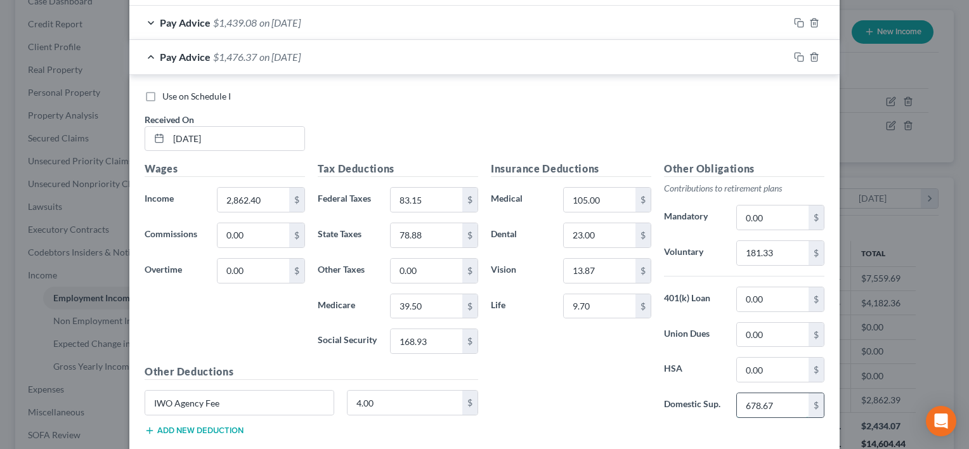
click at [786, 396] on input "678.67" at bounding box center [773, 405] width 72 height 24
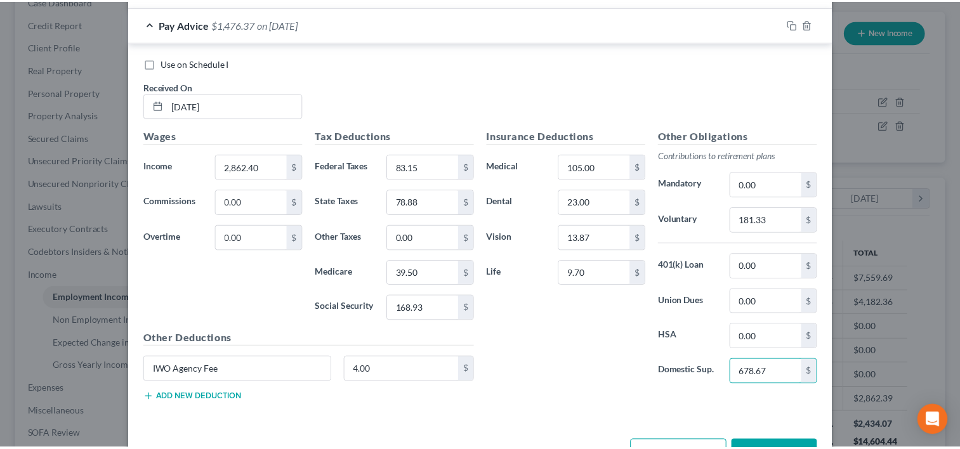
scroll to position [631, 0]
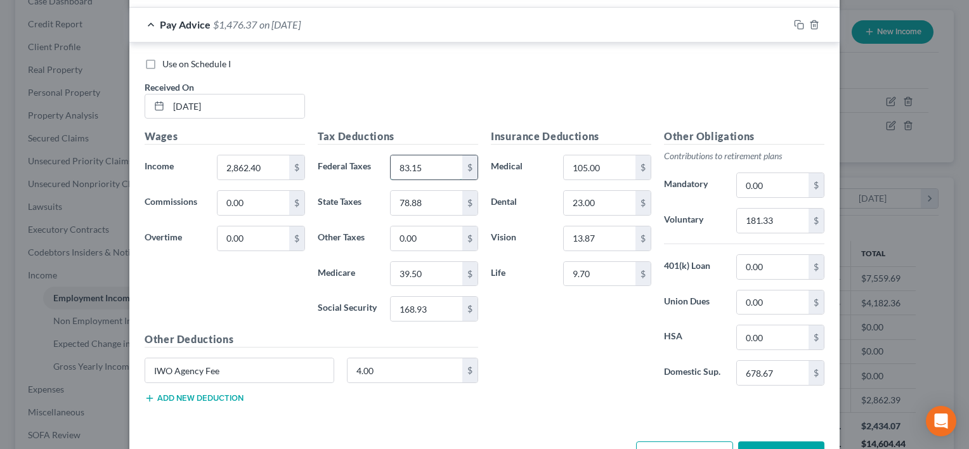
click at [415, 155] on input "83.15" at bounding box center [427, 167] width 72 height 24
type input "85.29"
type input "79.25"
type input "6"
type input "39.65"
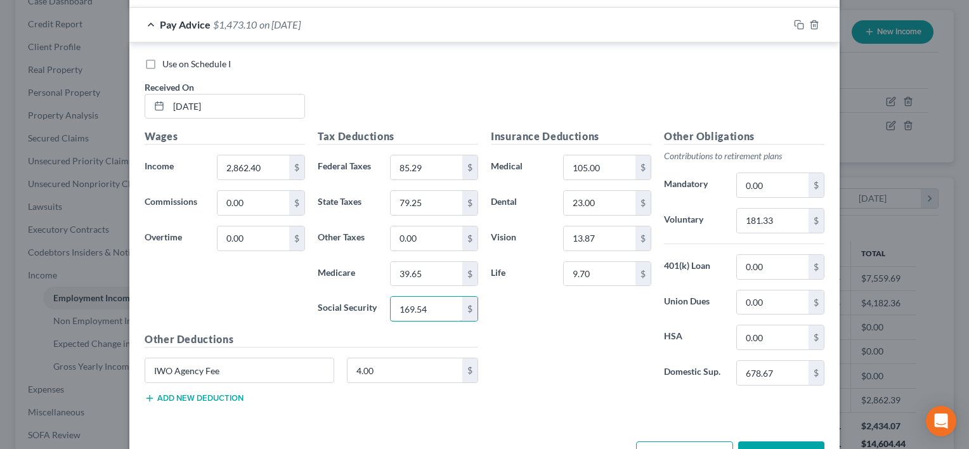
type input "169.54"
click at [522, 327] on div "Insurance Deductions Medical 105.00 $ Dental 23.00 $ Vision 13.87 $ Life 9.70 $" at bounding box center [571, 262] width 173 height 267
click at [604, 277] on input "9.70" at bounding box center [600, 274] width 72 height 24
click at [566, 345] on div "Insurance Deductions Medical 105.00 $ Dental 23.00 $ Vision 13.87 $ Life $" at bounding box center [571, 262] width 173 height 267
click at [771, 442] on button "Save & Close" at bounding box center [782, 455] width 86 height 27
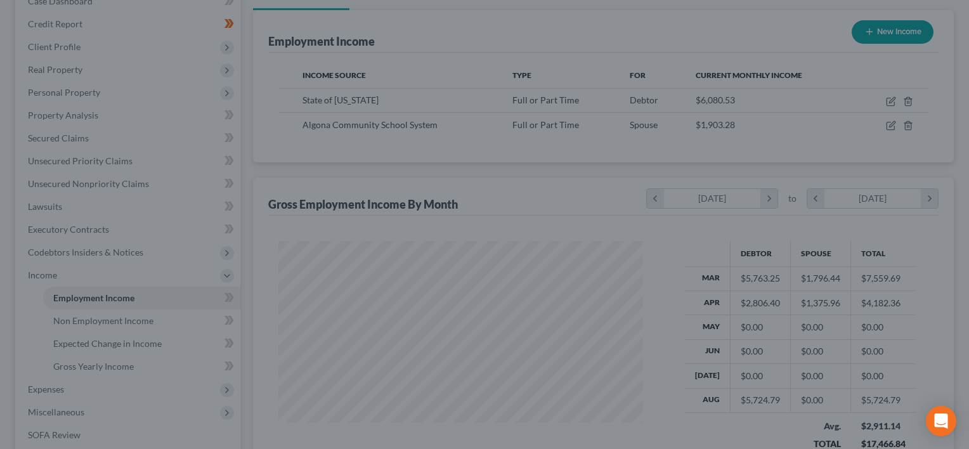
scroll to position [634229, 634066]
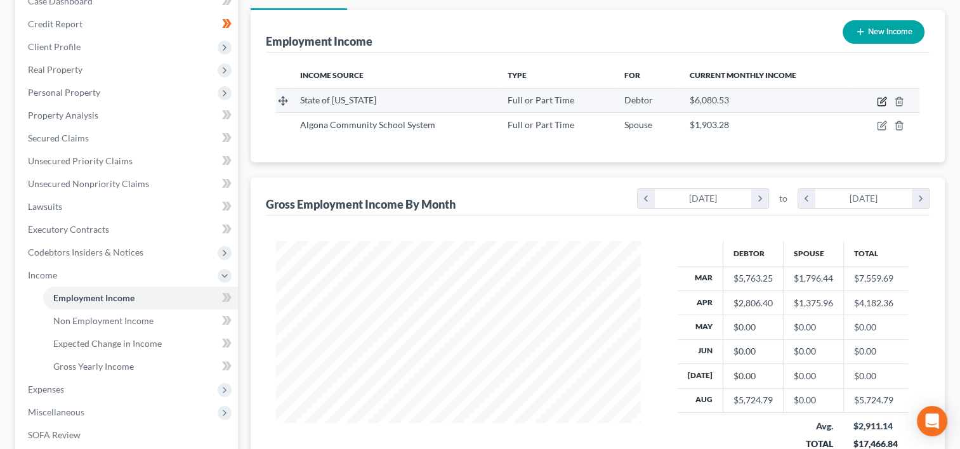
click at [879, 98] on icon "button" at bounding box center [882, 101] width 10 height 10
select select "0"
select select "16"
select select "2"
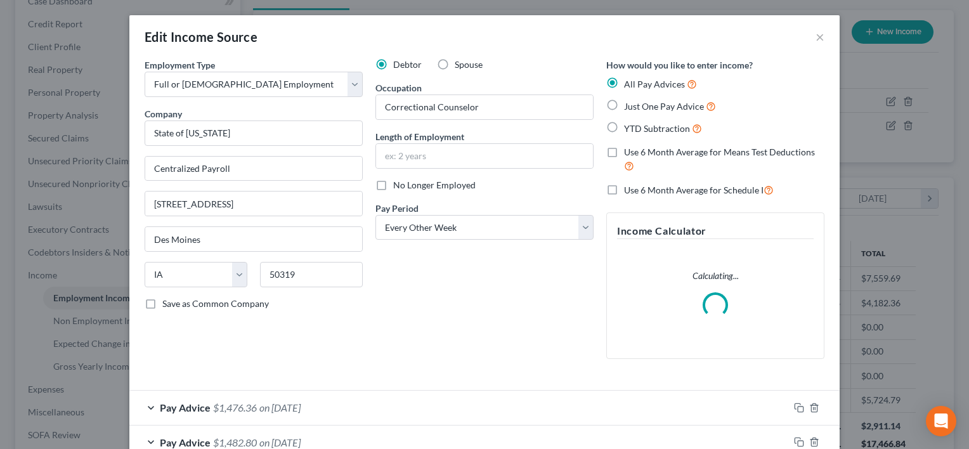
scroll to position [251, 0]
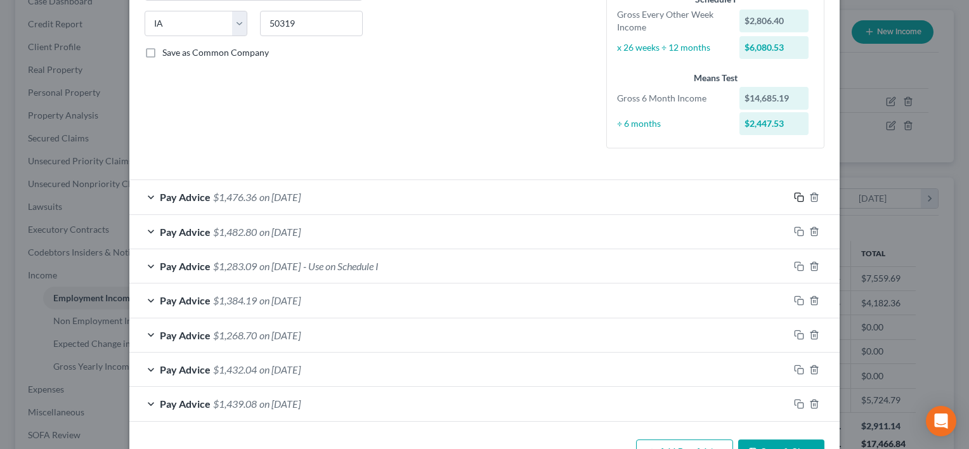
click at [794, 200] on icon "button" at bounding box center [799, 197] width 10 height 10
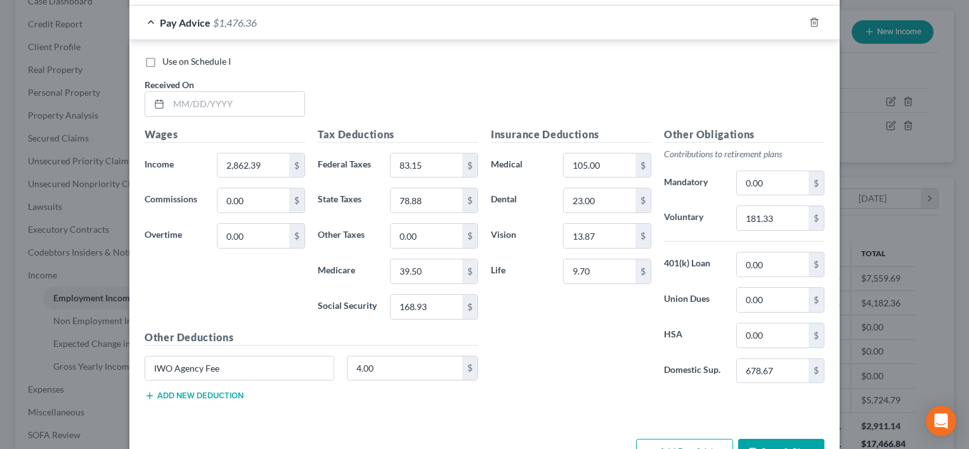
scroll to position [667, 0]
click at [271, 107] on input "text" at bounding box center [237, 104] width 136 height 24
type input "07/24/2025"
click at [271, 164] on input "2,862.39" at bounding box center [254, 166] width 72 height 24
type input "2,862.40"
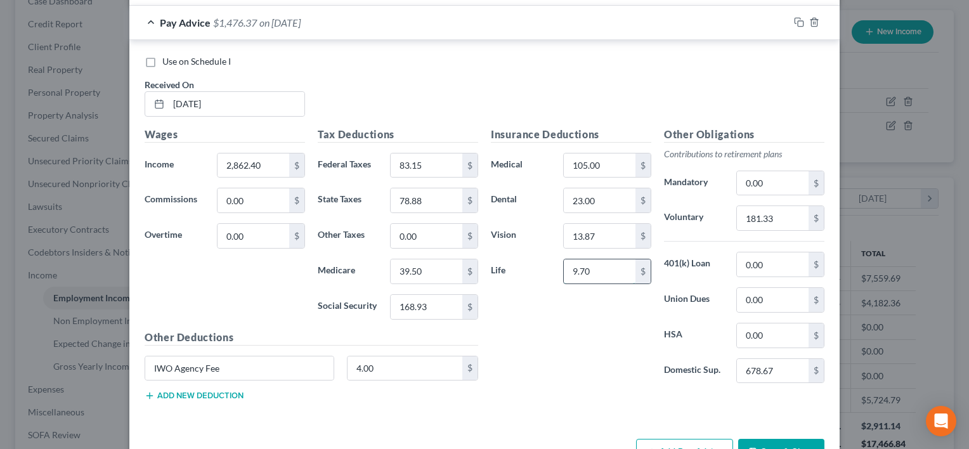
click at [626, 270] on input "9.70" at bounding box center [600, 271] width 72 height 24
click at [424, 167] on input "83.15" at bounding box center [427, 166] width 72 height 24
type input "85.29"
type input "9"
type input "79.25"
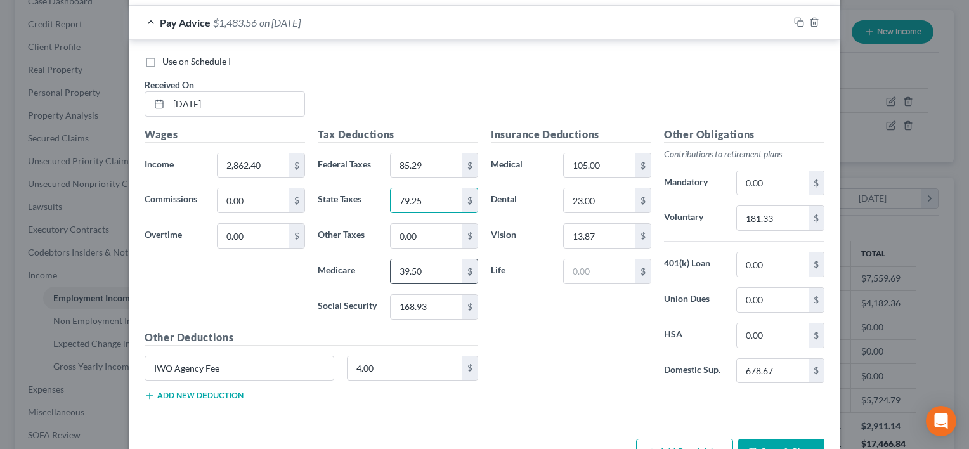
click at [423, 265] on input "39.50" at bounding box center [427, 271] width 72 height 24
type input "39.65"
click at [397, 301] on input "168.93" at bounding box center [427, 307] width 72 height 24
type input "169.53"
click at [511, 326] on div "Insurance Deductions Medical 105.00 $ Dental 23.00 $ Vision 13.87 $ Life $" at bounding box center [571, 260] width 173 height 267
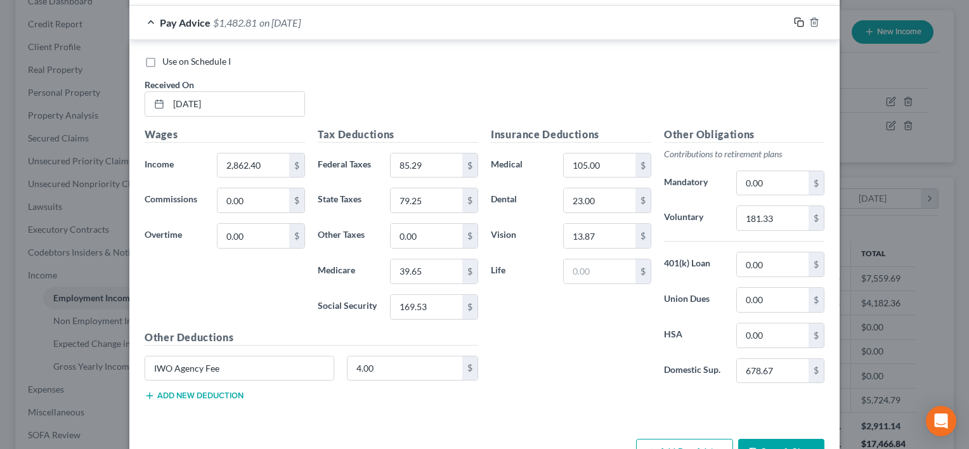
click at [795, 25] on icon "button" at bounding box center [799, 22] width 10 height 10
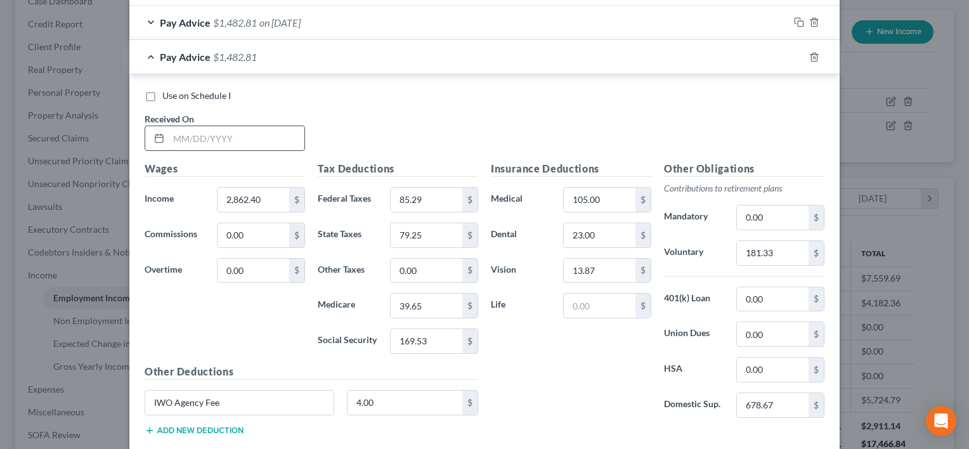
click at [263, 132] on input "text" at bounding box center [237, 138] width 136 height 24
type input "07/11/2025"
click at [789, 246] on input "181.33" at bounding box center [773, 253] width 72 height 24
click at [790, 401] on input "678.67" at bounding box center [773, 405] width 72 height 24
click at [238, 426] on button "Add new deduction" at bounding box center [194, 431] width 99 height 10
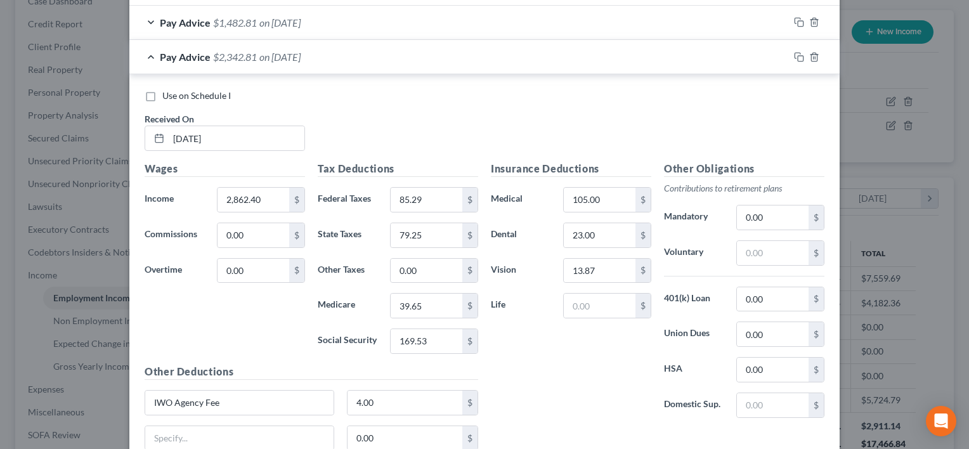
scroll to position [733, 0]
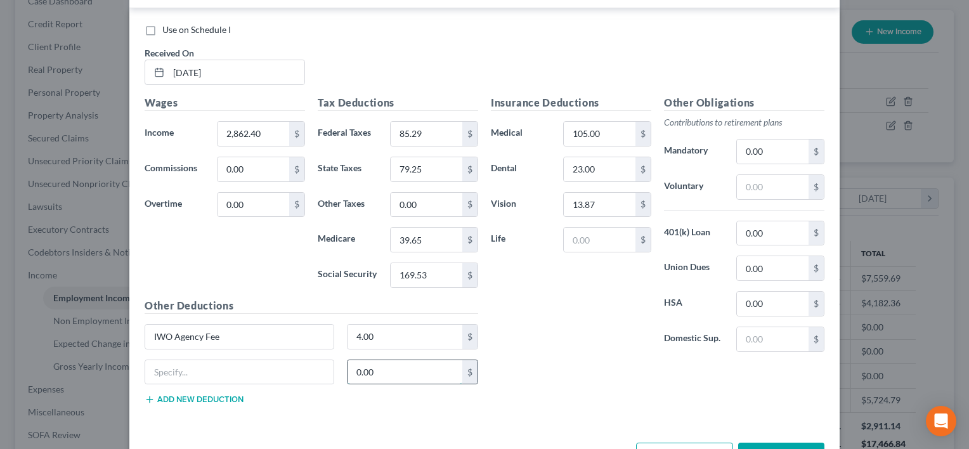
click at [391, 371] on input "0.00" at bounding box center [405, 372] width 115 height 24
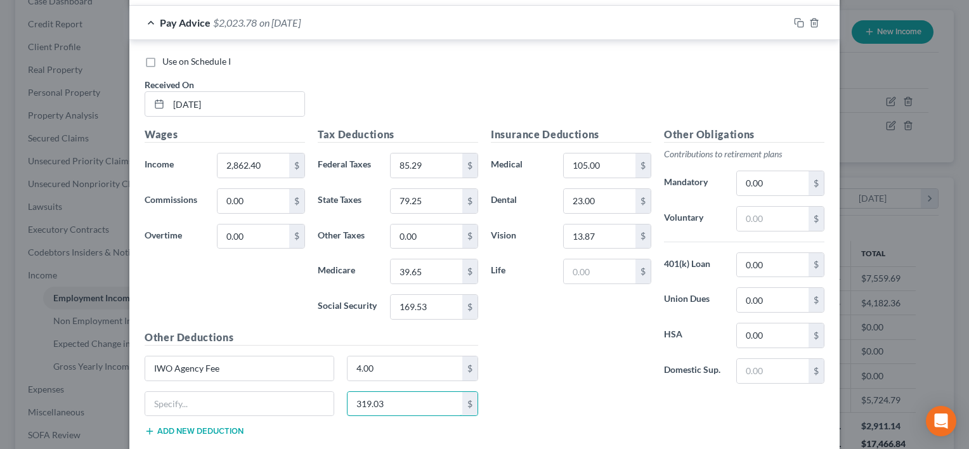
scroll to position [685, 0]
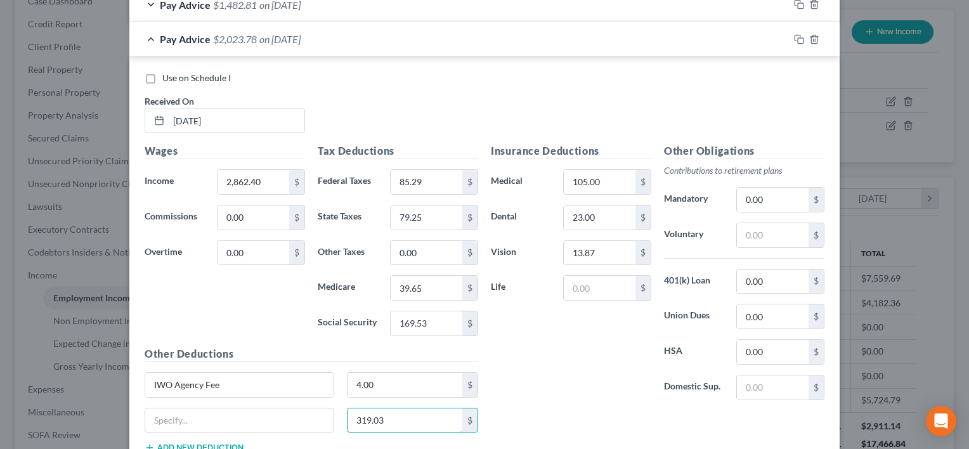
type input "319.03"
click at [513, 368] on div "Insurance Deductions Medical 105.00 $ Dental 23.00 $ Vision 13.87 $ Life $" at bounding box center [571, 276] width 173 height 267
click at [440, 185] on input "85.29" at bounding box center [427, 182] width 72 height 24
type input "8"
type input "83.16"
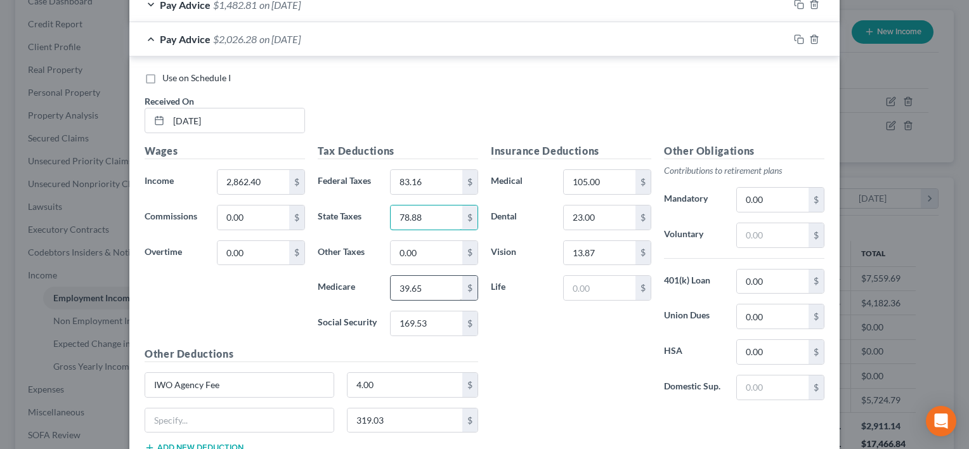
type input "78.88"
click at [431, 277] on input "39.65" at bounding box center [427, 288] width 72 height 24
type input "39.51"
click at [433, 320] on input "169.53" at bounding box center [427, 324] width 72 height 24
type input "168.93"
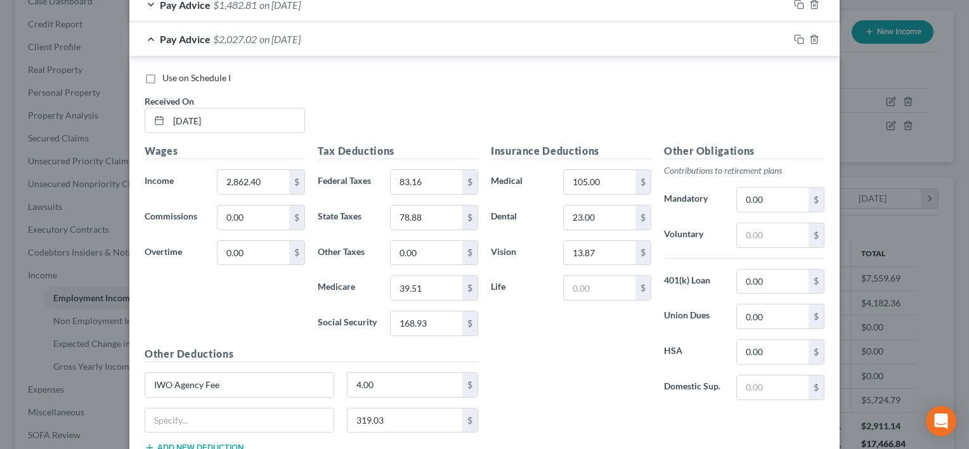
click at [519, 358] on div "Insurance Deductions Medical 105.00 $ Dental 23.00 $ Vision 13.87 $ Life $" at bounding box center [571, 276] width 173 height 267
click at [769, 382] on input "text" at bounding box center [773, 388] width 72 height 24
type input "678.67"
click at [588, 381] on div "Insurance Deductions Medical 105.00 $ Dental 23.00 $ Vision 13.87 $ Life $" at bounding box center [571, 276] width 173 height 267
click at [423, 409] on input "319.03" at bounding box center [405, 421] width 115 height 24
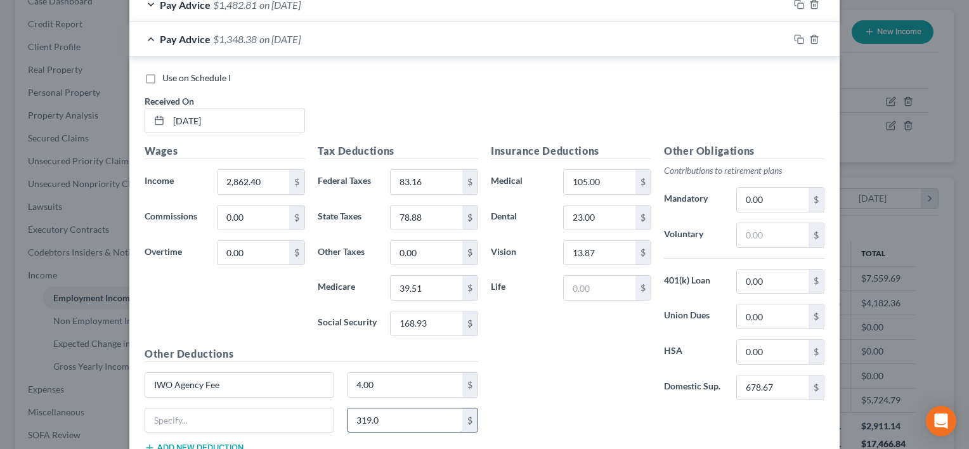
type input "319.03"
click at [567, 393] on div "Insurance Deductions Medical 105.00 $ Dental 23.00 $ Vision 13.87 $ Life $" at bounding box center [571, 276] width 173 height 267
click at [610, 181] on input "105.00" at bounding box center [600, 182] width 72 height 24
click at [610, 217] on input "23.00" at bounding box center [600, 218] width 72 height 24
click at [614, 255] on input "13.87" at bounding box center [600, 253] width 72 height 24
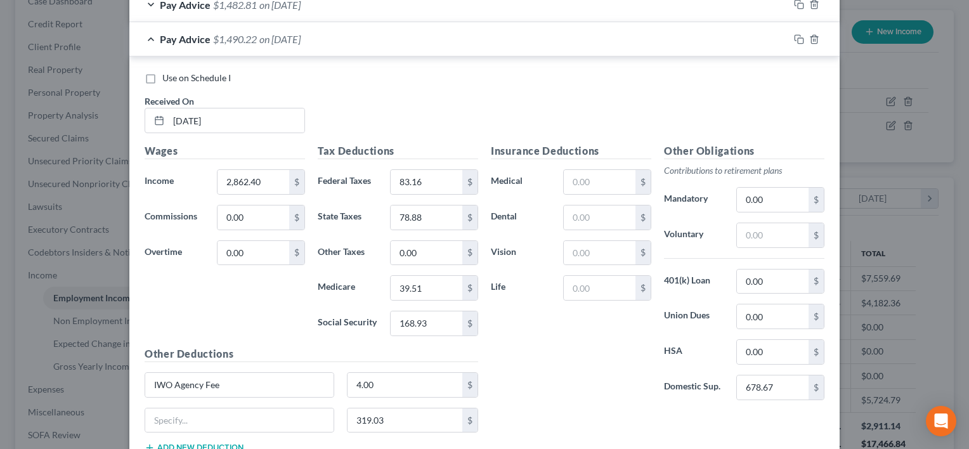
click at [586, 340] on div "Insurance Deductions Medical $ Dental $ Vision $ Life $" at bounding box center [571, 276] width 173 height 267
click at [582, 242] on input "text" at bounding box center [600, 253] width 72 height 24
type input "13.87"
click at [553, 318] on div "Insurance Deductions Medical $ Dental $ Vision 13.87 $ Life $" at bounding box center [571, 276] width 173 height 267
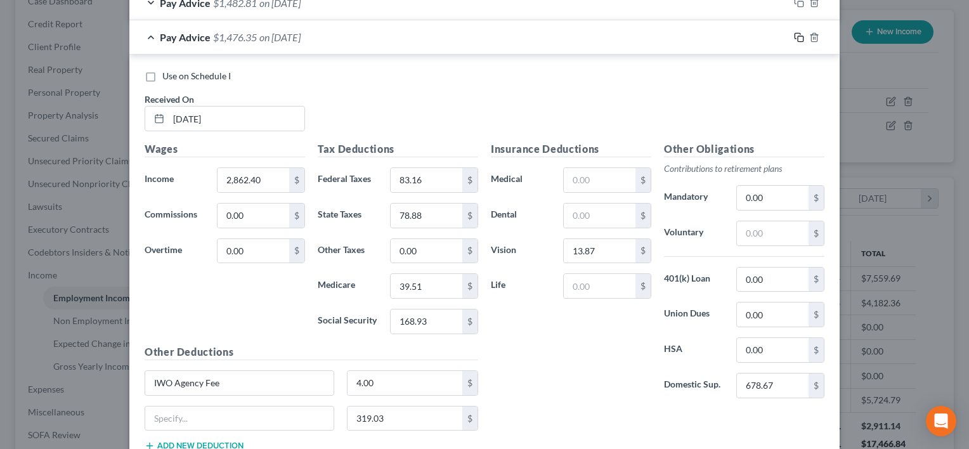
click at [797, 39] on icon "button" at bounding box center [799, 37] width 10 height 10
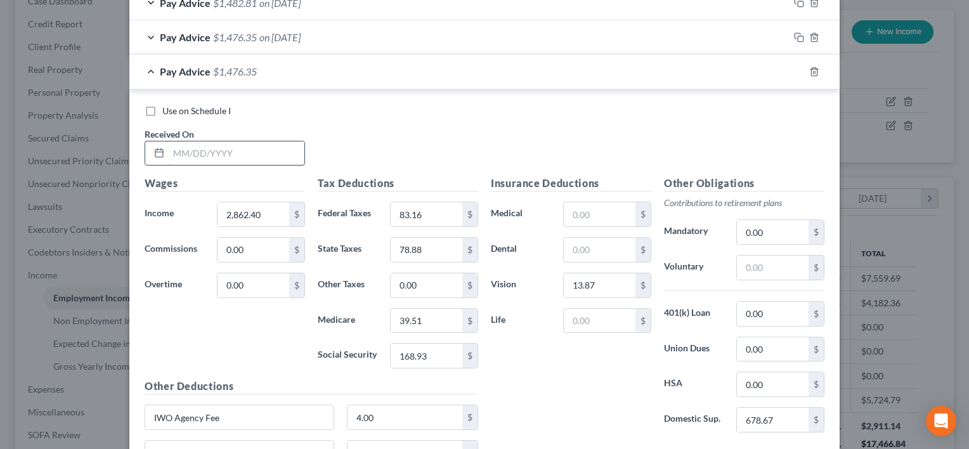
click at [282, 142] on input "text" at bounding box center [237, 153] width 136 height 24
type input "06/27/2025"
click at [266, 208] on input "2,862.40" at bounding box center [254, 214] width 72 height 24
type input "2,806.40"
click at [422, 216] on input "83.16" at bounding box center [427, 214] width 72 height 24
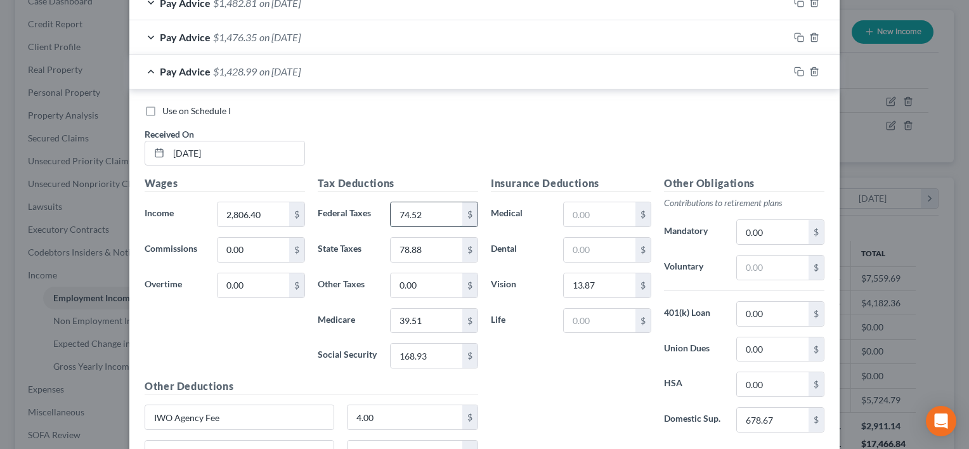
type input "74.52"
type input "77.39"
click at [438, 315] on input "39.51" at bounding box center [427, 321] width 72 height 24
type input "38.84"
click at [443, 345] on input "168.93" at bounding box center [427, 356] width 72 height 24
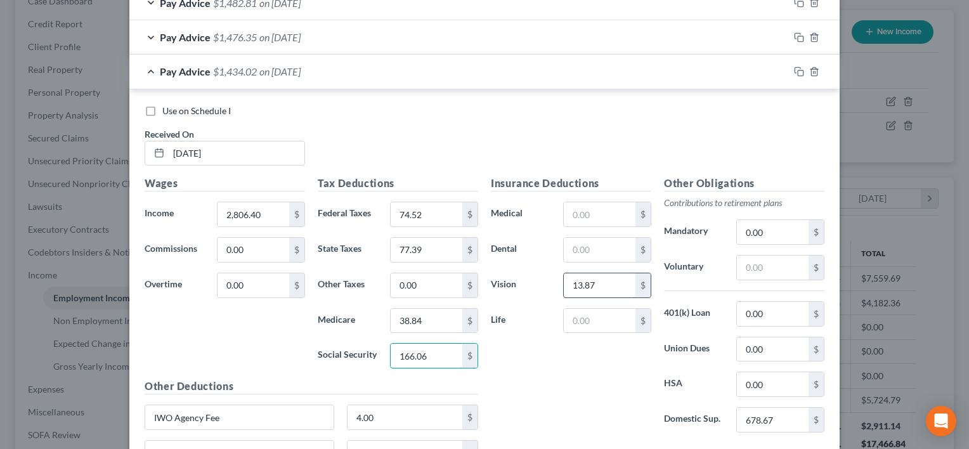
type input "166.06"
click at [603, 284] on input "13.87" at bounding box center [600, 285] width 72 height 24
click at [593, 336] on div "Insurance Deductions Medical $ Dental $ Vision 13.87 $ Life $" at bounding box center [571, 309] width 173 height 267
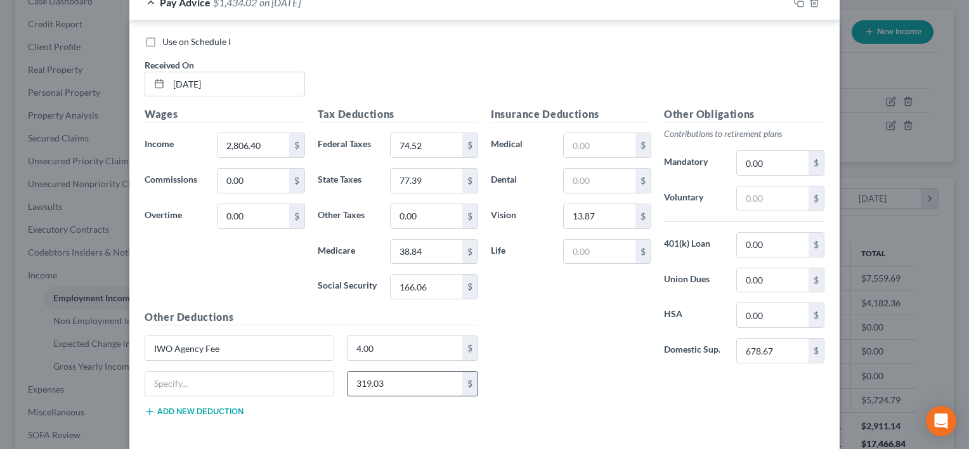
click at [396, 383] on input "319.03" at bounding box center [405, 384] width 115 height 24
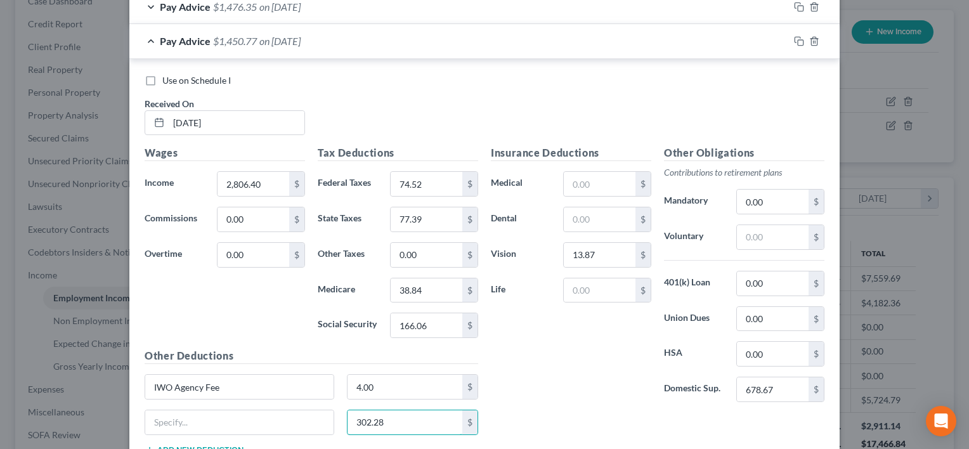
scroll to position [718, 0]
type input "302.28"
click at [794, 39] on icon "button" at bounding box center [799, 41] width 10 height 10
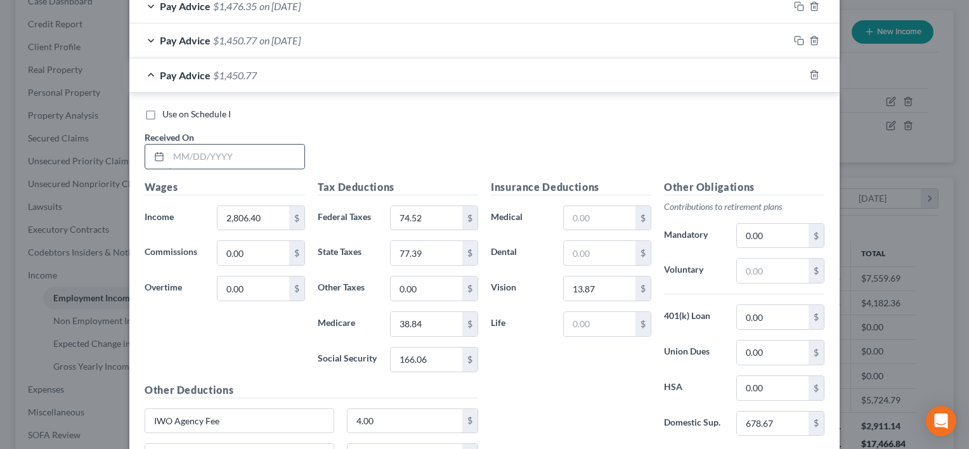
click at [264, 154] on input "text" at bounding box center [237, 157] width 136 height 24
type input "06/13/2025"
click at [267, 218] on input "2,806.40" at bounding box center [254, 218] width 72 height 24
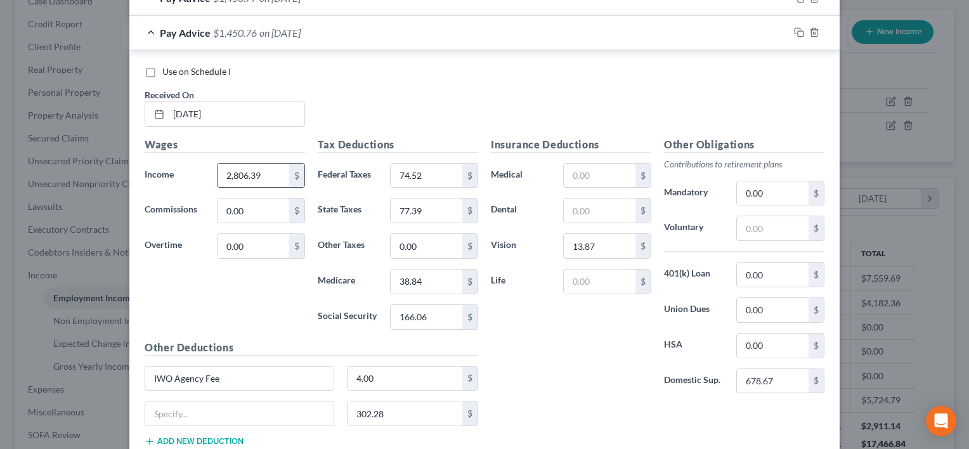
scroll to position [765, 0]
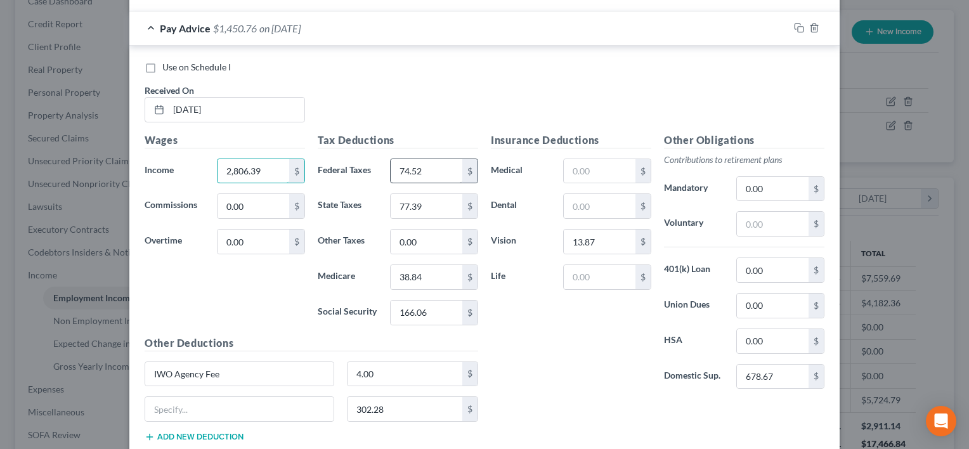
type input "2,806.39"
click at [438, 163] on input "74.52" at bounding box center [427, 171] width 72 height 24
type input "72.39"
click at [438, 195] on input "77.39" at bounding box center [427, 206] width 72 height 24
type input "77.02"
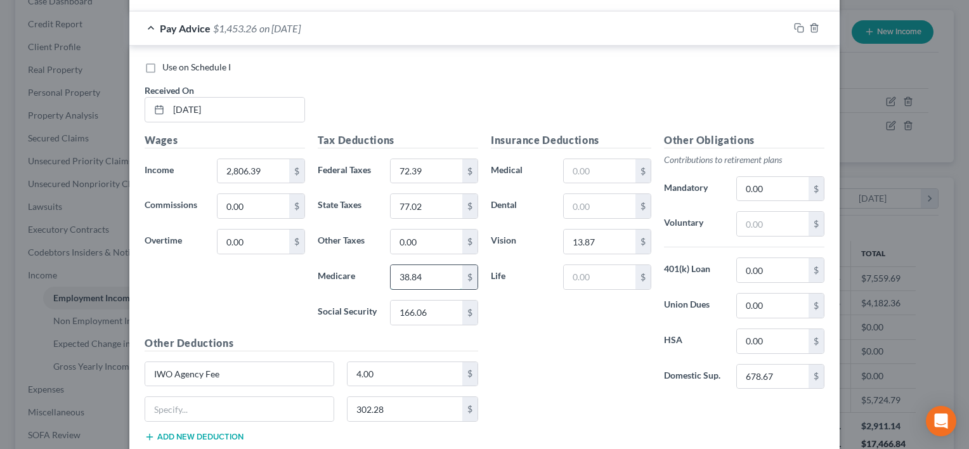
click at [448, 280] on input "38.84" at bounding box center [427, 277] width 72 height 24
type input "38.69"
click at [446, 312] on input "166.06" at bounding box center [427, 313] width 72 height 24
type input "165.46"
click at [523, 309] on div "Insurance Deductions Medical $ Dental $ Vision 13.87 $ Life $" at bounding box center [571, 266] width 173 height 267
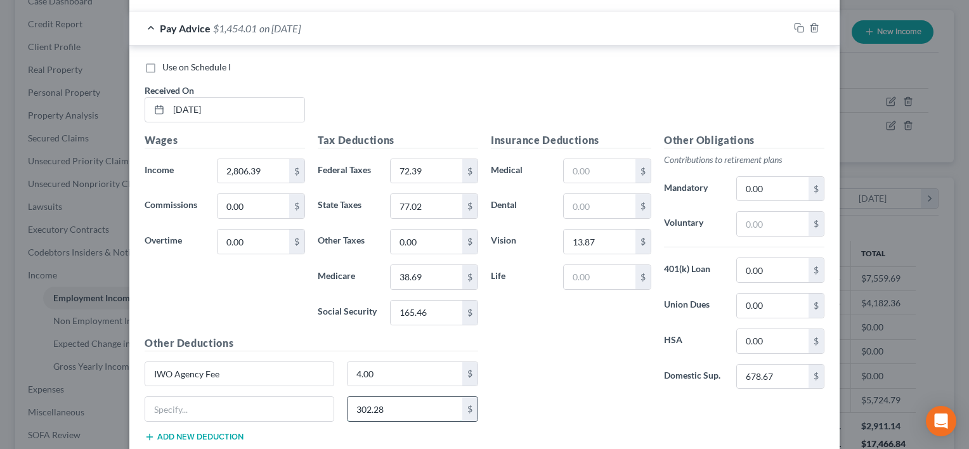
click at [419, 401] on input "302.28" at bounding box center [405, 409] width 115 height 24
type input "311.98"
click at [586, 367] on div "Insurance Deductions Medical $ Dental $ Vision 13.87 $ Life $" at bounding box center [571, 266] width 173 height 267
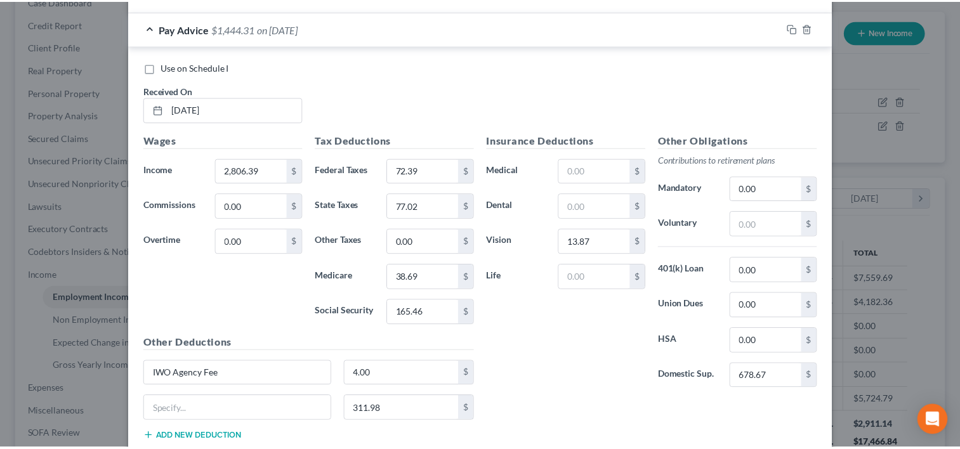
scroll to position [844, 0]
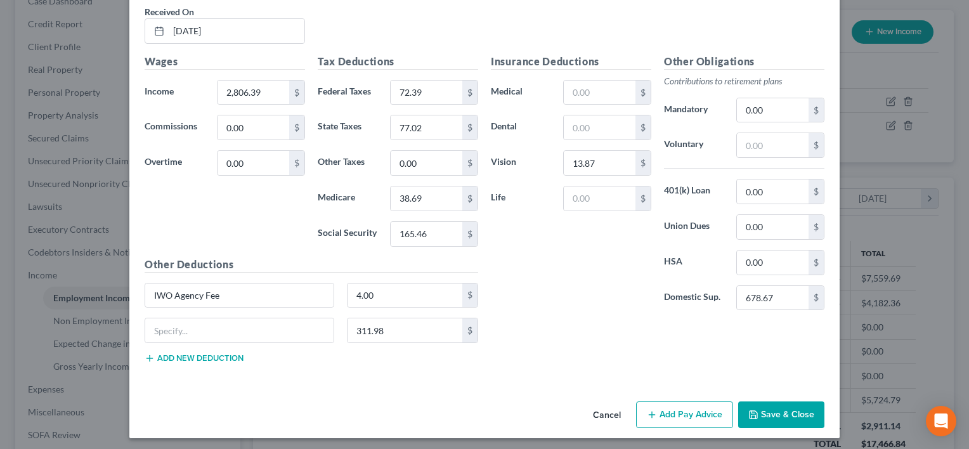
click at [759, 411] on button "Save & Close" at bounding box center [782, 415] width 86 height 27
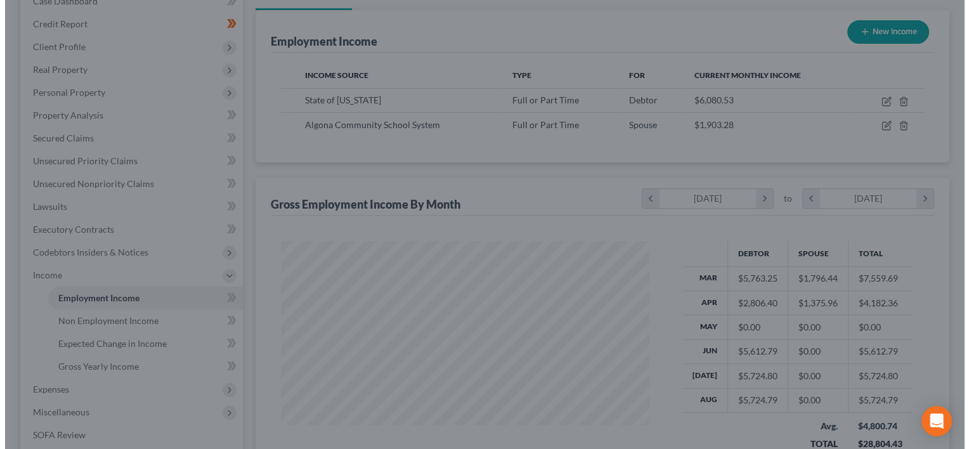
scroll to position [634229, 634066]
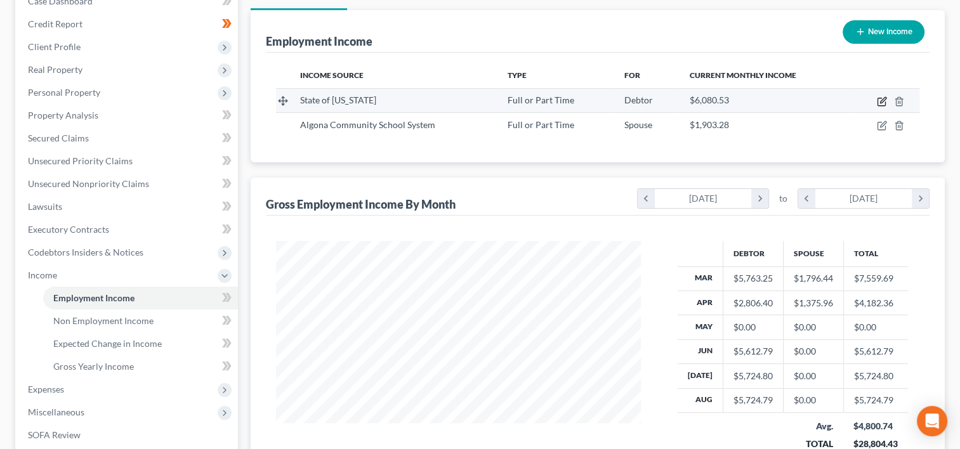
click at [883, 98] on icon "button" at bounding box center [883, 100] width 6 height 6
select select "0"
select select "16"
select select "2"
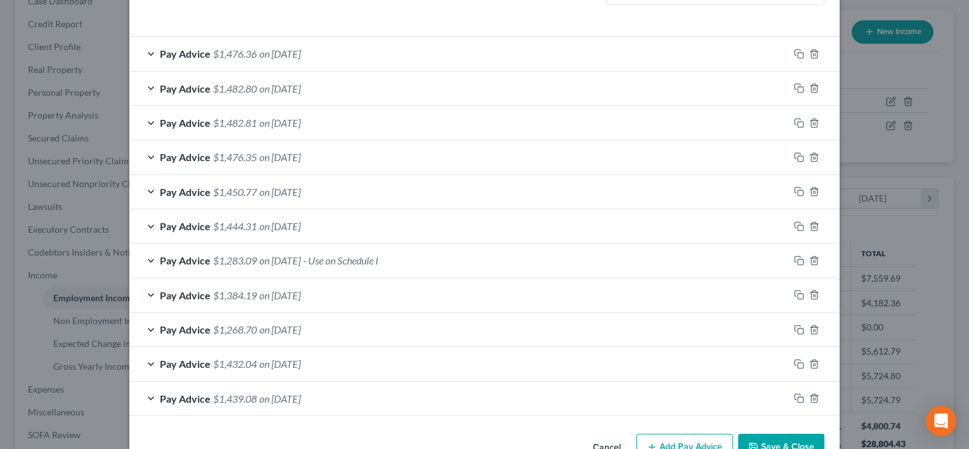
scroll to position [395, 0]
click at [794, 226] on icon "button" at bounding box center [799, 226] width 10 height 10
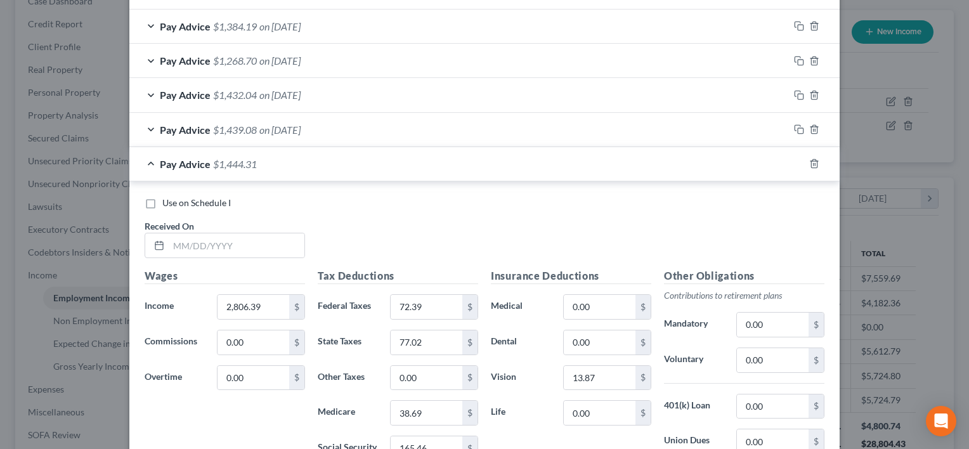
scroll to position [665, 0]
click at [231, 233] on input "text" at bounding box center [237, 244] width 136 height 24
type input "05/16/2025"
click at [277, 301] on input "2,806.39" at bounding box center [254, 306] width 72 height 24
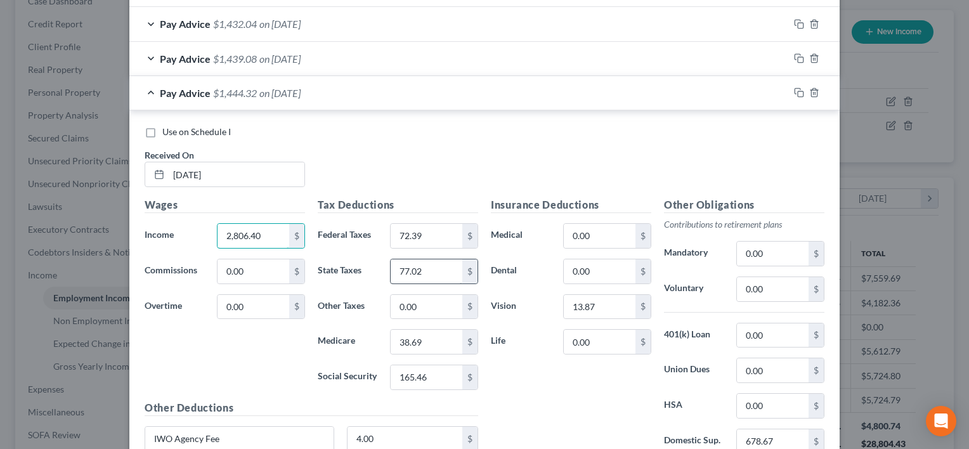
scroll to position [735, 0]
type input "2,806.40"
click at [611, 228] on input "0.00" at bounding box center [600, 235] width 72 height 24
type input "23"
click at [569, 273] on input "0.00" at bounding box center [600, 271] width 72 height 24
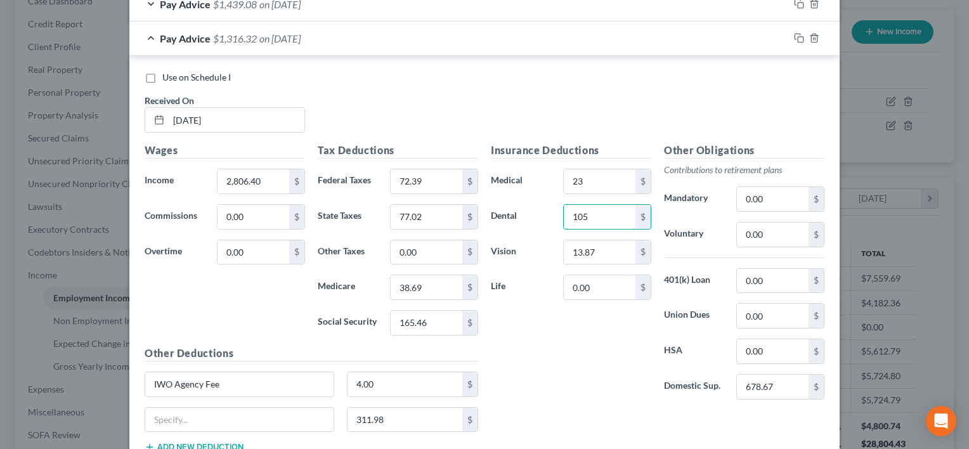
scroll to position [789, 0]
type input "105"
click at [787, 381] on input "678.67" at bounding box center [773, 387] width 72 height 24
type input "769.40"
click at [610, 368] on div "Insurance Deductions Medical 23 $ Dental 105 $ Vision 13.87 $ Life 0.00 $" at bounding box center [571, 276] width 173 height 267
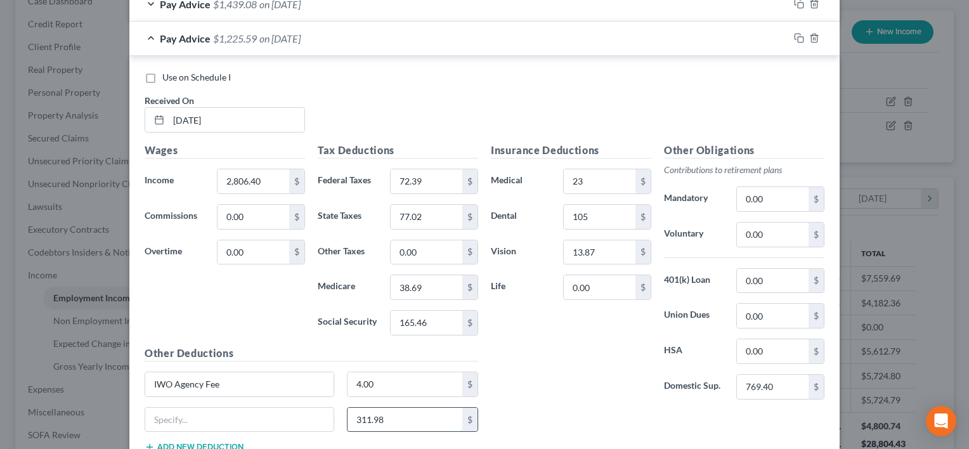
click at [414, 410] on input "311.98" at bounding box center [405, 420] width 115 height 24
click at [783, 230] on input "0.00" at bounding box center [773, 235] width 72 height 24
type input "174.28"
click at [556, 344] on div "Insurance Deductions Medical 23 $ Dental 105 $ Vision 13.87 $ Life 0.00 $" at bounding box center [571, 276] width 173 height 267
click at [617, 279] on input "0.00" at bounding box center [600, 287] width 72 height 24
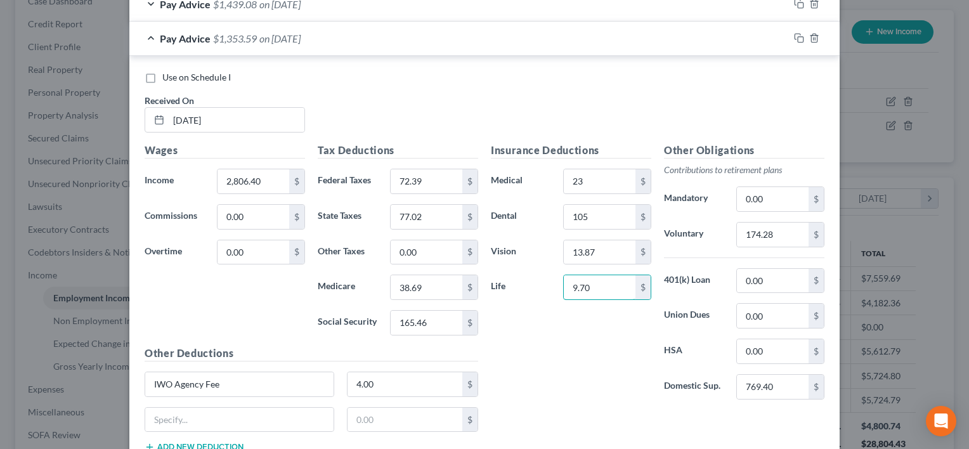
type input "9.70"
click at [544, 345] on div "Insurance Deductions Medical 23 $ Dental 105 $ Vision 13.87 $ Life 9.70 $" at bounding box center [571, 276] width 173 height 267
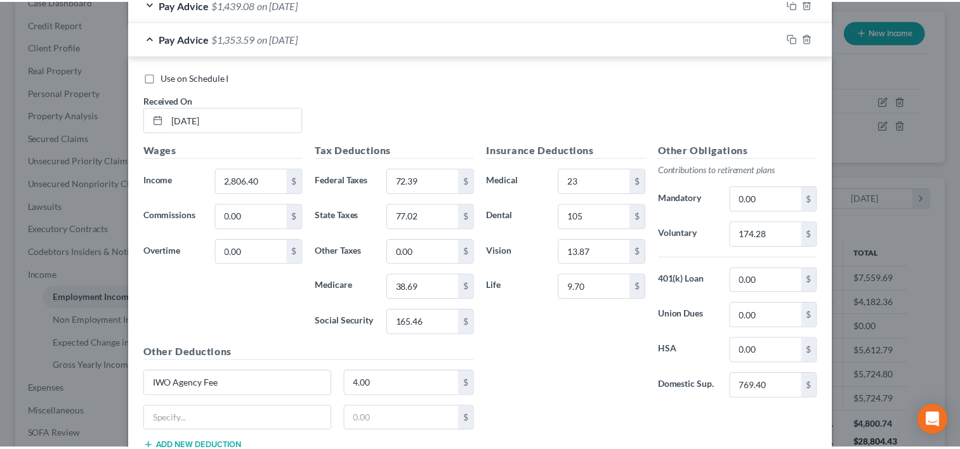
scroll to position [878, 0]
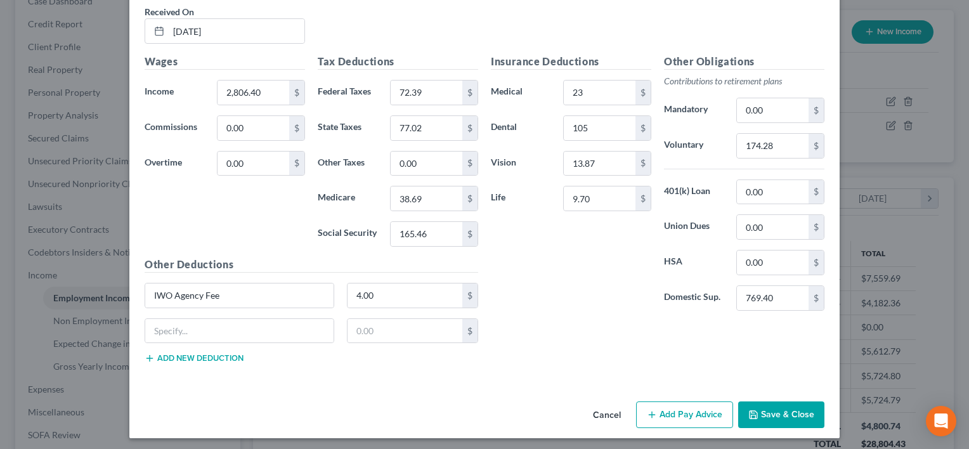
click at [770, 411] on button "Save & Close" at bounding box center [782, 415] width 86 height 27
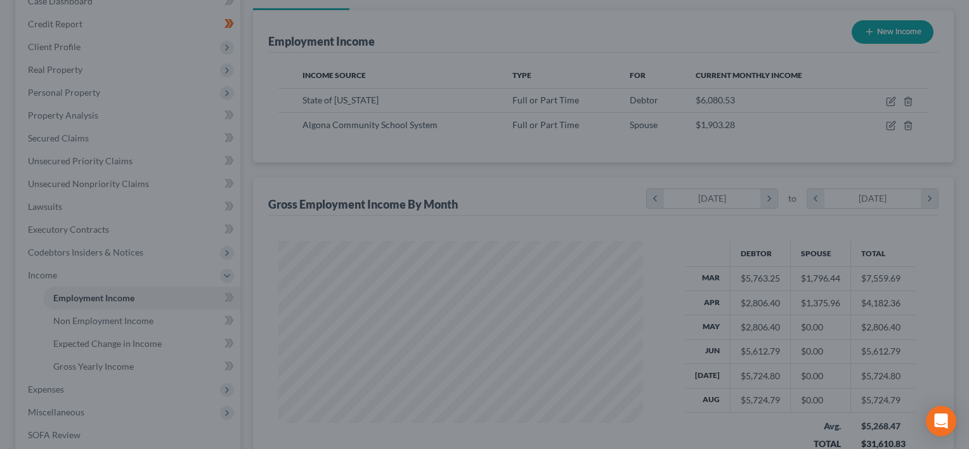
scroll to position [634229, 634066]
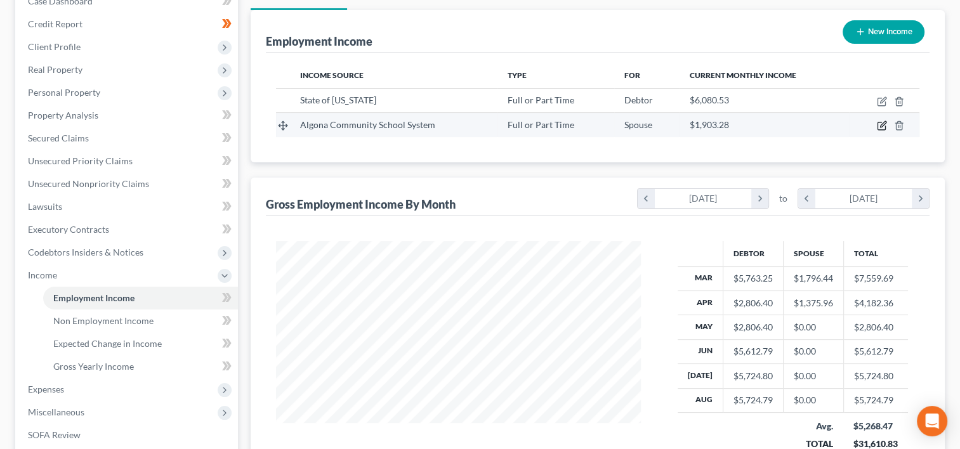
click at [880, 124] on icon "button" at bounding box center [882, 126] width 10 height 10
select select "0"
select select "16"
select select "0"
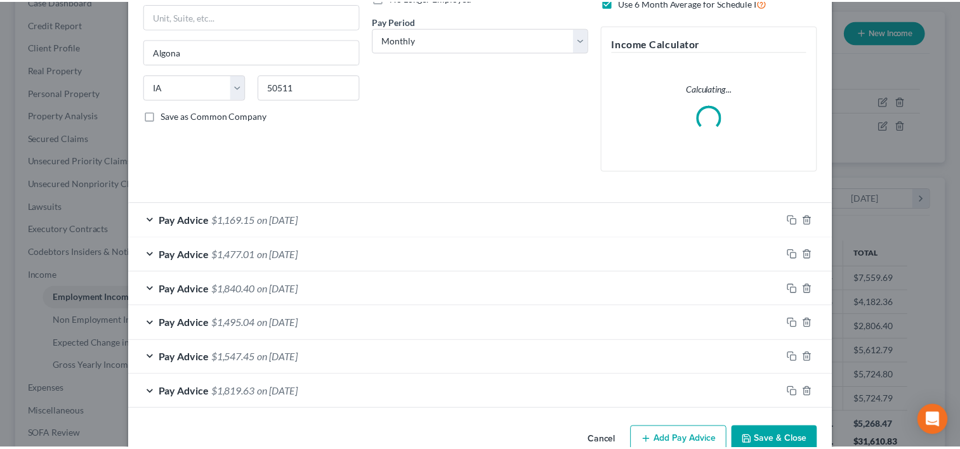
scroll to position [216, 0]
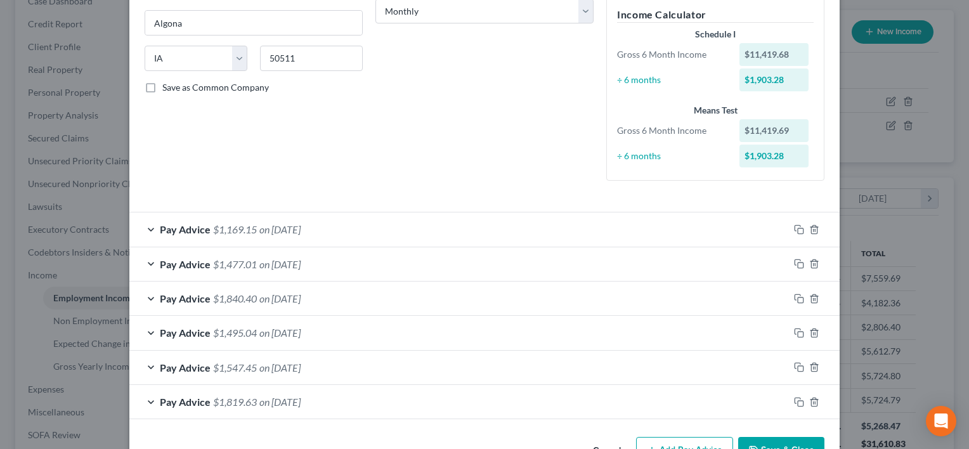
click at [596, 440] on button "Cancel" at bounding box center [607, 450] width 48 height 25
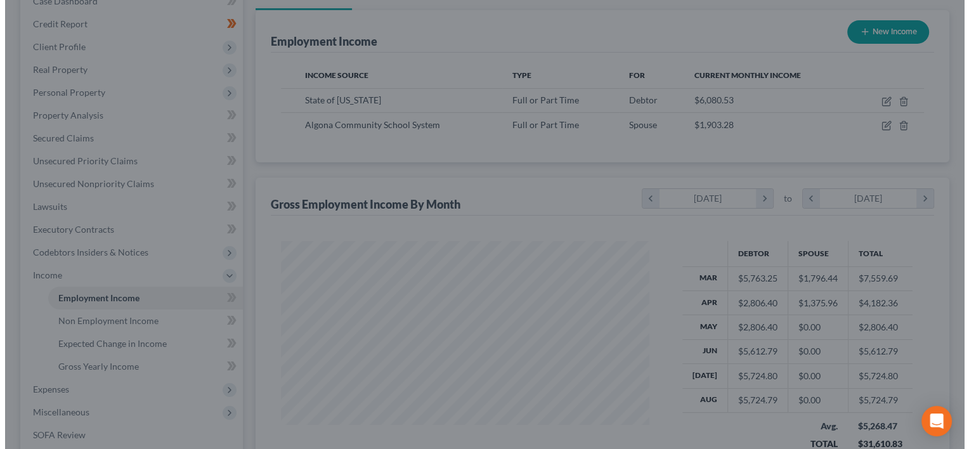
scroll to position [634229, 634066]
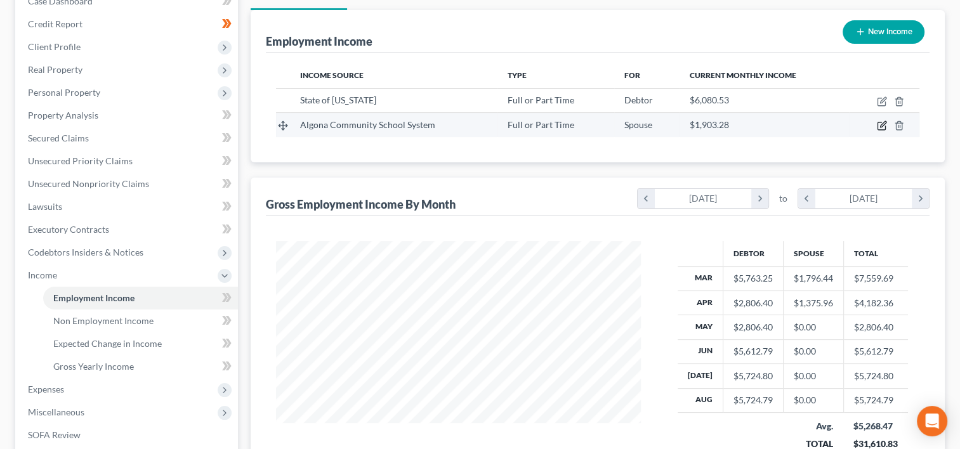
click at [881, 124] on icon "button" at bounding box center [883, 125] width 6 height 6
select select "0"
select select "16"
select select "0"
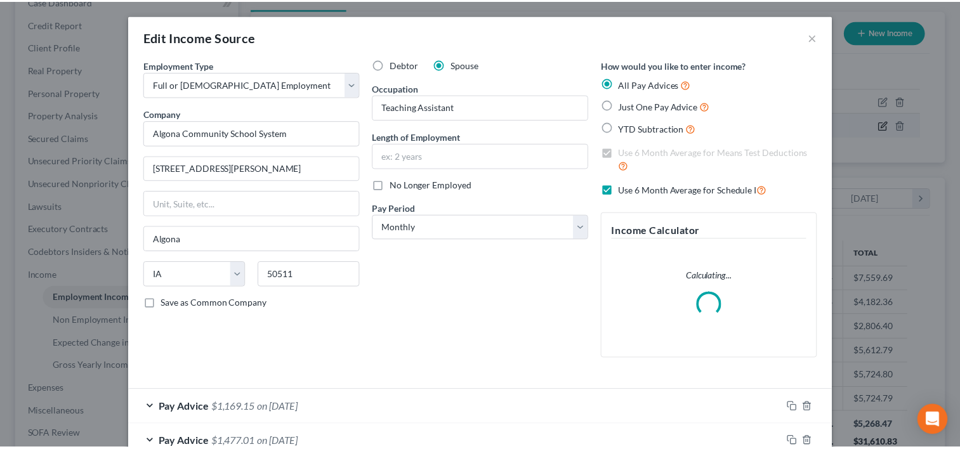
scroll to position [226, 393]
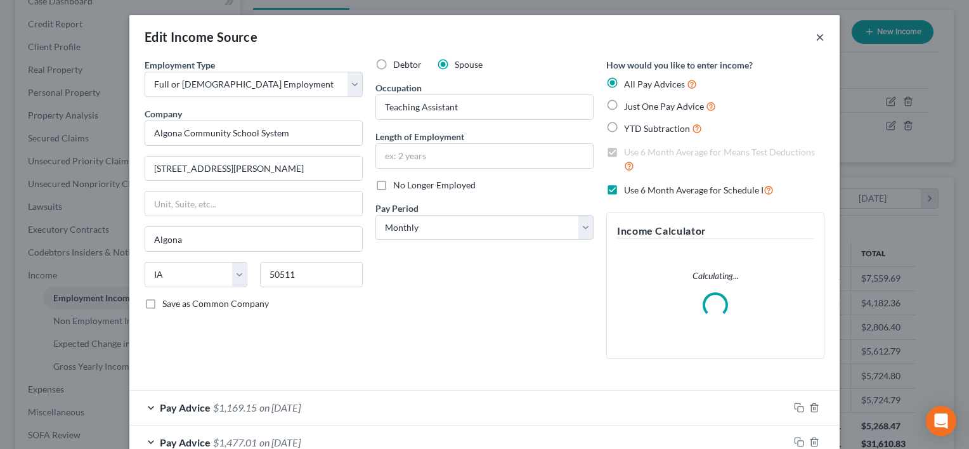
click at [817, 36] on button "×" at bounding box center [820, 36] width 9 height 15
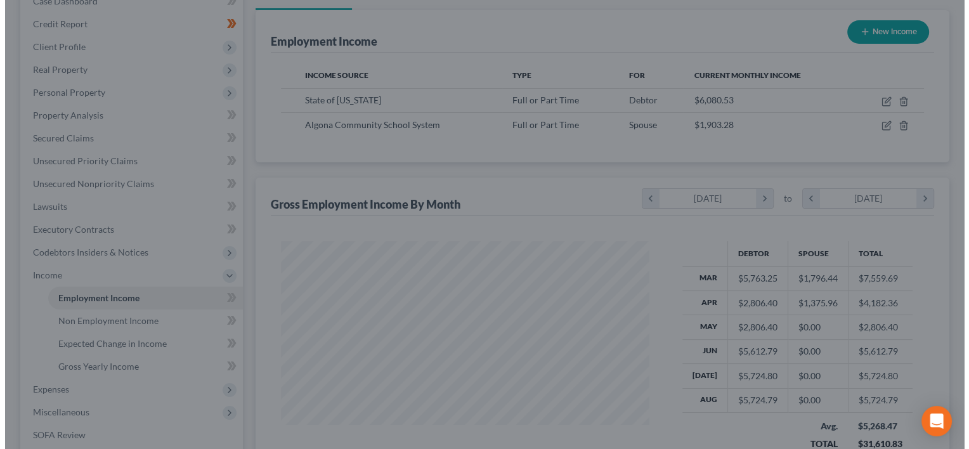
scroll to position [634229, 634066]
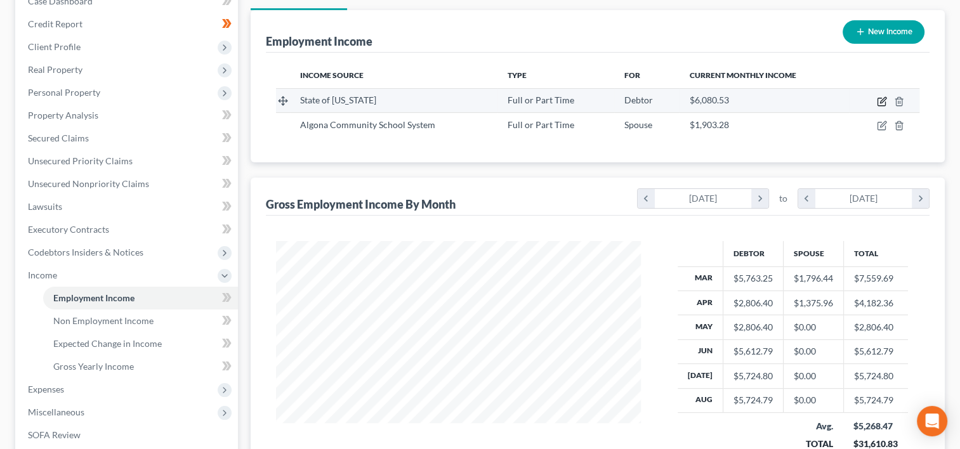
click at [880, 99] on icon "button" at bounding box center [882, 101] width 10 height 10
select select "0"
select select "16"
select select "2"
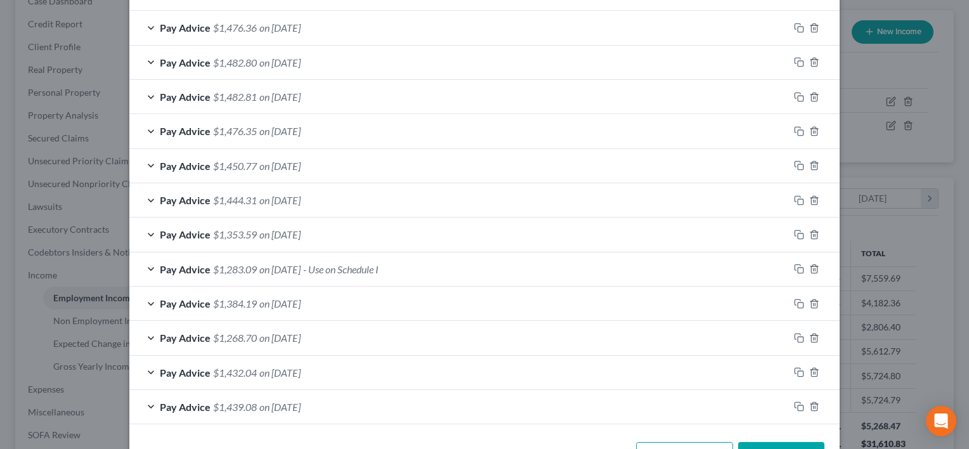
scroll to position [421, 0]
click at [794, 231] on icon "button" at bounding box center [799, 235] width 10 height 10
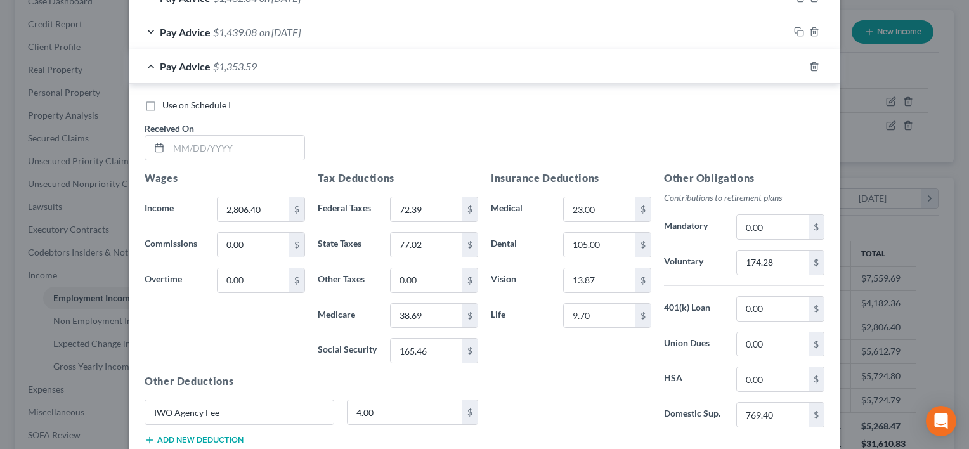
scroll to position [796, 0]
click at [266, 152] on input "text" at bounding box center [237, 147] width 136 height 24
type input "05/02/2025"
click at [589, 239] on input "105.00" at bounding box center [600, 244] width 72 height 24
click at [605, 211] on input "23.00" at bounding box center [600, 209] width 72 height 24
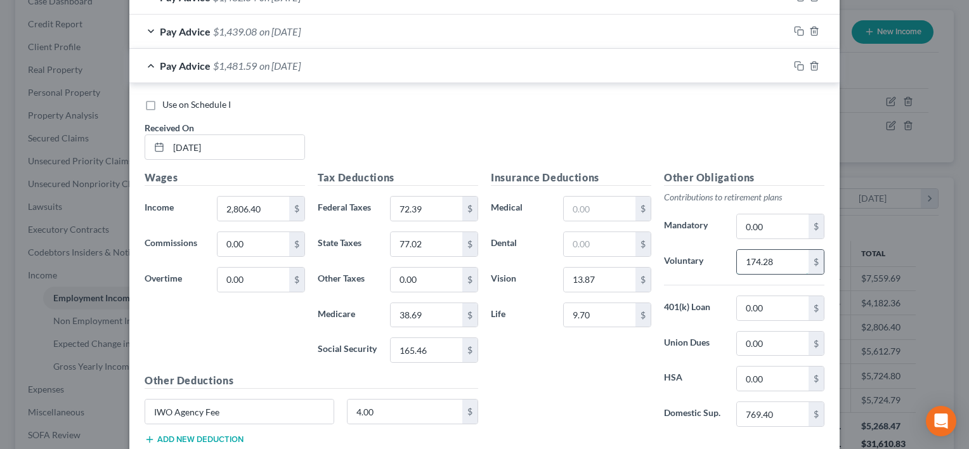
click at [796, 263] on input "174.28" at bounding box center [773, 262] width 72 height 24
click at [603, 386] on div "Insurance Deductions Medical $ Dental $ Vision 13.87 $ Life 9.70 $" at bounding box center [571, 303] width 173 height 267
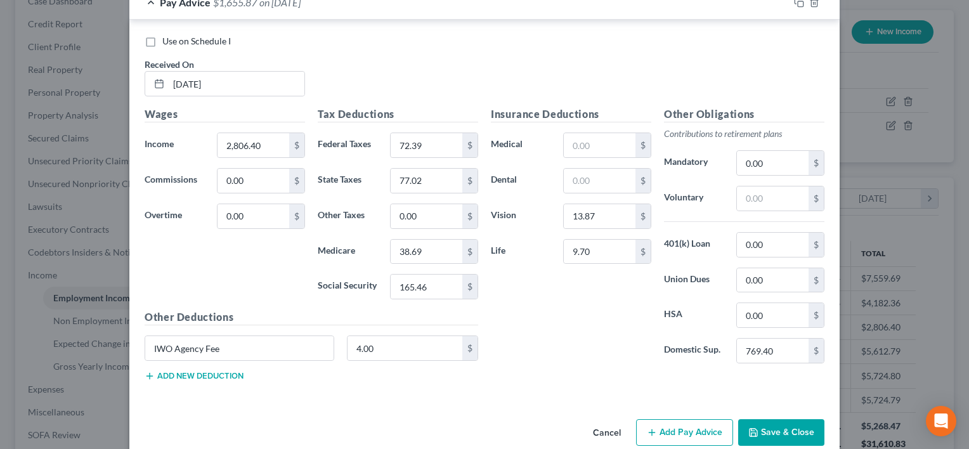
scroll to position [875, 0]
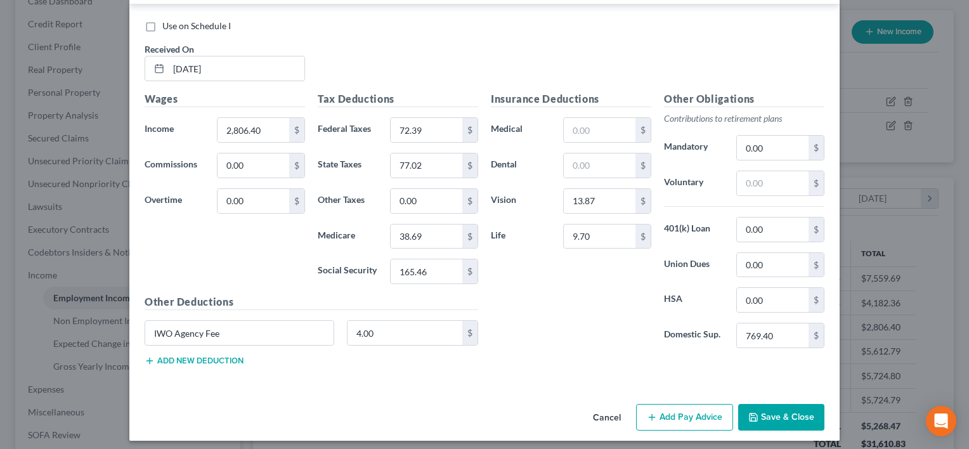
click at [221, 356] on button "Add new deduction" at bounding box center [194, 361] width 99 height 10
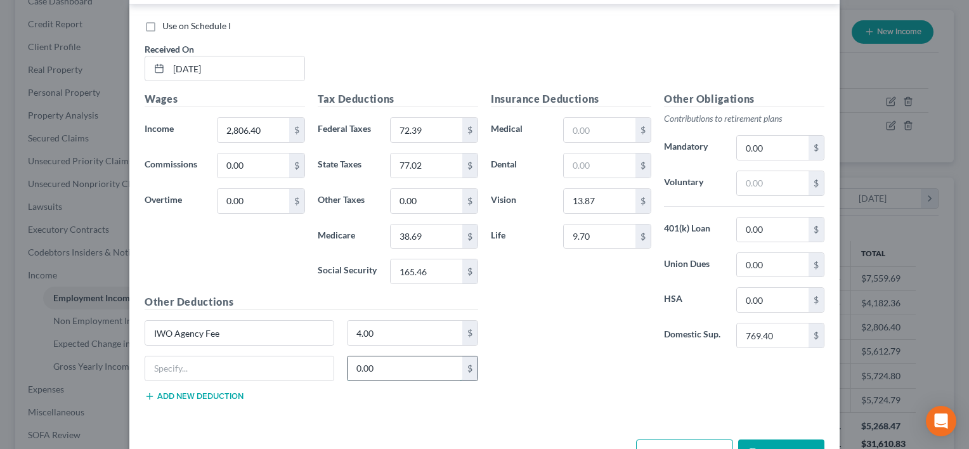
click at [376, 369] on input "0.00" at bounding box center [405, 369] width 115 height 24
type input "302.28"
click at [504, 367] on div "Insurance Deductions Medical $ Dental $ Vision 13.87 $ Life 9.70 $ Other Obliga…" at bounding box center [658, 251] width 346 height 320
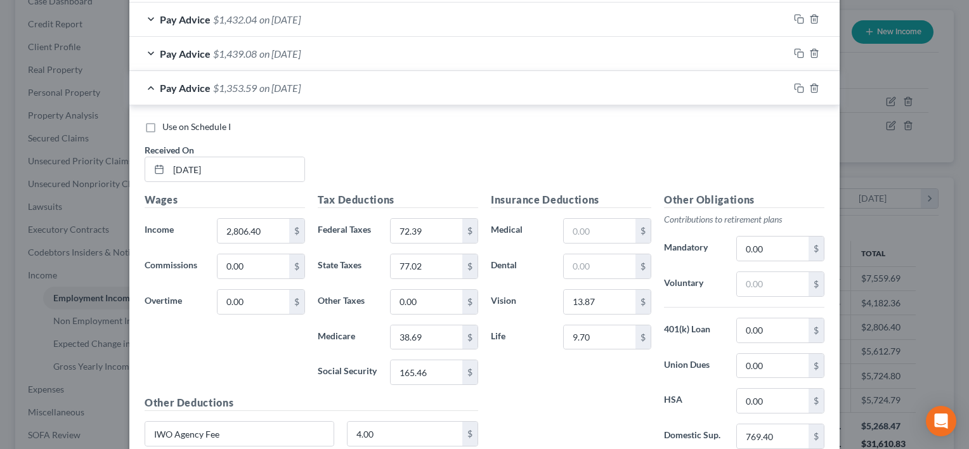
scroll to position [761, 0]
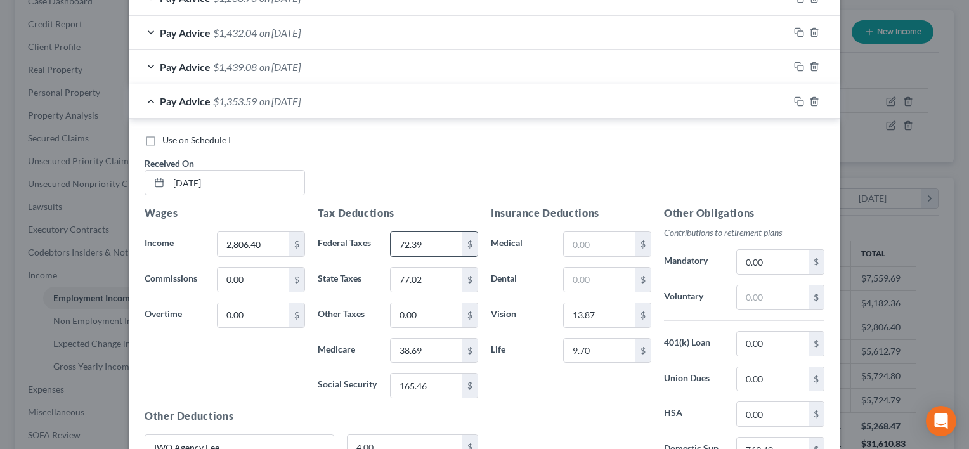
click at [431, 239] on input "72.39" at bounding box center [427, 244] width 72 height 24
type input "74.52"
type input "77.39"
click at [437, 339] on input "38.69" at bounding box center [427, 351] width 72 height 24
type input "38.94"
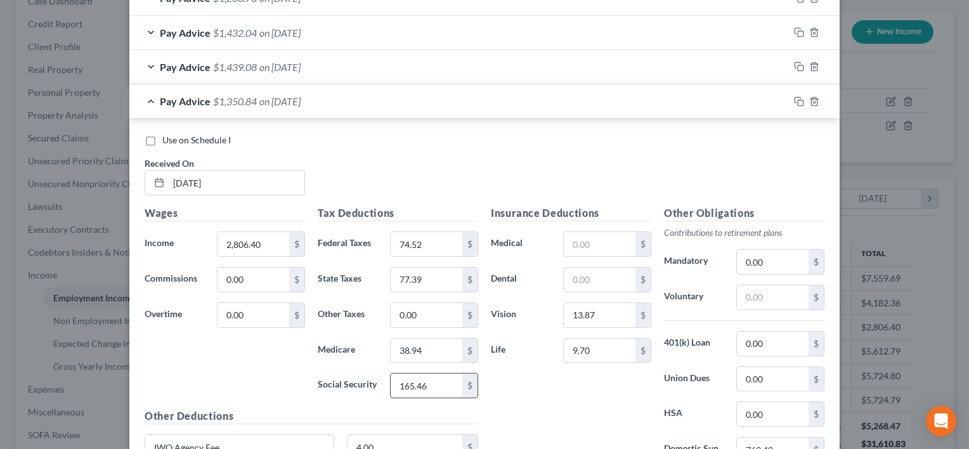
click at [436, 379] on input "165.46" at bounding box center [427, 386] width 72 height 24
type input "166.06"
click at [531, 398] on div "Insurance Deductions Medical $ Dental $ Vision 13.87 $ Life 9.70 $" at bounding box center [571, 339] width 173 height 267
click at [588, 394] on div "Insurance Deductions Medical $ Dental $ Vision 13.87 $ Life 9.70 $" at bounding box center [571, 339] width 173 height 267
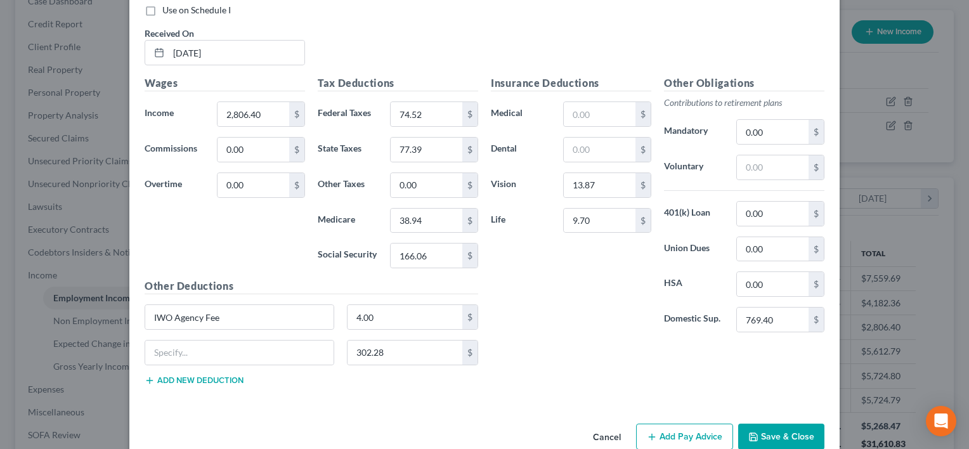
scroll to position [890, 0]
click at [601, 215] on input "9.70" at bounding box center [600, 221] width 72 height 24
click at [584, 292] on div "Insurance Deductions Medical $ Dental $ Vision 13.87 $ Life $" at bounding box center [571, 209] width 173 height 267
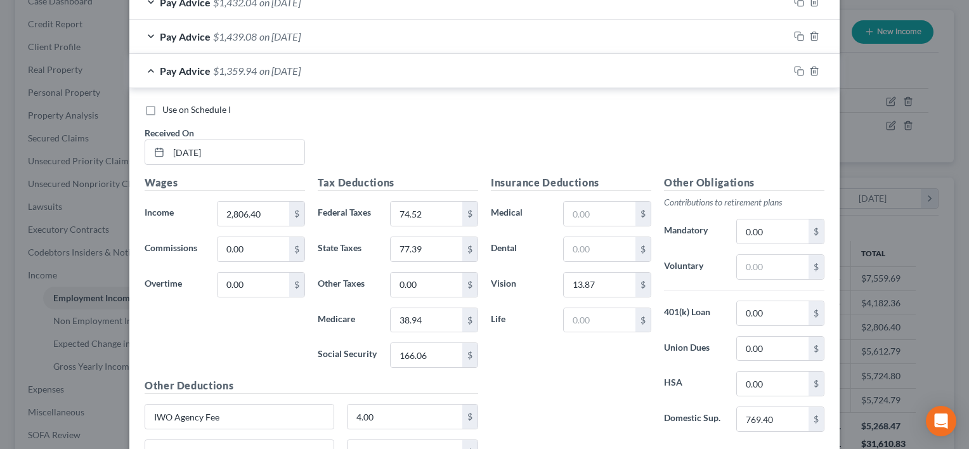
scroll to position [791, 0]
click at [434, 317] on input "38.94" at bounding box center [427, 320] width 72 height 24
type input "38.84"
click at [525, 365] on div "Insurance Deductions Medical $ Dental $ Vision 13.87 $ Life $" at bounding box center [571, 308] width 173 height 267
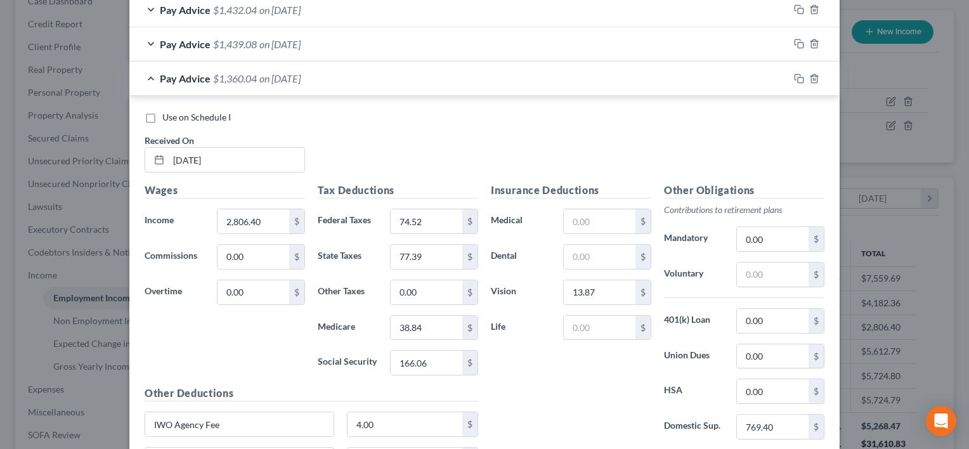
scroll to position [783, 0]
click at [796, 76] on icon "button" at bounding box center [799, 79] width 10 height 10
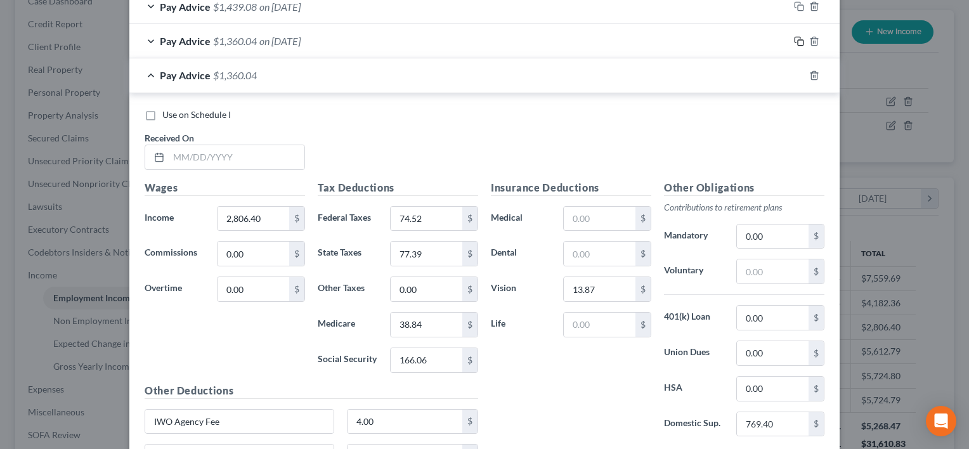
scroll to position [837, 0]
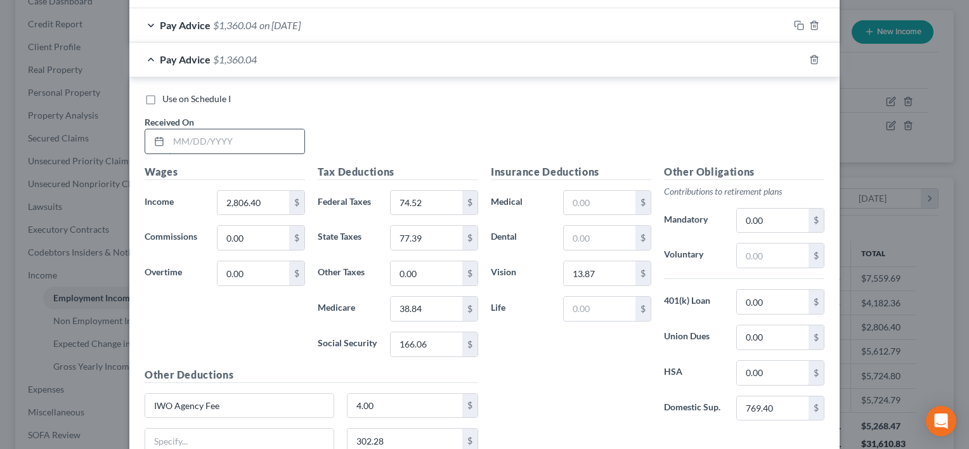
click at [234, 148] on input "text" at bounding box center [237, 141] width 136 height 24
type input "04/18/2025"
click at [527, 299] on label "Life" at bounding box center [521, 308] width 72 height 25
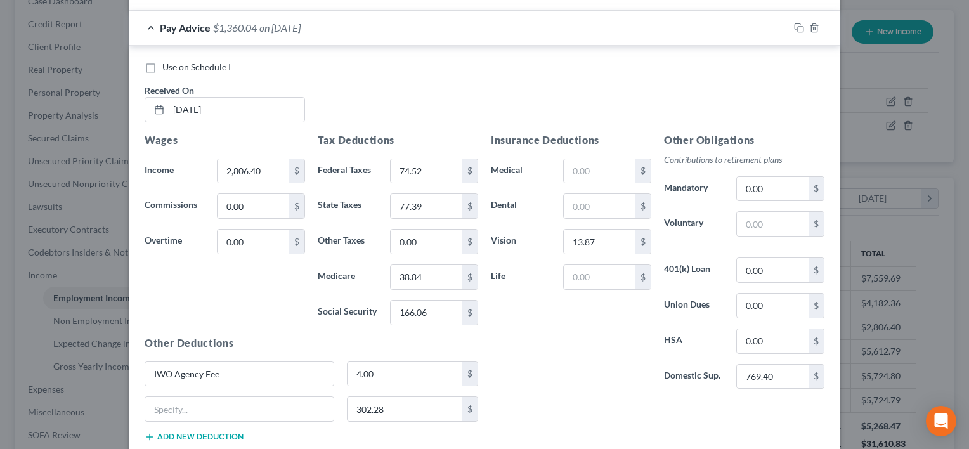
scroll to position [871, 0]
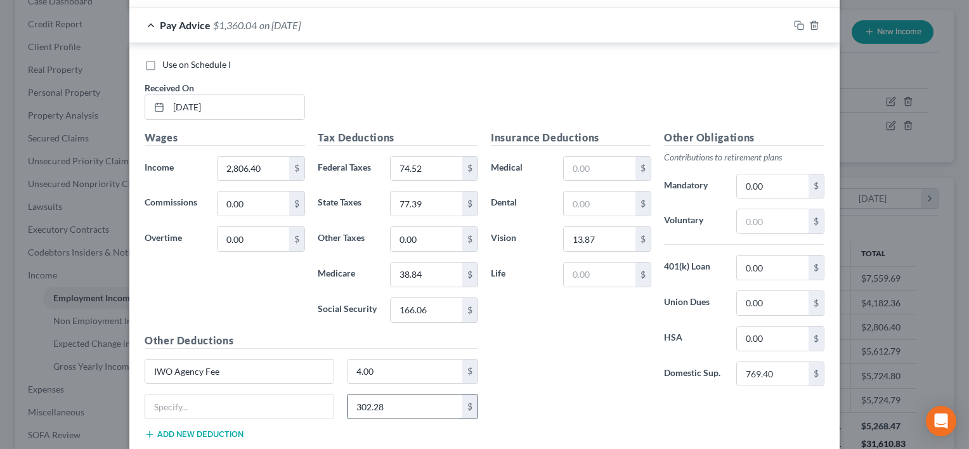
click at [399, 407] on input "302.28" at bounding box center [405, 407] width 115 height 24
type input "311.98"
click at [564, 379] on div "Insurance Deductions Medical $ Dental $ Vision 13.87 $ Life $" at bounding box center [571, 263] width 173 height 267
click at [443, 157] on input "74.52" at bounding box center [427, 169] width 72 height 24
type input "72.39"
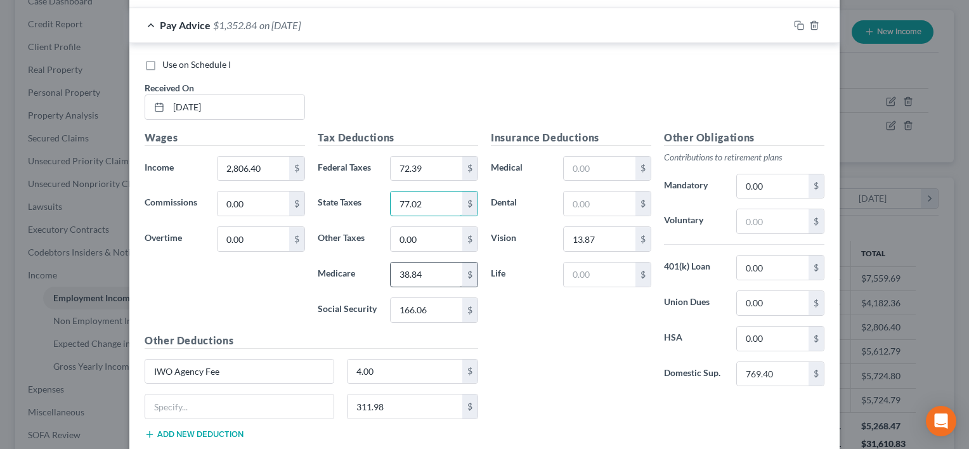
type input "77.02"
click at [439, 273] on input "38.84" at bounding box center [427, 275] width 72 height 24
type input "38.70"
click at [441, 308] on input "166.06" at bounding box center [427, 310] width 72 height 24
type input "165.46"
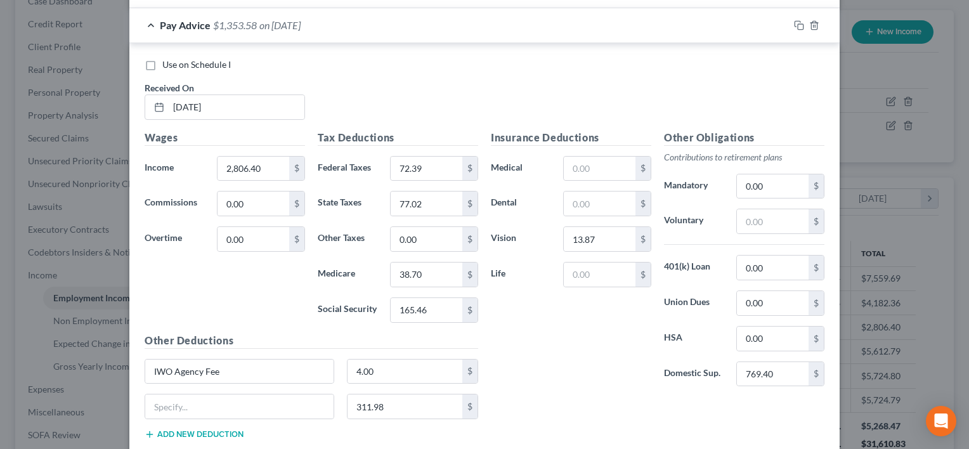
click at [571, 350] on div "Insurance Deductions Medical $ Dental $ Vision 13.87 $ Life $" at bounding box center [571, 263] width 173 height 267
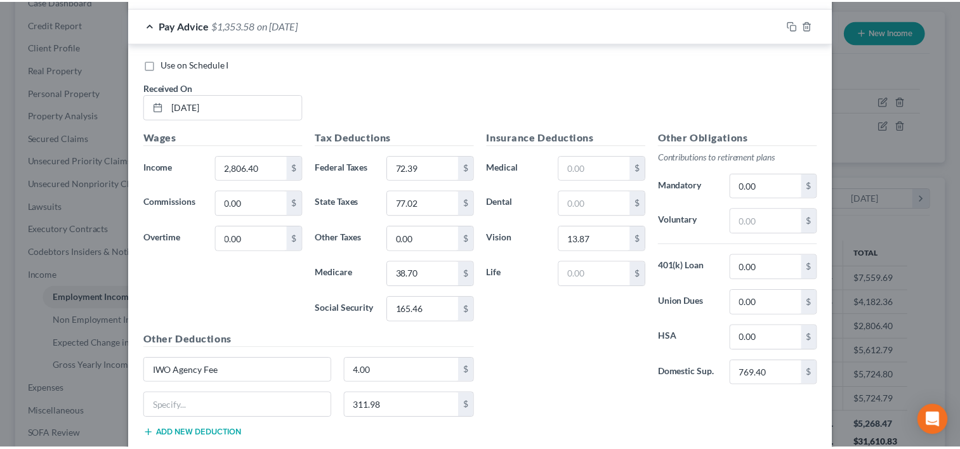
scroll to position [947, 0]
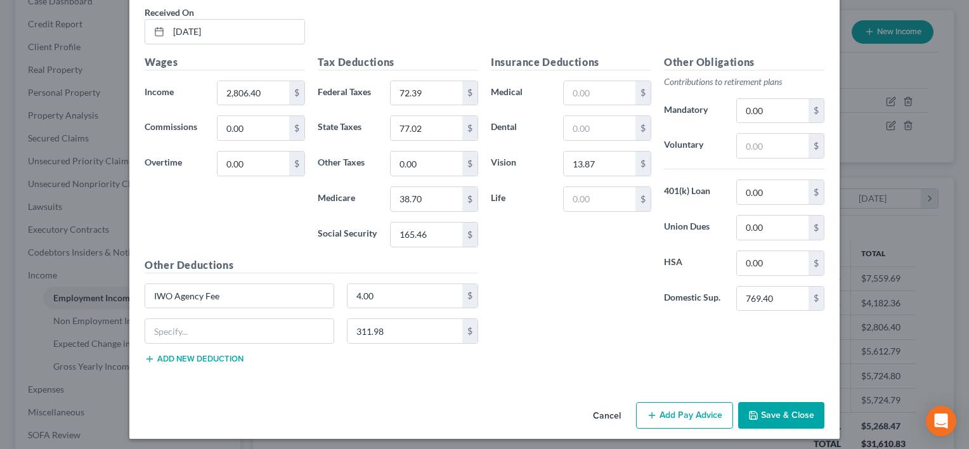
click at [797, 416] on button "Save & Close" at bounding box center [782, 415] width 86 height 27
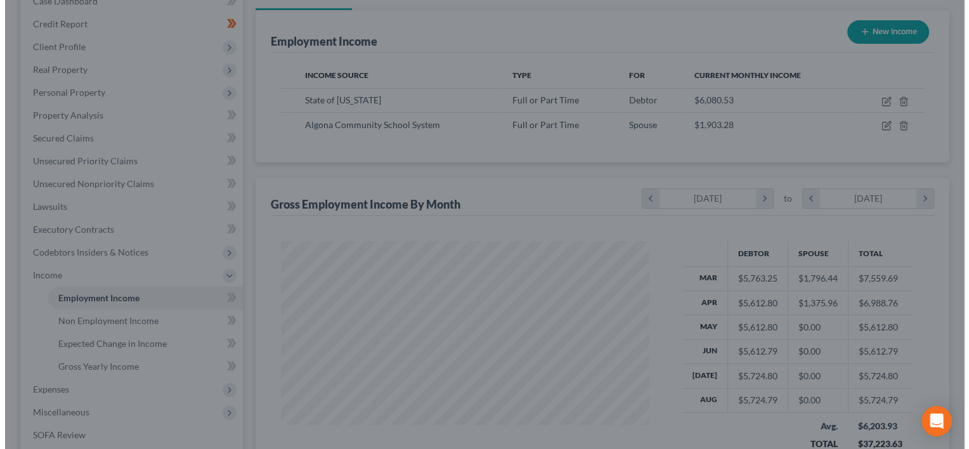
scroll to position [634229, 634066]
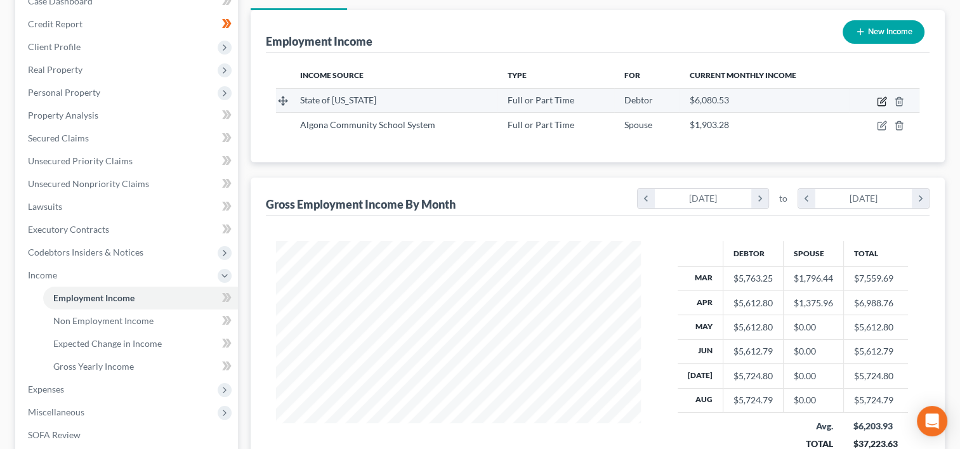
click at [883, 102] on icon "button" at bounding box center [882, 101] width 10 height 10
select select "0"
select select "16"
select select "2"
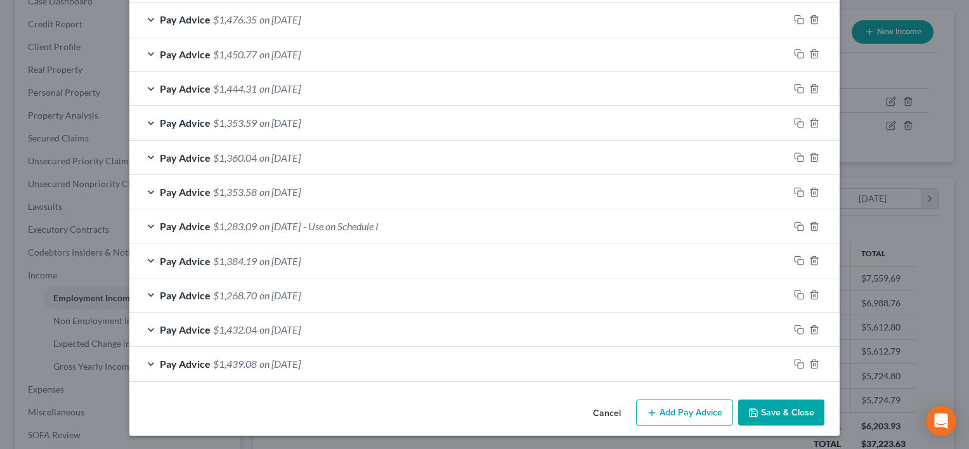
scroll to position [491, 0]
click at [814, 364] on line "button" at bounding box center [814, 365] width 0 height 3
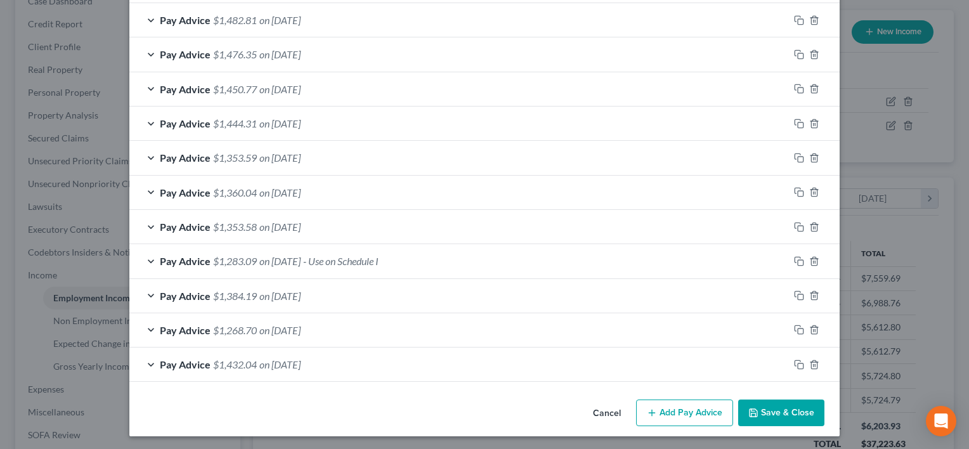
scroll to position [497, 0]
click at [812, 364] on icon "button" at bounding box center [815, 365] width 10 height 10
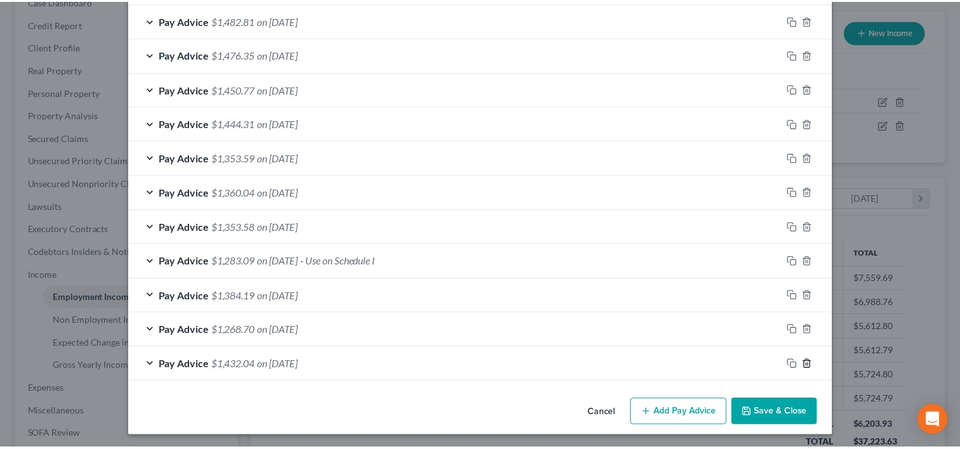
scroll to position [463, 0]
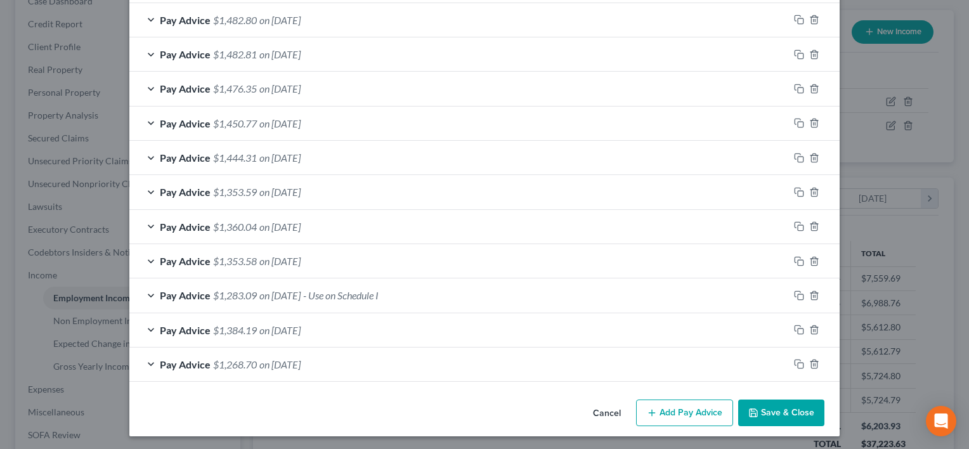
click at [792, 412] on button "Save & Close" at bounding box center [782, 413] width 86 height 27
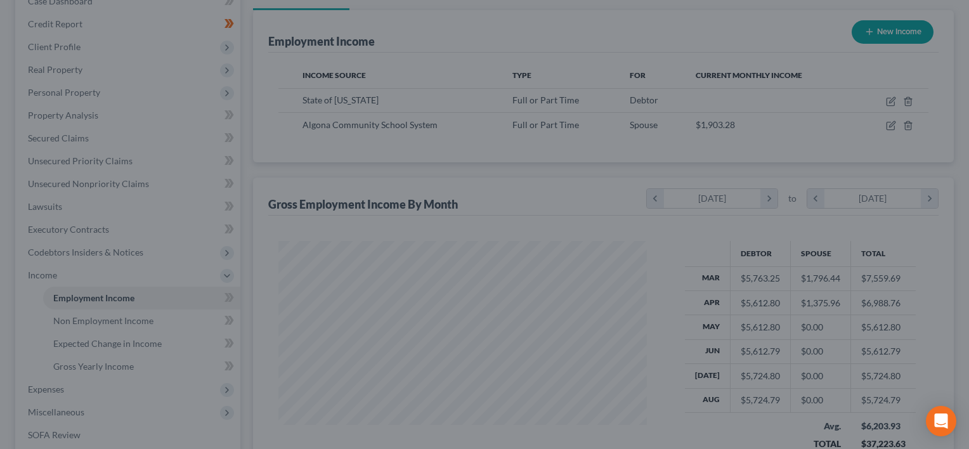
scroll to position [634229, 634066]
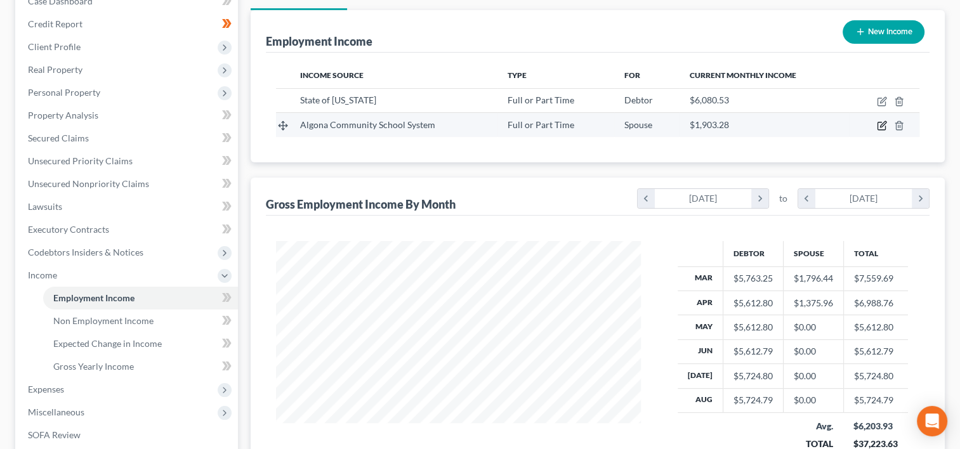
click at [879, 122] on icon "button" at bounding box center [882, 126] width 10 height 10
select select "0"
select select "16"
select select "0"
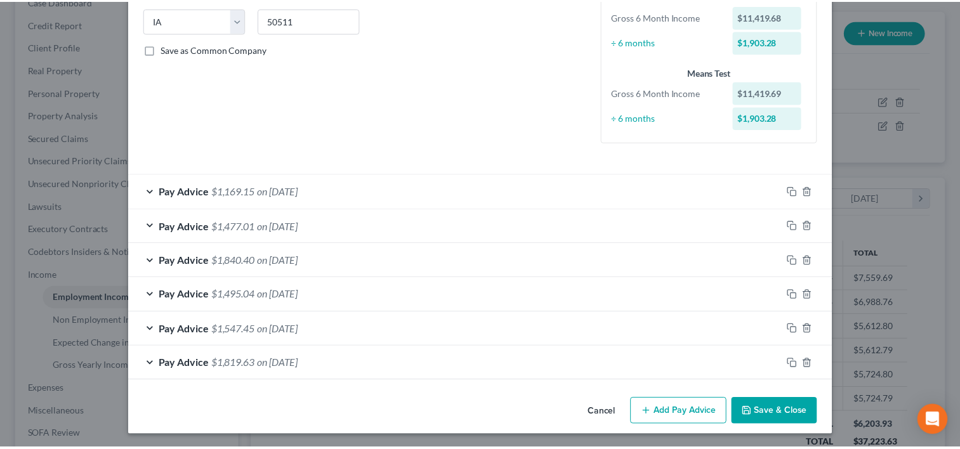
scroll to position [254, 0]
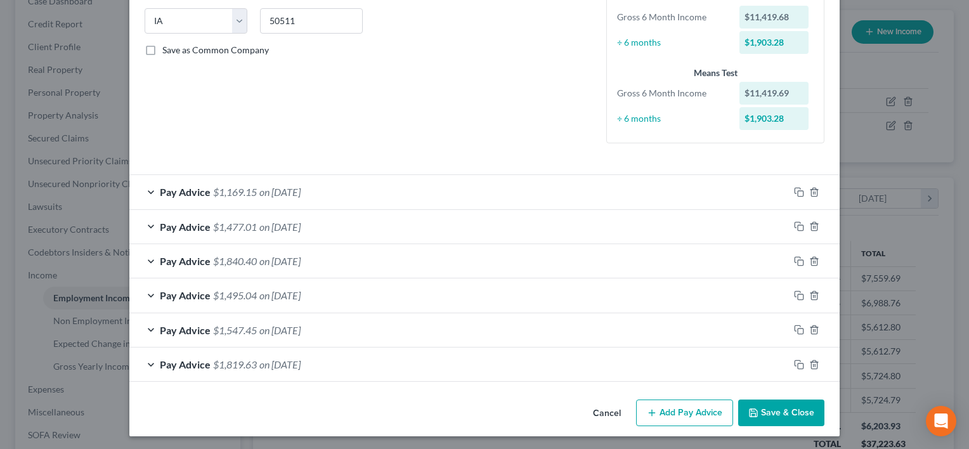
click at [767, 416] on button "Save & Close" at bounding box center [782, 413] width 86 height 27
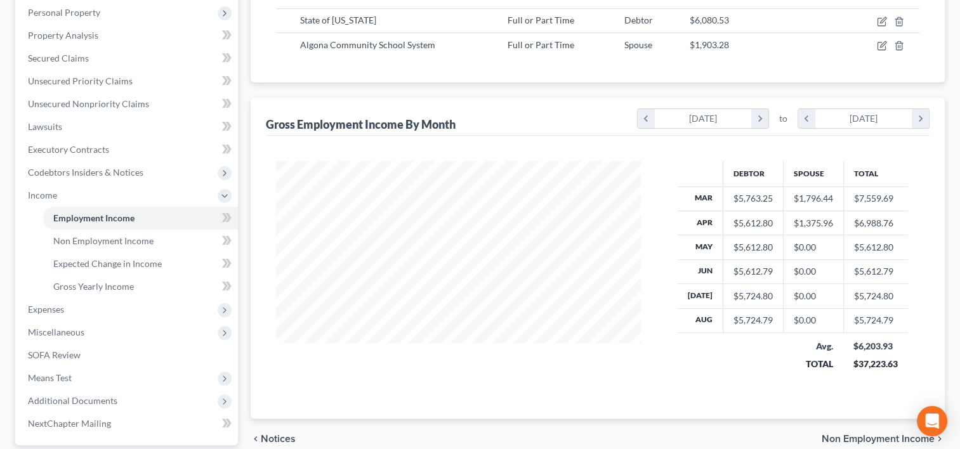
scroll to position [293, 0]
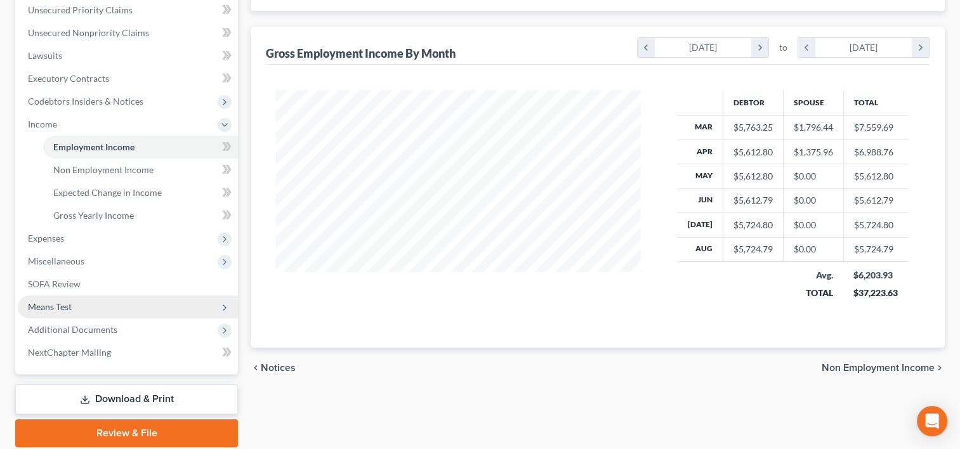
click at [100, 305] on span "Means Test" at bounding box center [128, 307] width 220 height 23
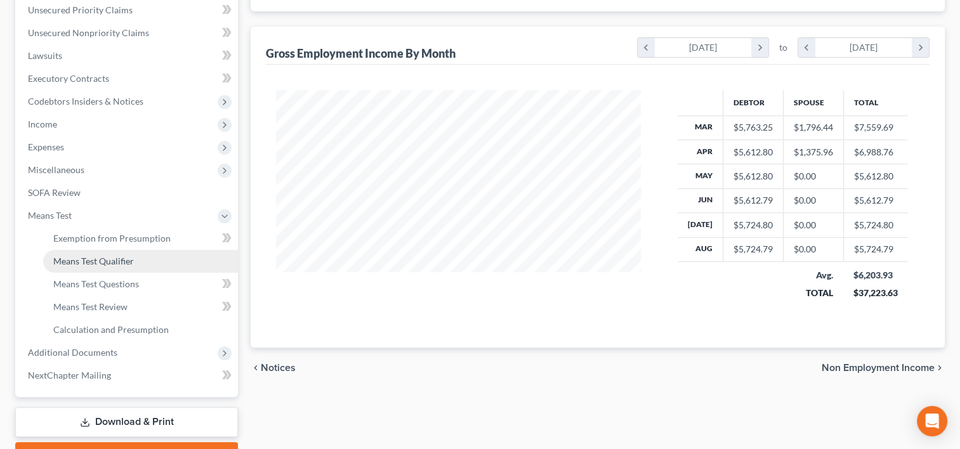
click at [98, 260] on span "Means Test Qualifier" at bounding box center [93, 261] width 81 height 11
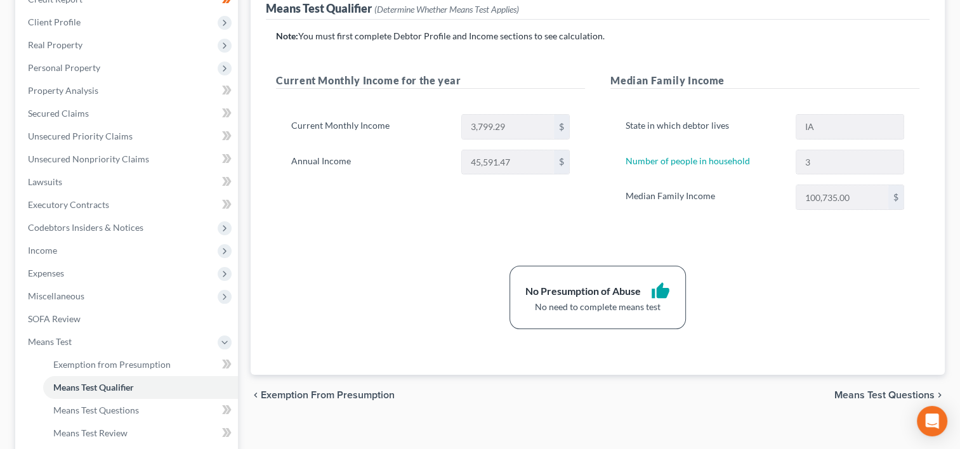
scroll to position [167, 0]
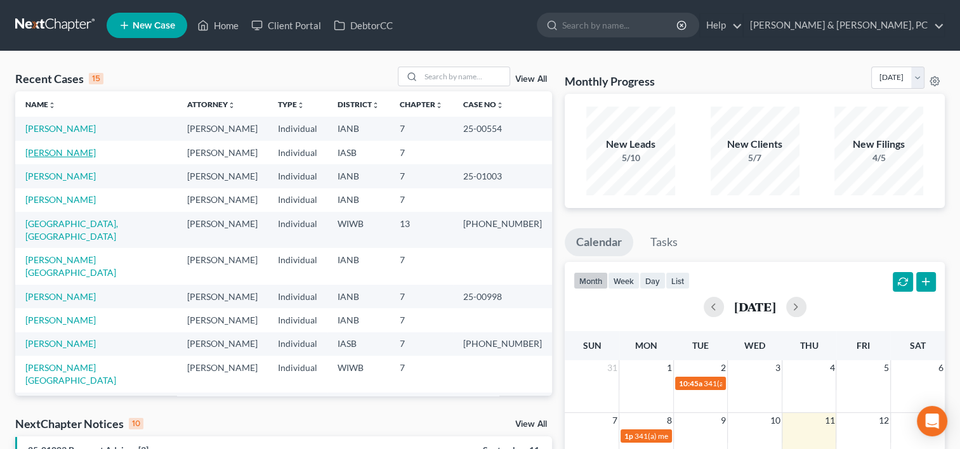
click at [53, 154] on link "[PERSON_NAME]" at bounding box center [60, 152] width 70 height 11
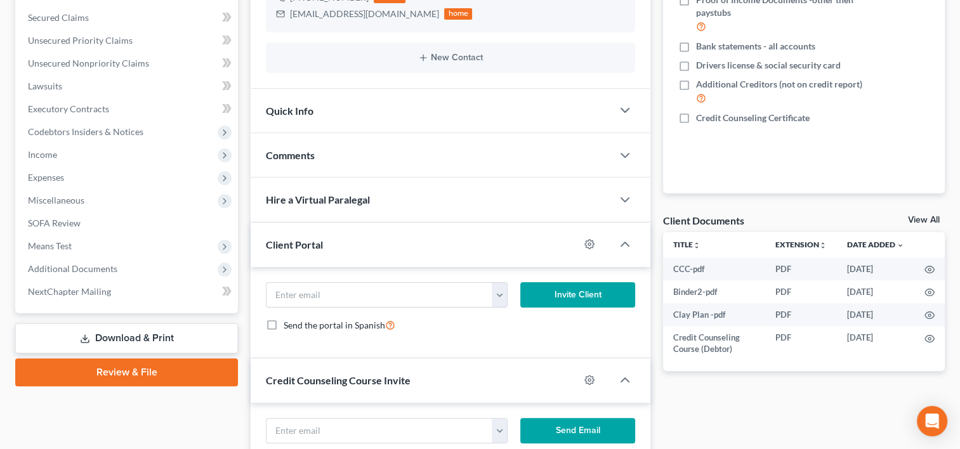
scroll to position [291, 0]
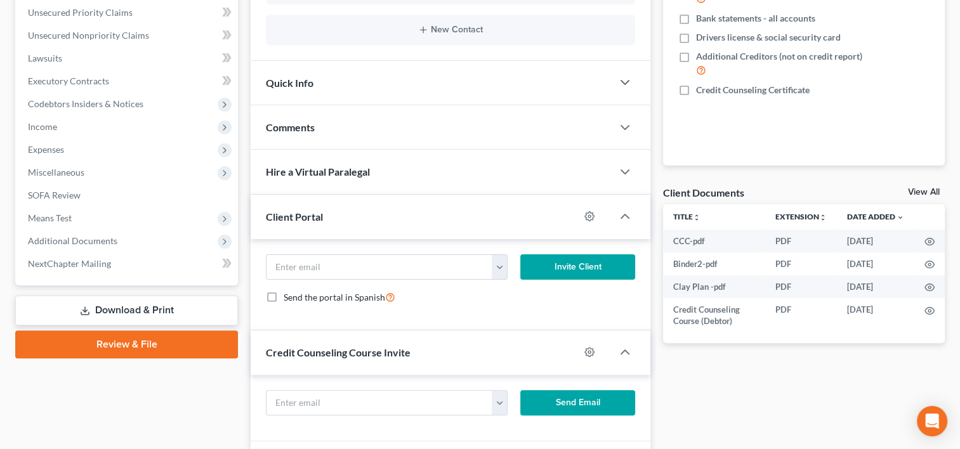
click at [159, 301] on link "Download & Print" at bounding box center [126, 311] width 223 height 30
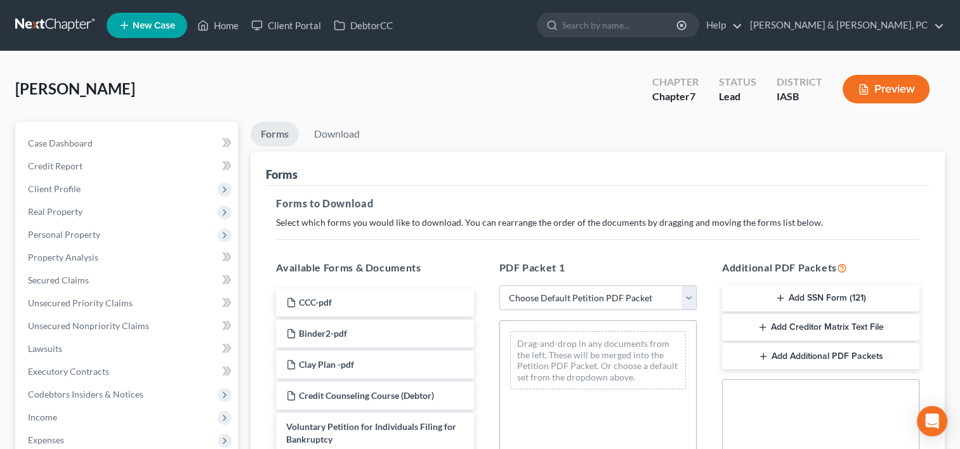
click at [551, 294] on select "Choose Default Petition PDF Packet Complete Bankruptcy Petition (all forms and …" at bounding box center [597, 298] width 197 height 25
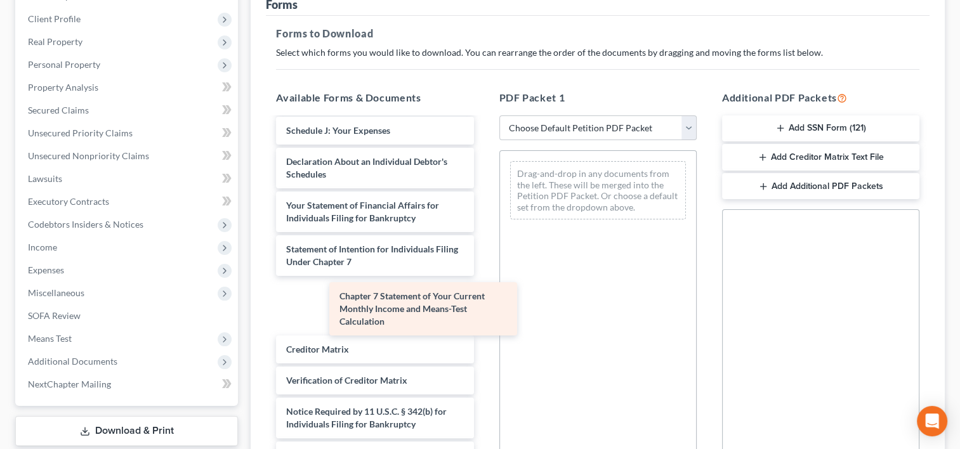
scroll to position [421, 0]
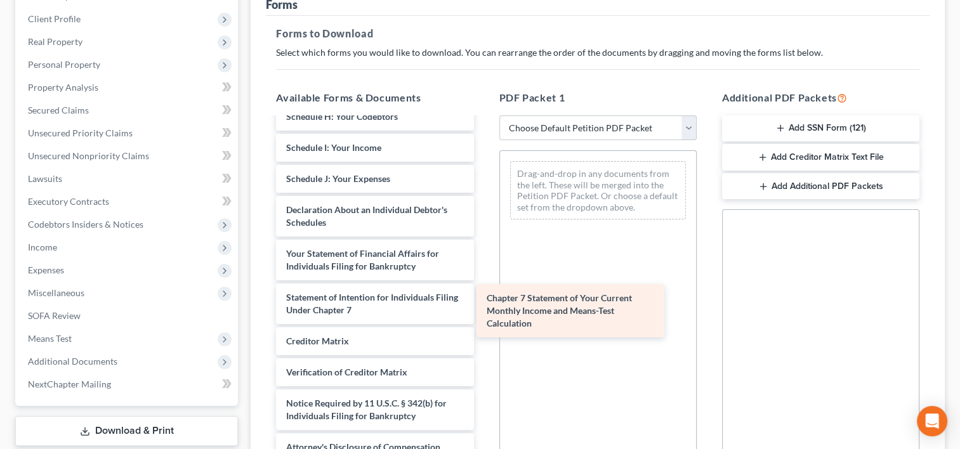
drag, startPoint x: 416, startPoint y: 303, endPoint x: 619, endPoint y: 308, distance: 202.4
click at [483, 308] on div "Chapter 7 Statement of Your Current Monthly Income and Means-Test Calculation C…" at bounding box center [375, 79] width 218 height 764
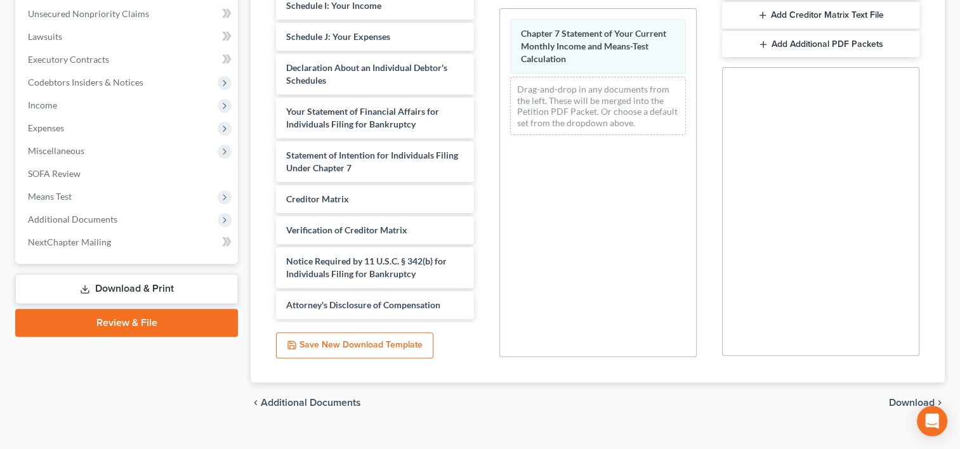
scroll to position [324, 0]
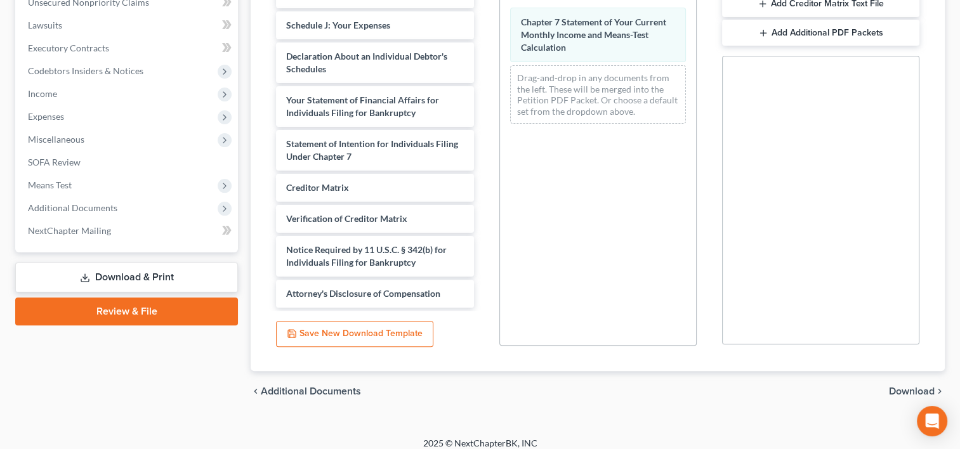
click at [898, 393] on span "Download" at bounding box center [912, 391] width 46 height 10
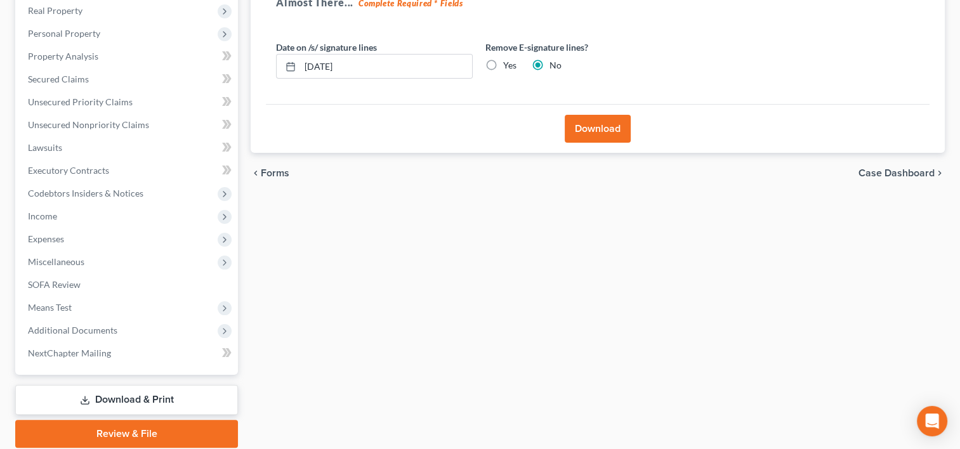
scroll to position [200, 0]
click at [581, 128] on button "Download" at bounding box center [598, 129] width 66 height 28
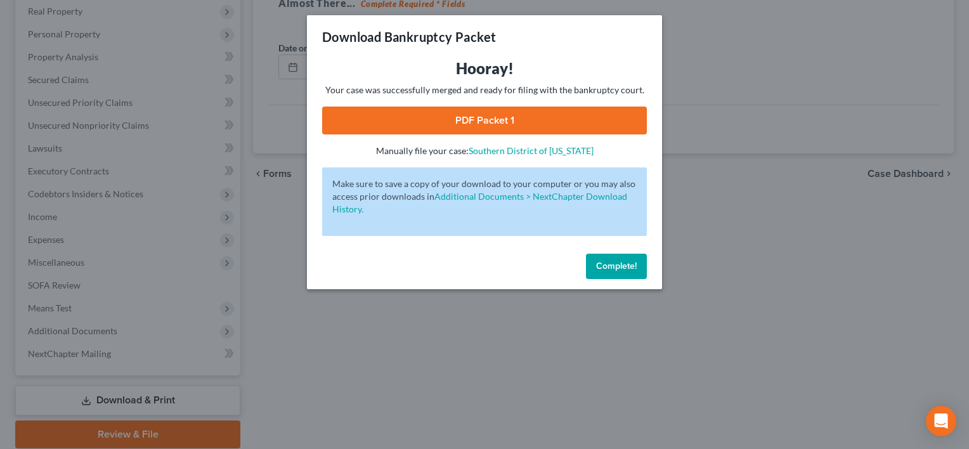
click at [501, 114] on link "PDF Packet 1" at bounding box center [484, 121] width 325 height 28
click at [626, 274] on button "Complete!" at bounding box center [616, 266] width 61 height 25
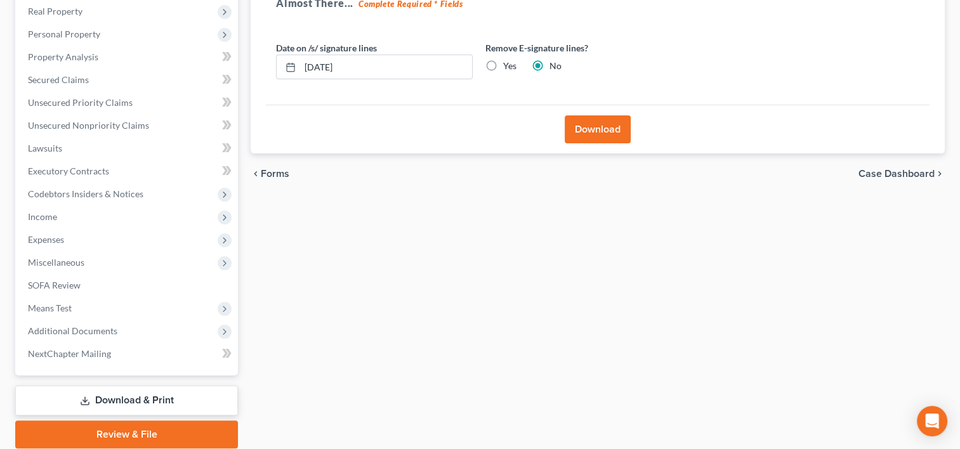
scroll to position [0, 0]
